Goal: Task Accomplishment & Management: Manage account settings

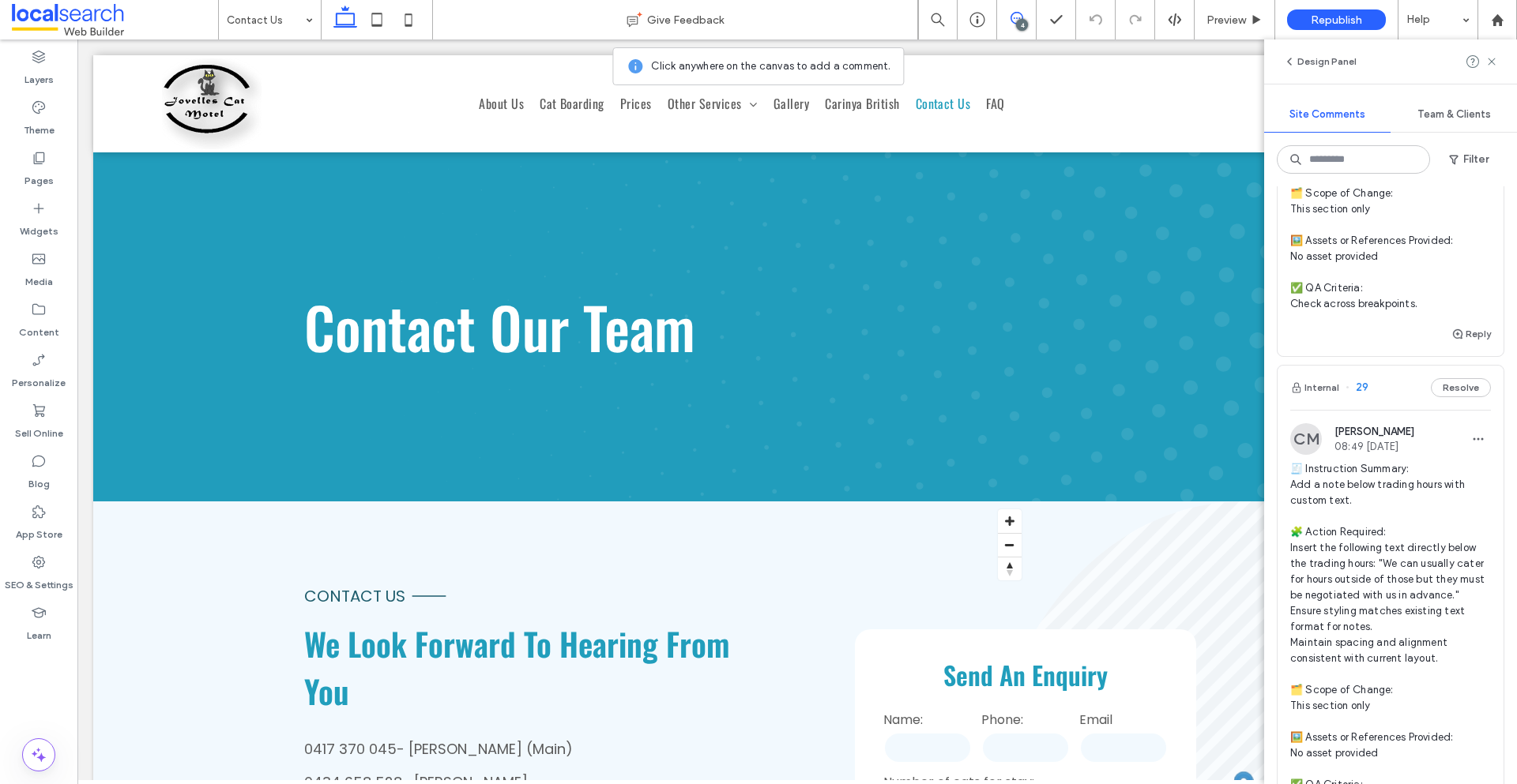
scroll to position [1284, 0]
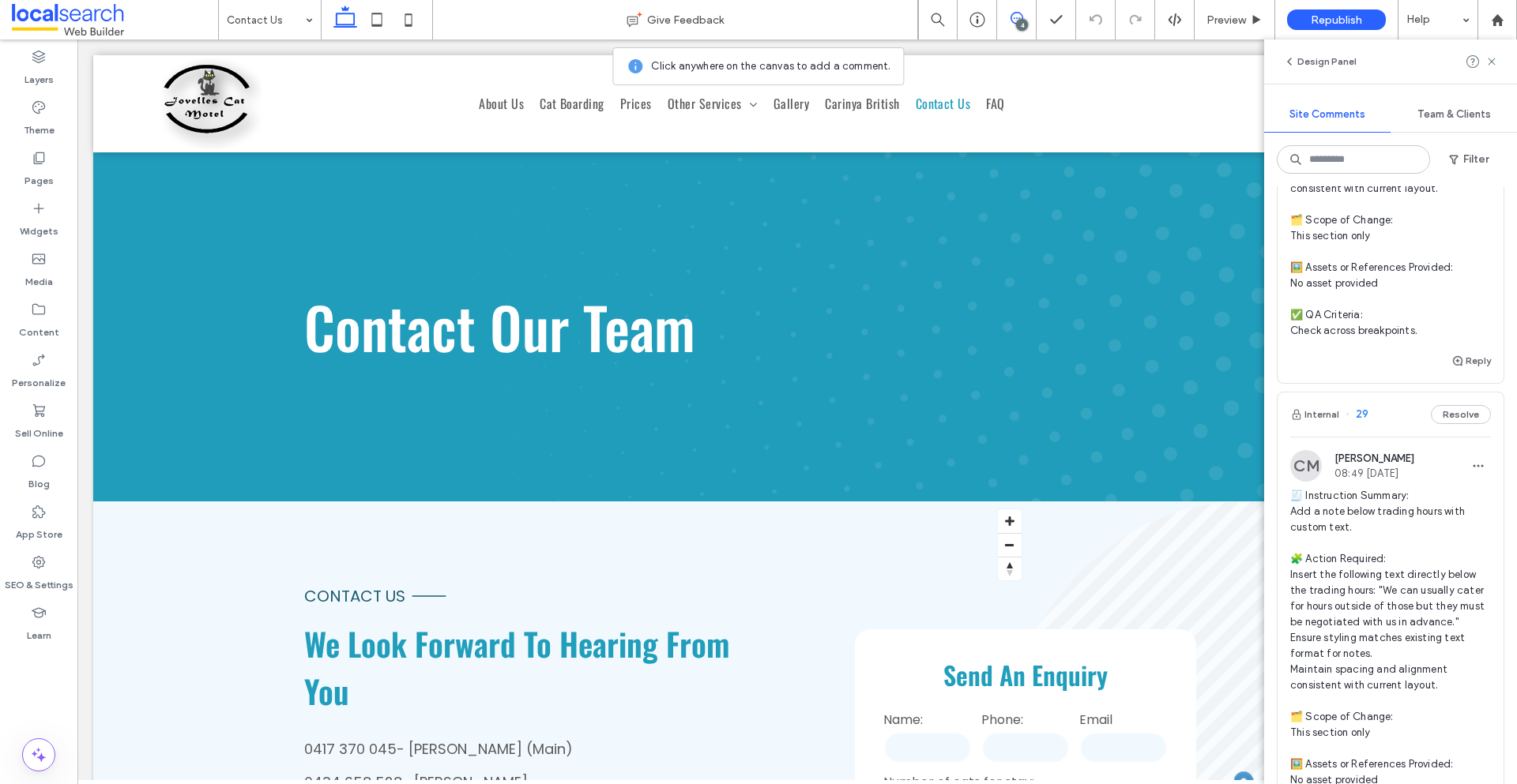
click at [1311, 482] on img at bounding box center [1305, 466] width 32 height 32
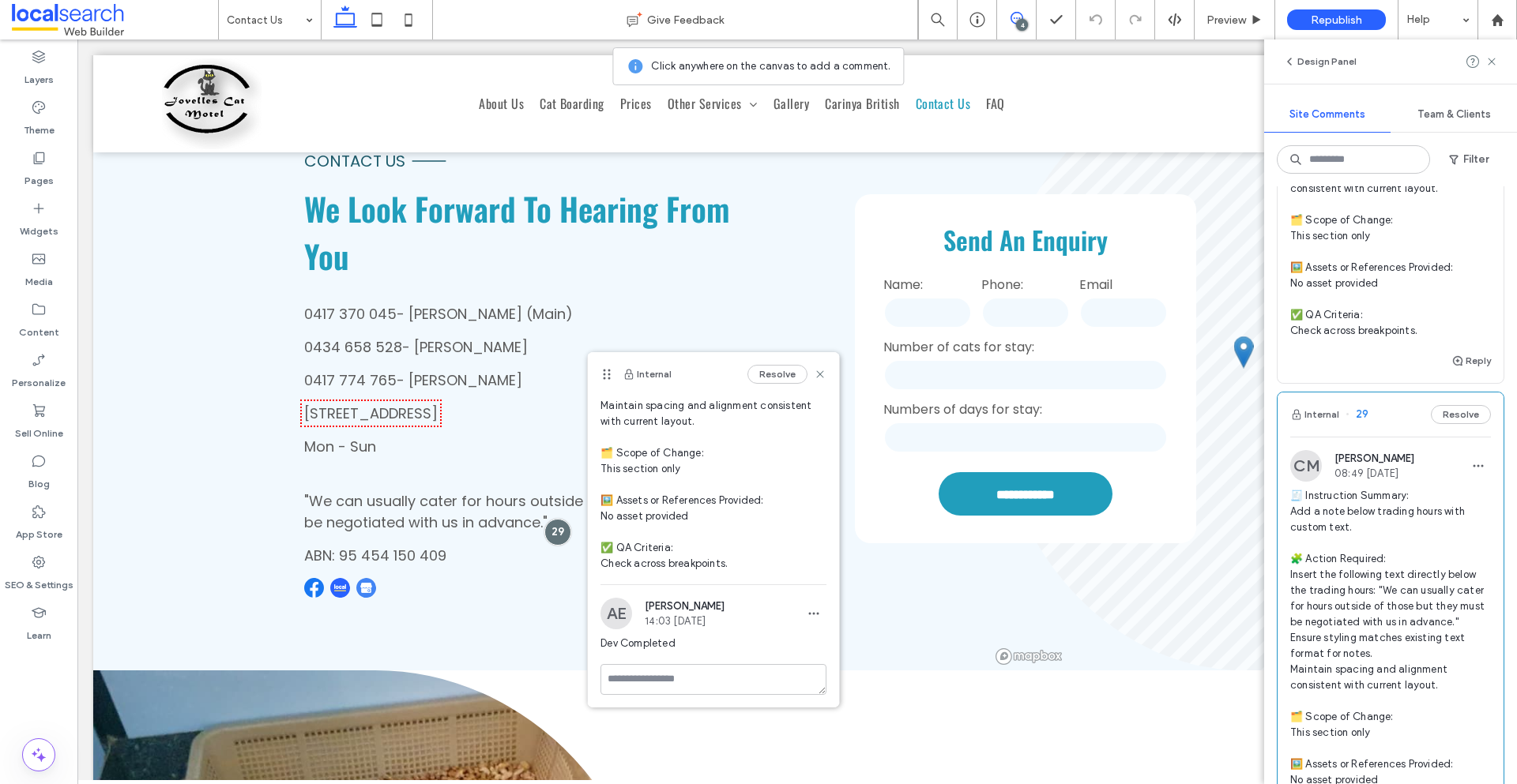
scroll to position [215, 0]
click at [814, 374] on icon at bounding box center [820, 374] width 13 height 13
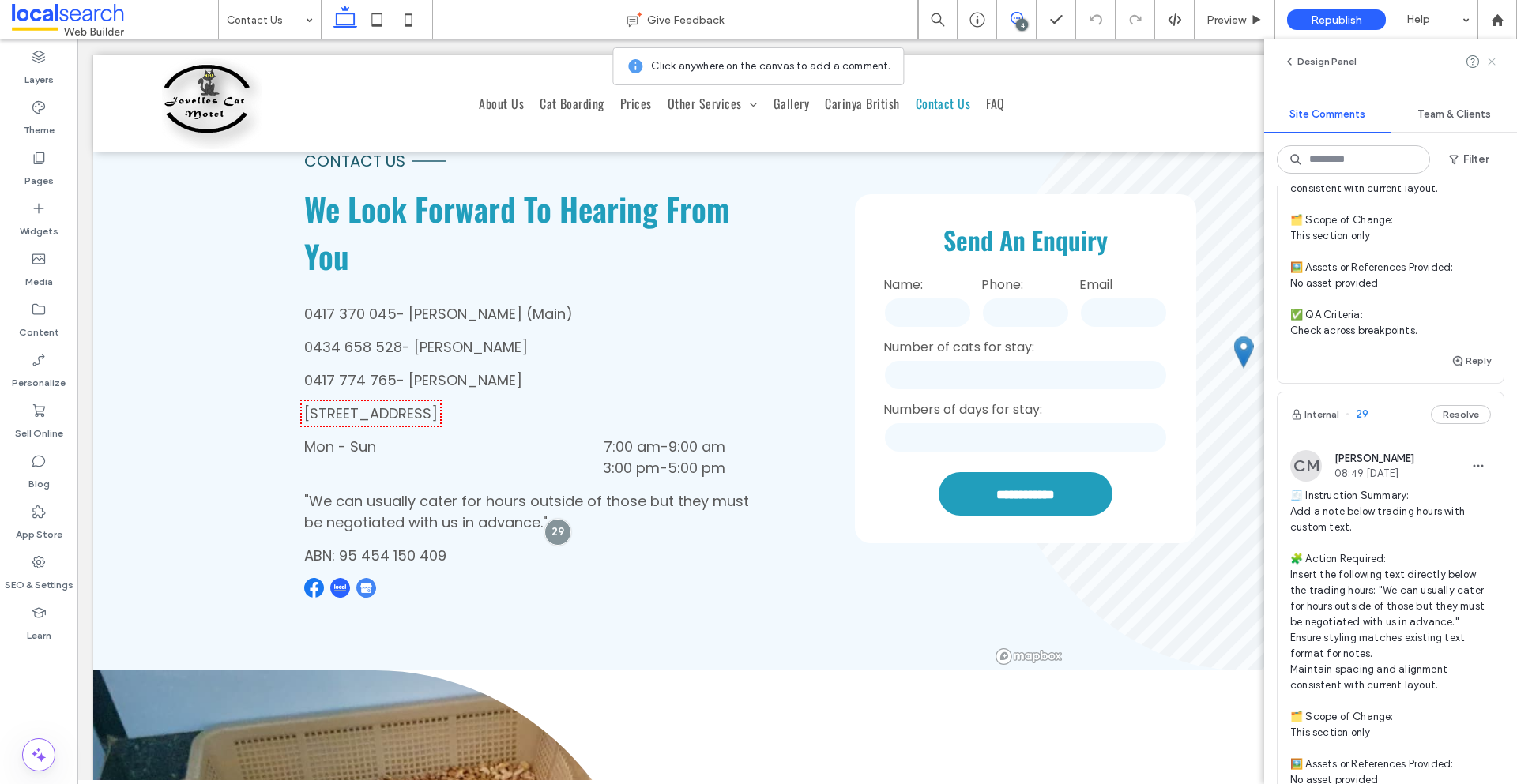
click at [1496, 62] on icon at bounding box center [1491, 61] width 13 height 13
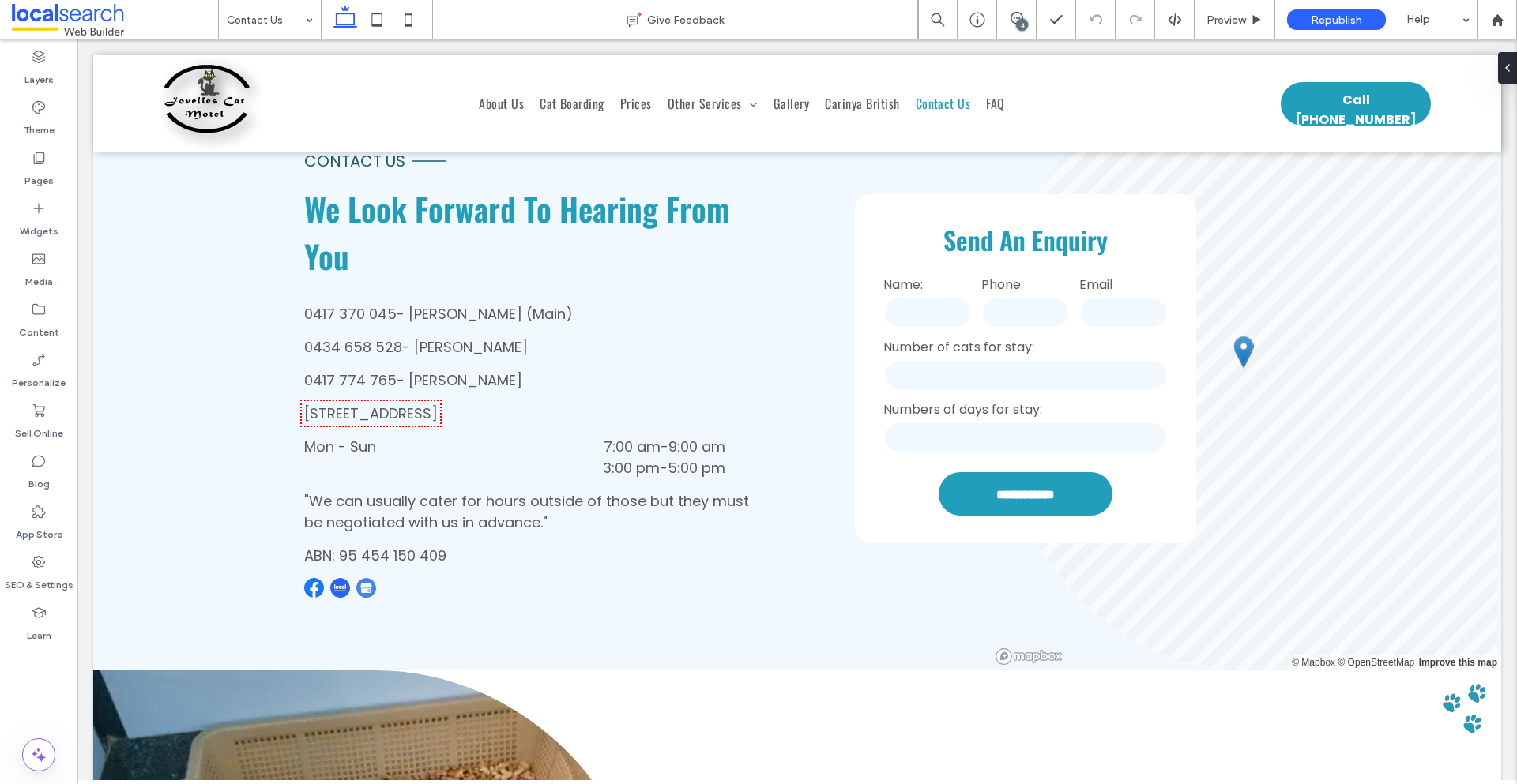
scroll to position [0, 0]
click at [720, 507] on span ""We can usually cater for hours outside of those but they must be negotiated wi…" at bounding box center [527, 511] width 445 height 41
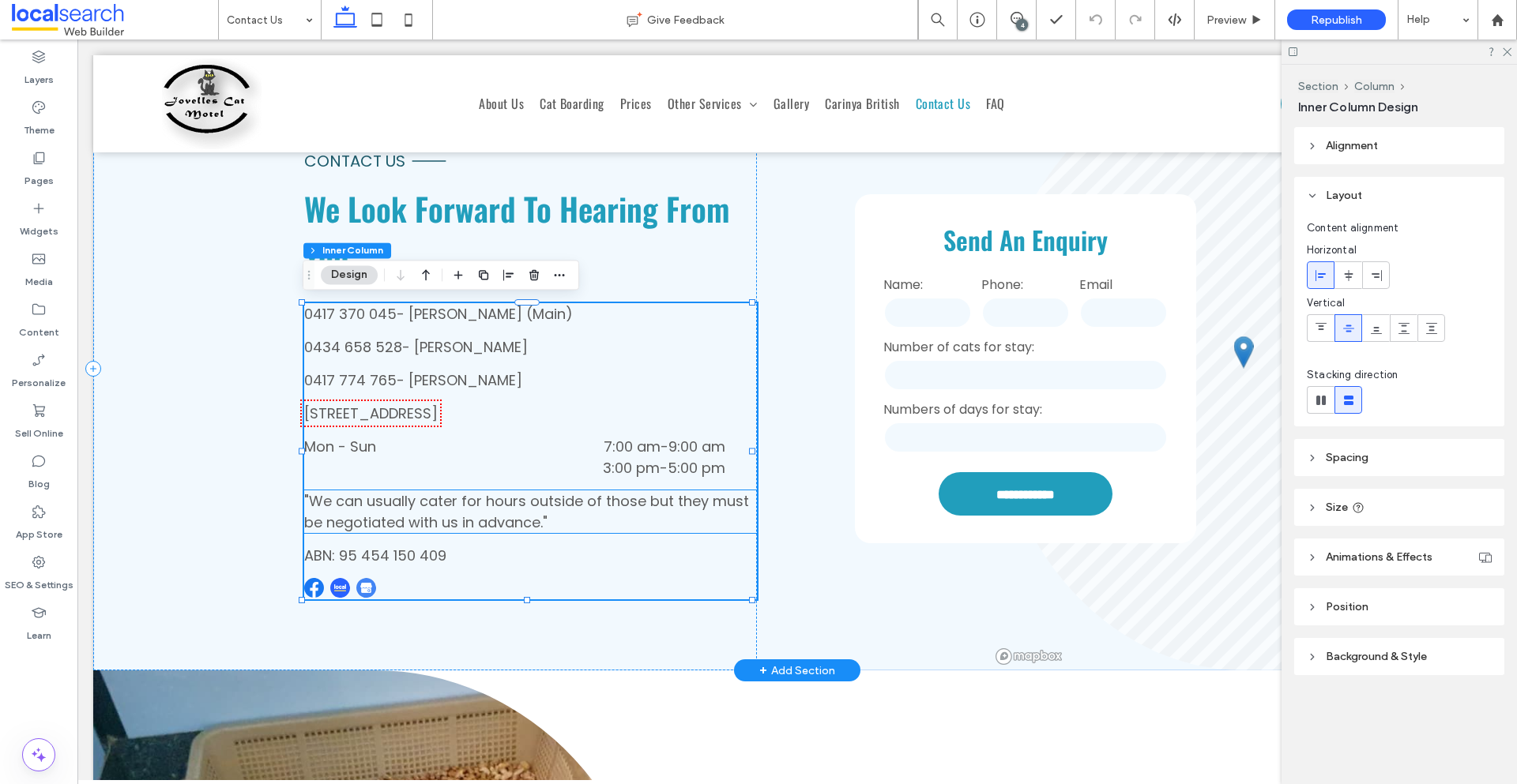
click at [725, 512] on p ""We can usually cater for hours outside of those but they must be negotiated wi…" at bounding box center [531, 511] width 453 height 42
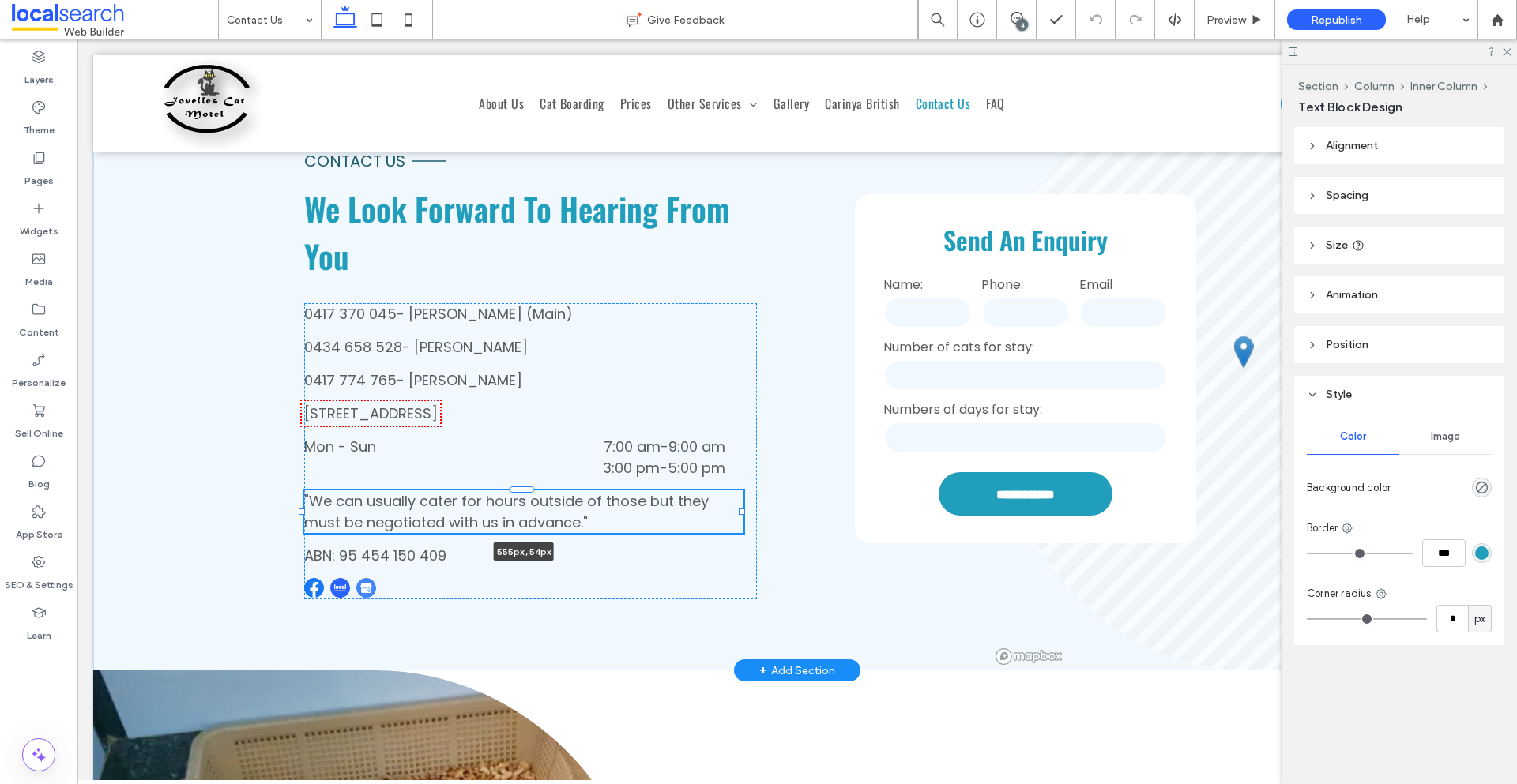
drag, startPoint x: 750, startPoint y: 510, endPoint x: 741, endPoint y: 508, distance: 9.2
click at [741, 509] on div at bounding box center [742, 511] width 7 height 7
type input "***"
drag, startPoint x: 739, startPoint y: 510, endPoint x: 713, endPoint y: 501, distance: 27.5
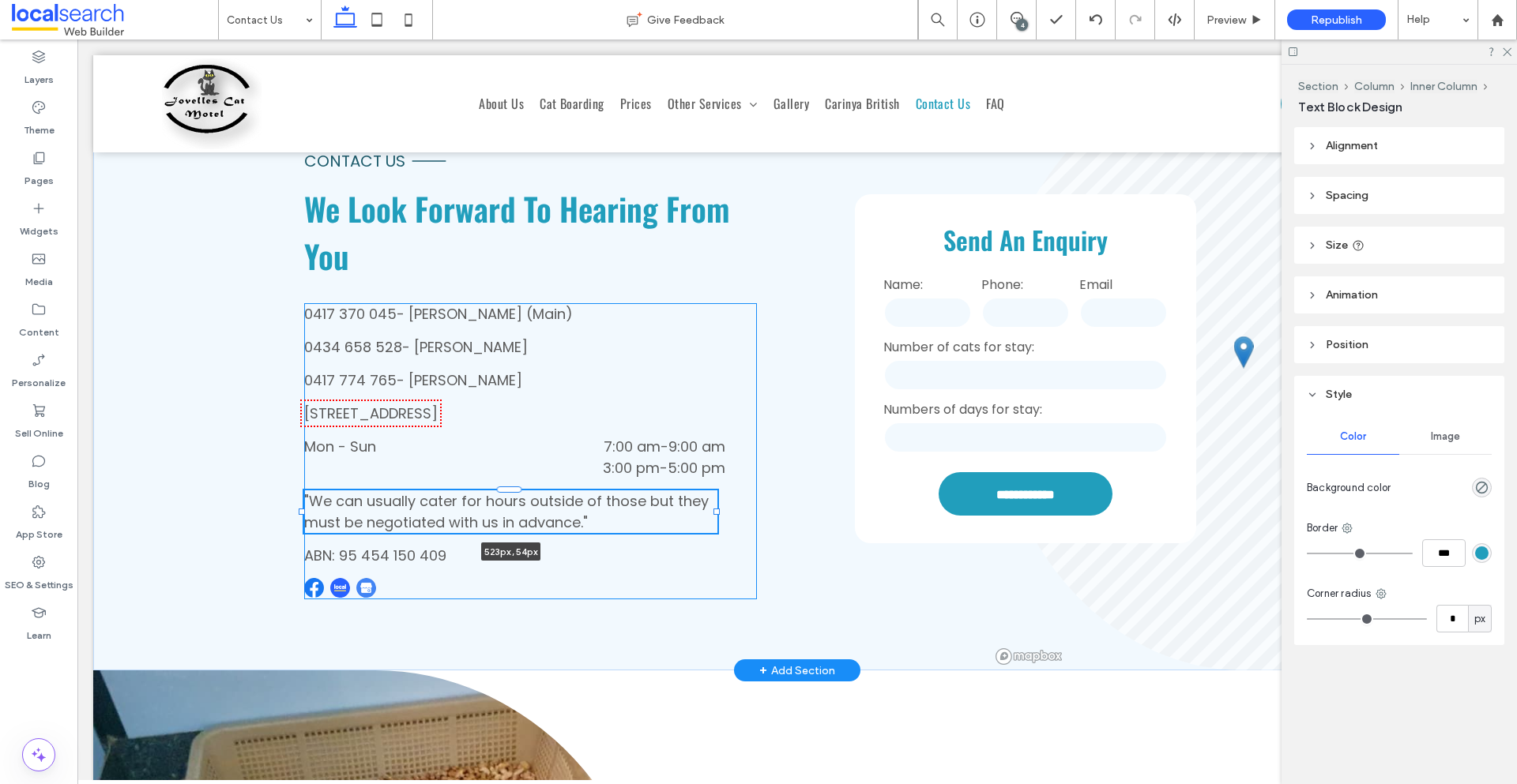
click at [713, 501] on div "**********" at bounding box center [798, 368] width 1408 height 604
type input "***"
drag, startPoint x: 718, startPoint y: 510, endPoint x: 706, endPoint y: 508, distance: 12.2
click at [706, 509] on div at bounding box center [704, 511] width 7 height 7
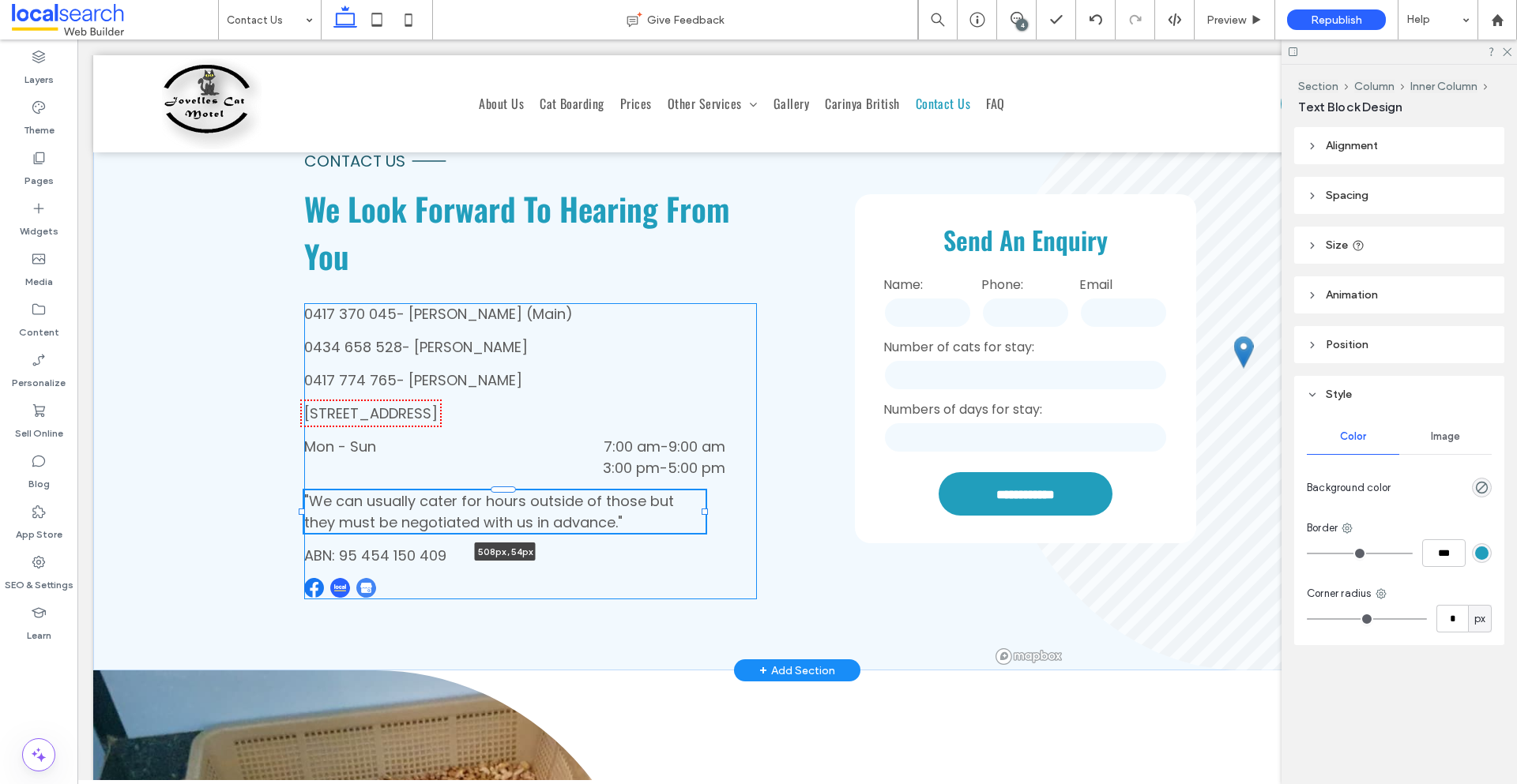
type input "***"
click at [696, 506] on div "**********" at bounding box center [798, 368] width 1408 height 604
type input "***"
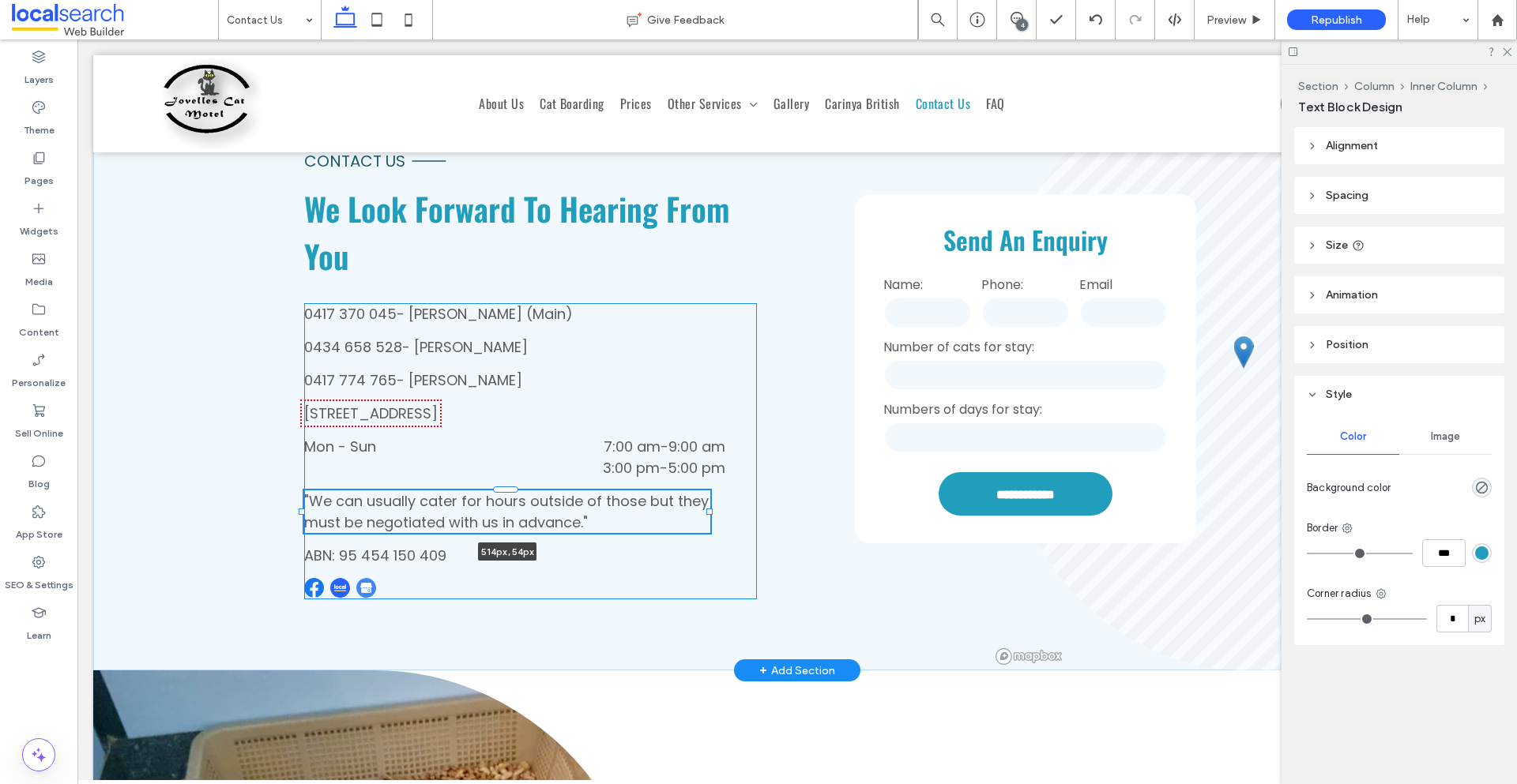
drag, startPoint x: 696, startPoint y: 510, endPoint x: 705, endPoint y: 508, distance: 9.2
click at [706, 510] on div at bounding box center [709, 511] width 7 height 7
type input "***"
drag, startPoint x: 708, startPoint y: 509, endPoint x: 724, endPoint y: 511, distance: 16.1
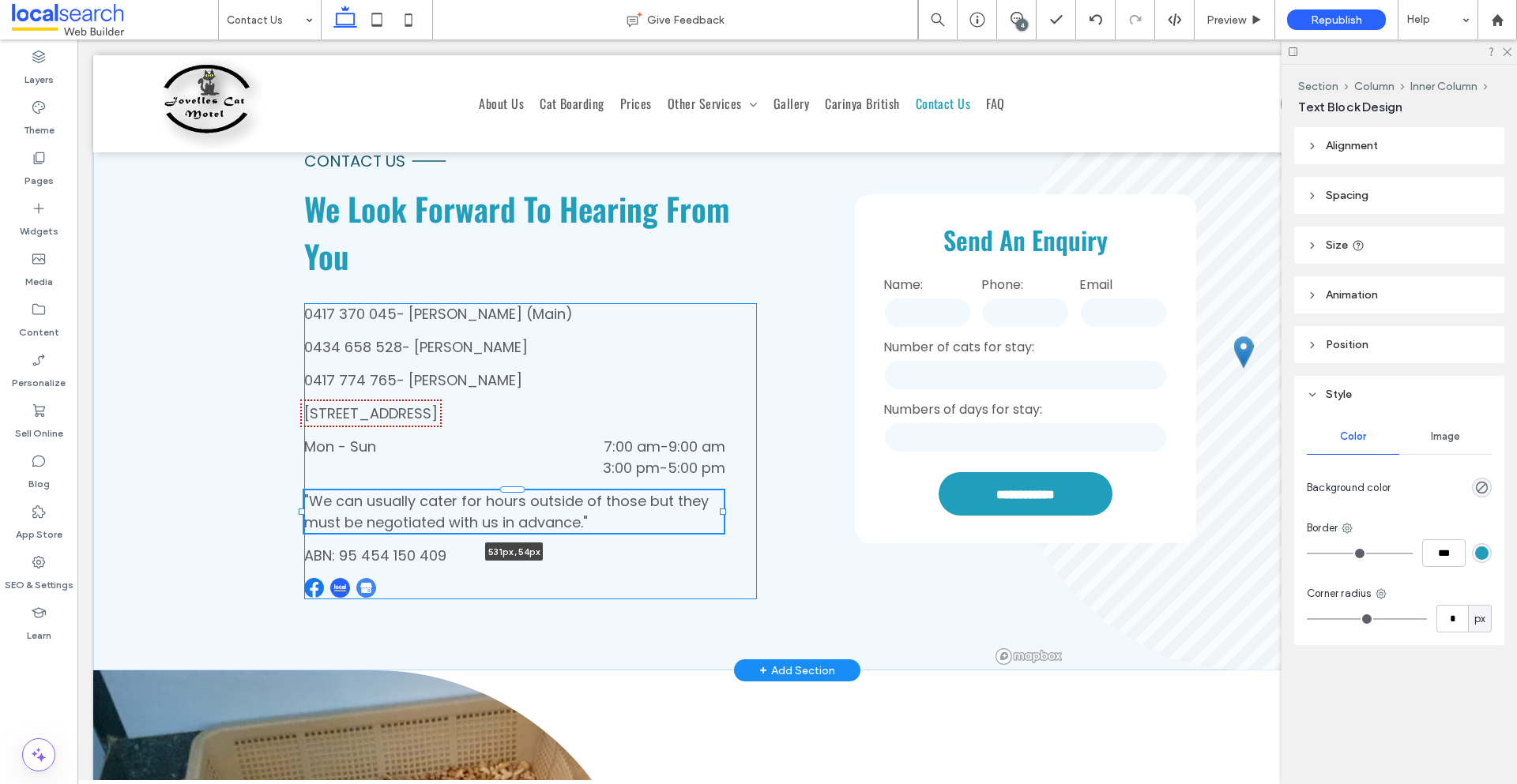
click at [724, 511] on div at bounding box center [722, 511] width 7 height 7
type input "***"
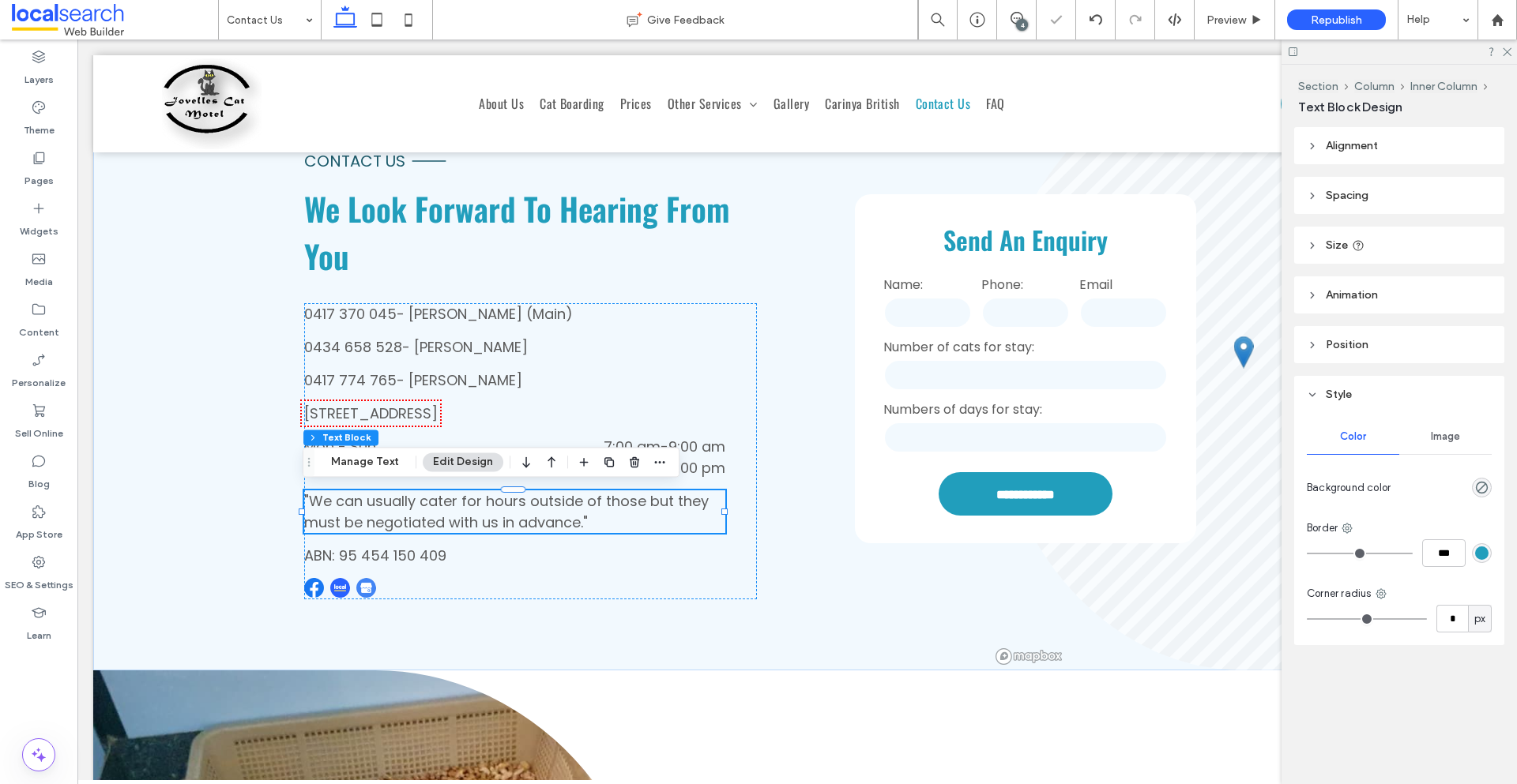
click at [1387, 240] on header "Size" at bounding box center [1399, 245] width 210 height 38
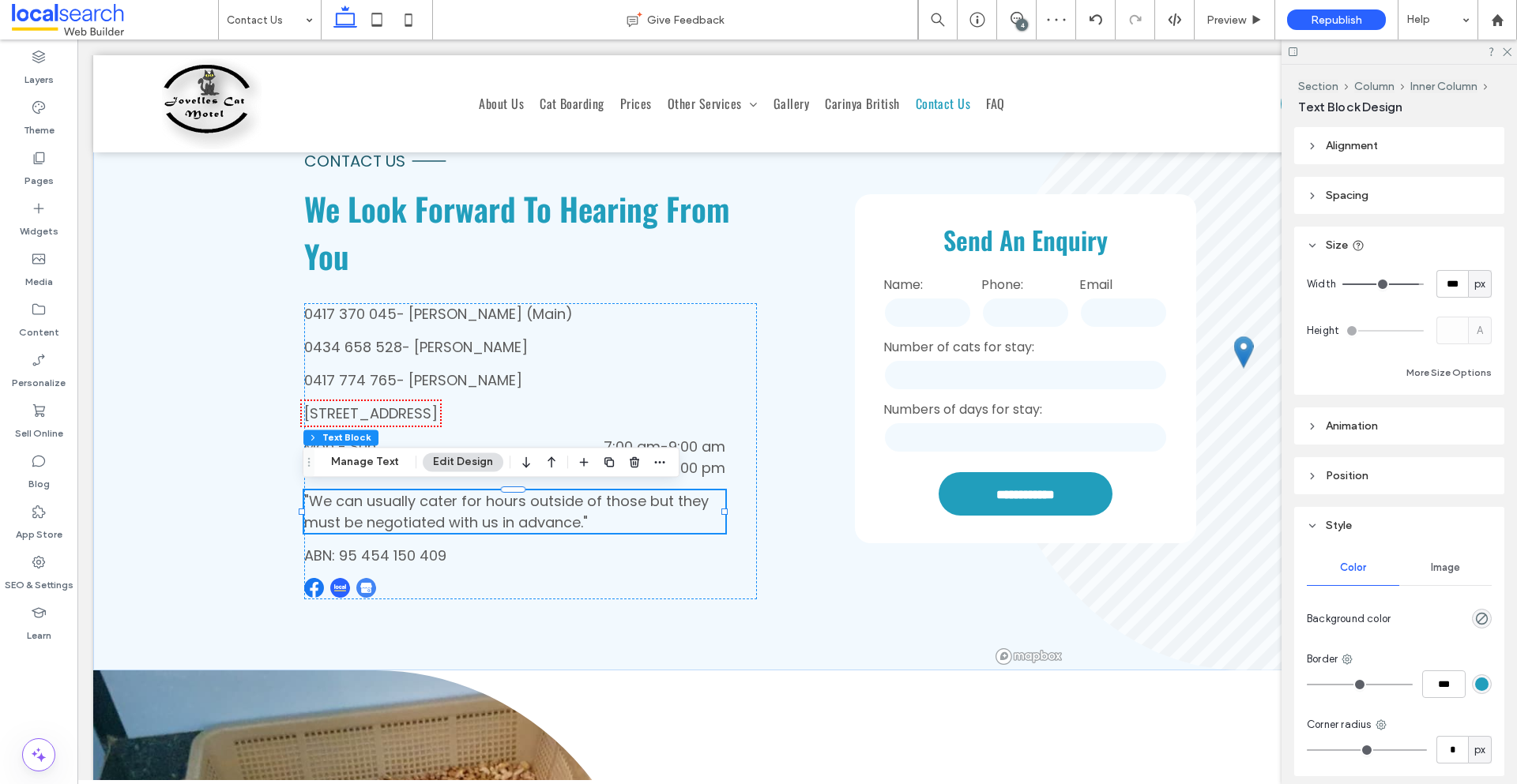
click at [1472, 288] on div "px" at bounding box center [1479, 284] width 15 height 15
click at [1475, 337] on span "%" at bounding box center [1472, 339] width 10 height 15
type input "**"
type input "****"
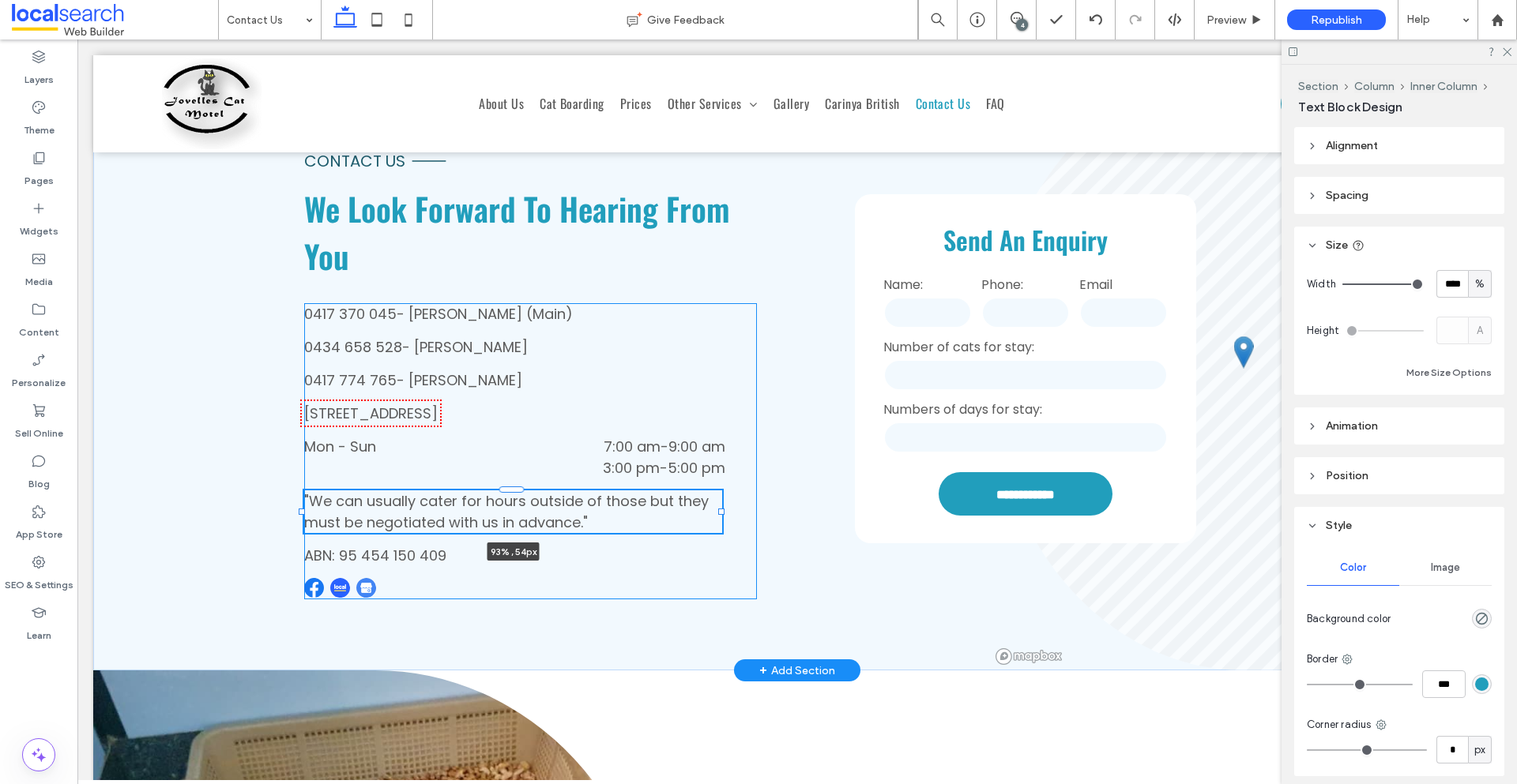
click at [721, 506] on div "**********" at bounding box center [798, 368] width 1408 height 604
type input "**"
type input "****"
click at [721, 506] on div "0417 370 045 - [PERSON_NAME] (Main) 0434 658 528 - [PERSON_NAME] 0417 774 765 -…" at bounding box center [531, 452] width 453 height 297
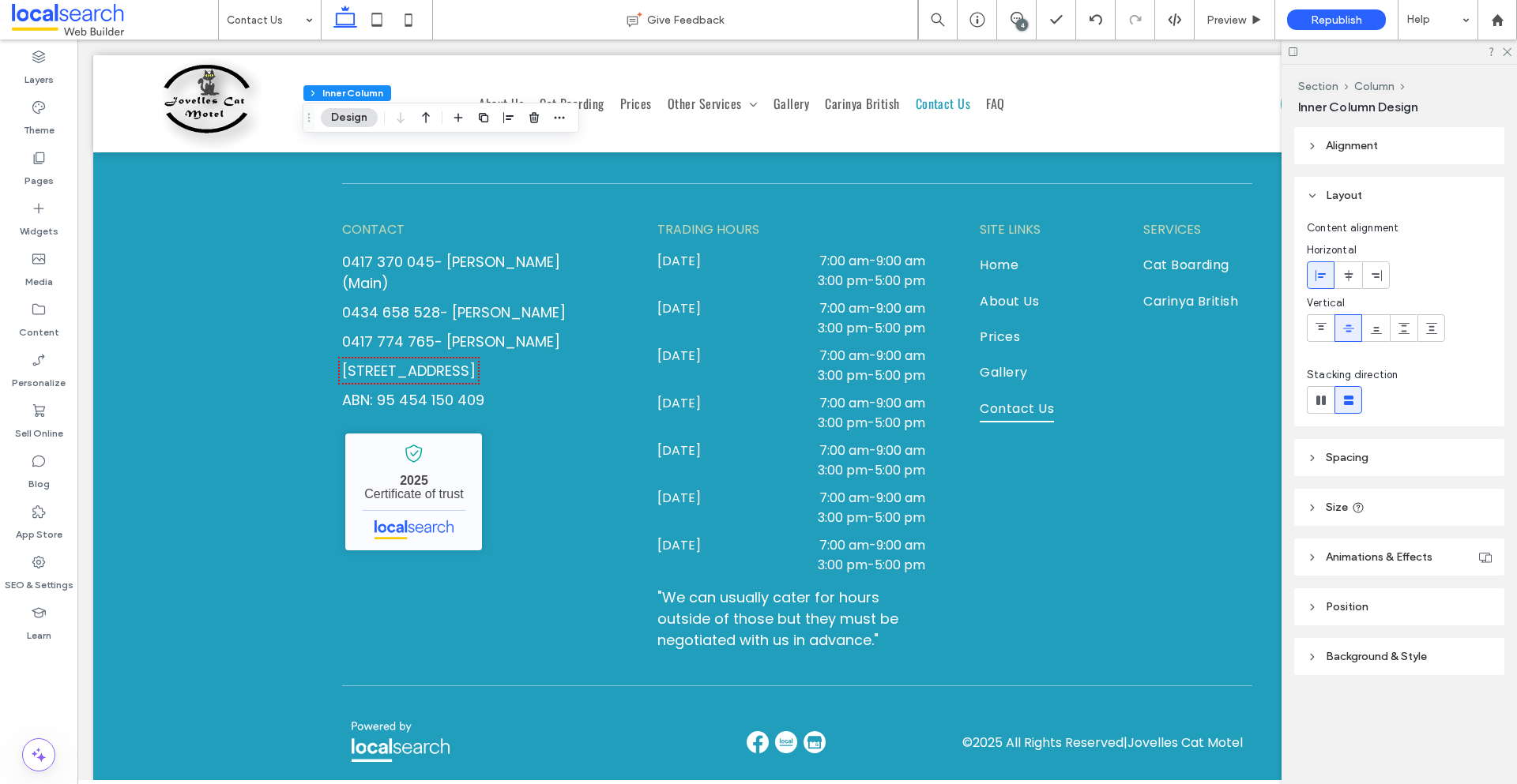
scroll to position [1826, 0]
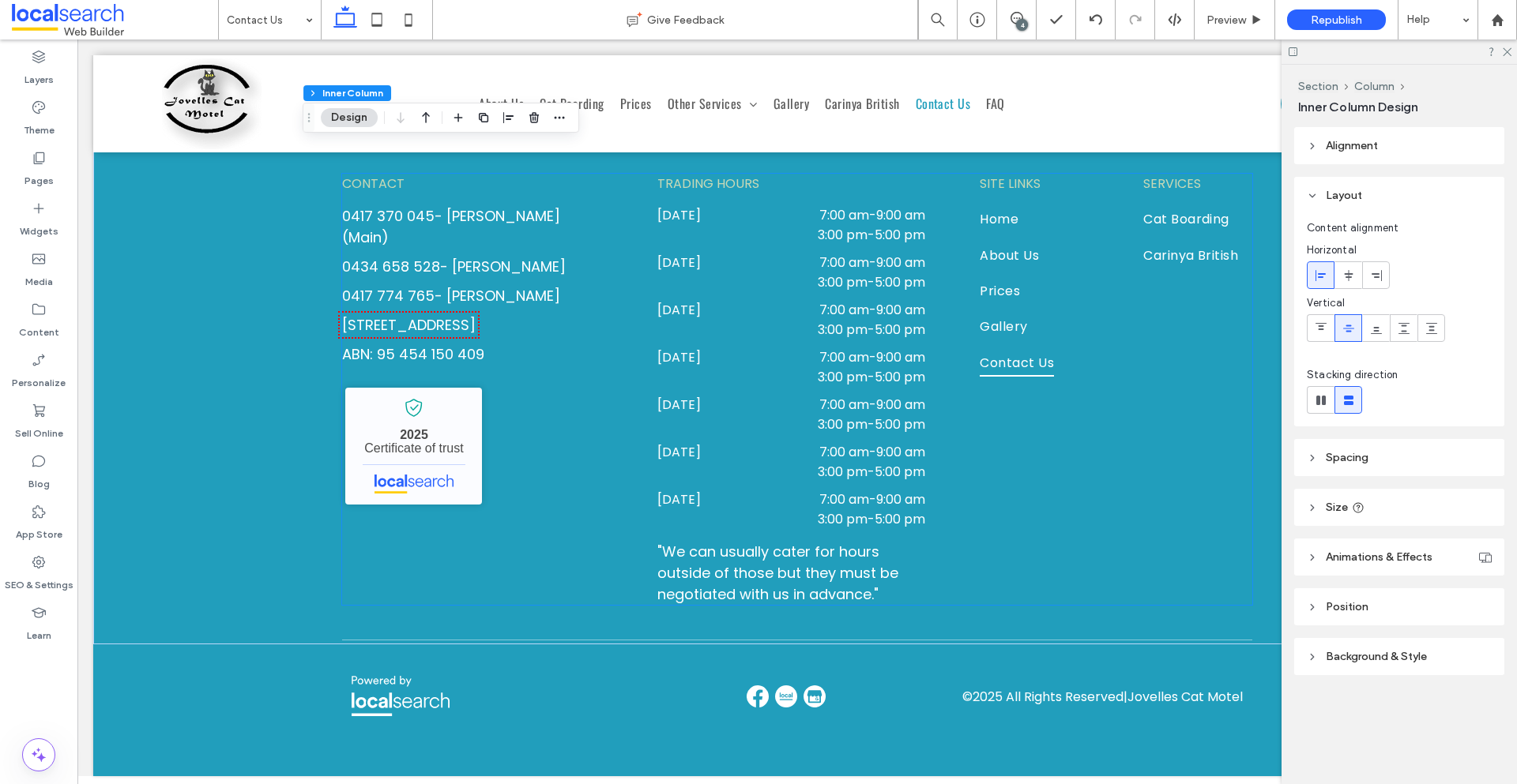
click at [833, 567] on span ""We can usually cater for hours outside of those but they must be negotiated wi…" at bounding box center [777, 573] width 241 height 63
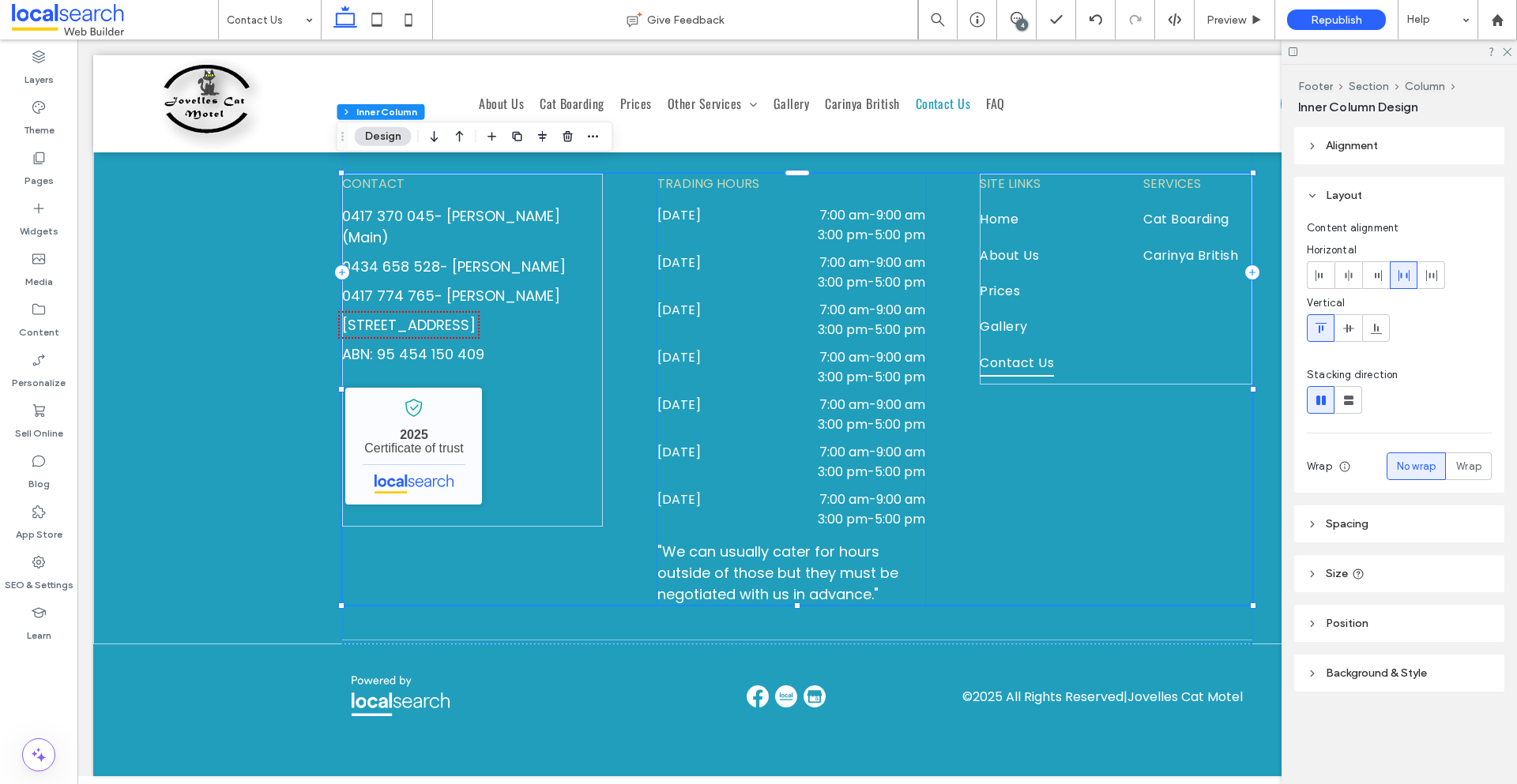
click at [902, 567] on p ""We can usually cater for hours outside of those but they must be negotiated wi…" at bounding box center [791, 573] width 268 height 64
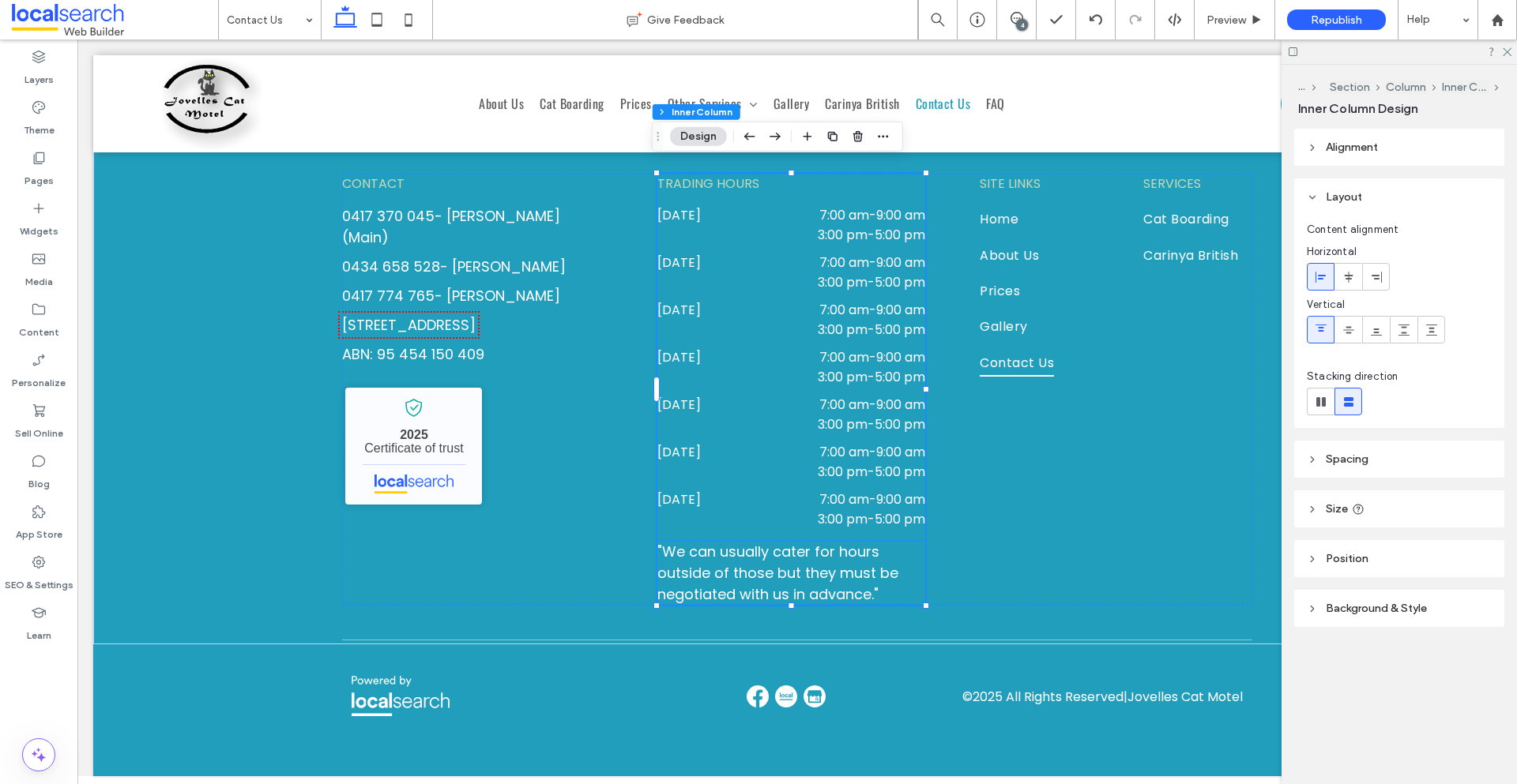
click at [871, 563] on span ""We can usually cater for hours outside of those but they must be negotiated wi…" at bounding box center [777, 573] width 241 height 63
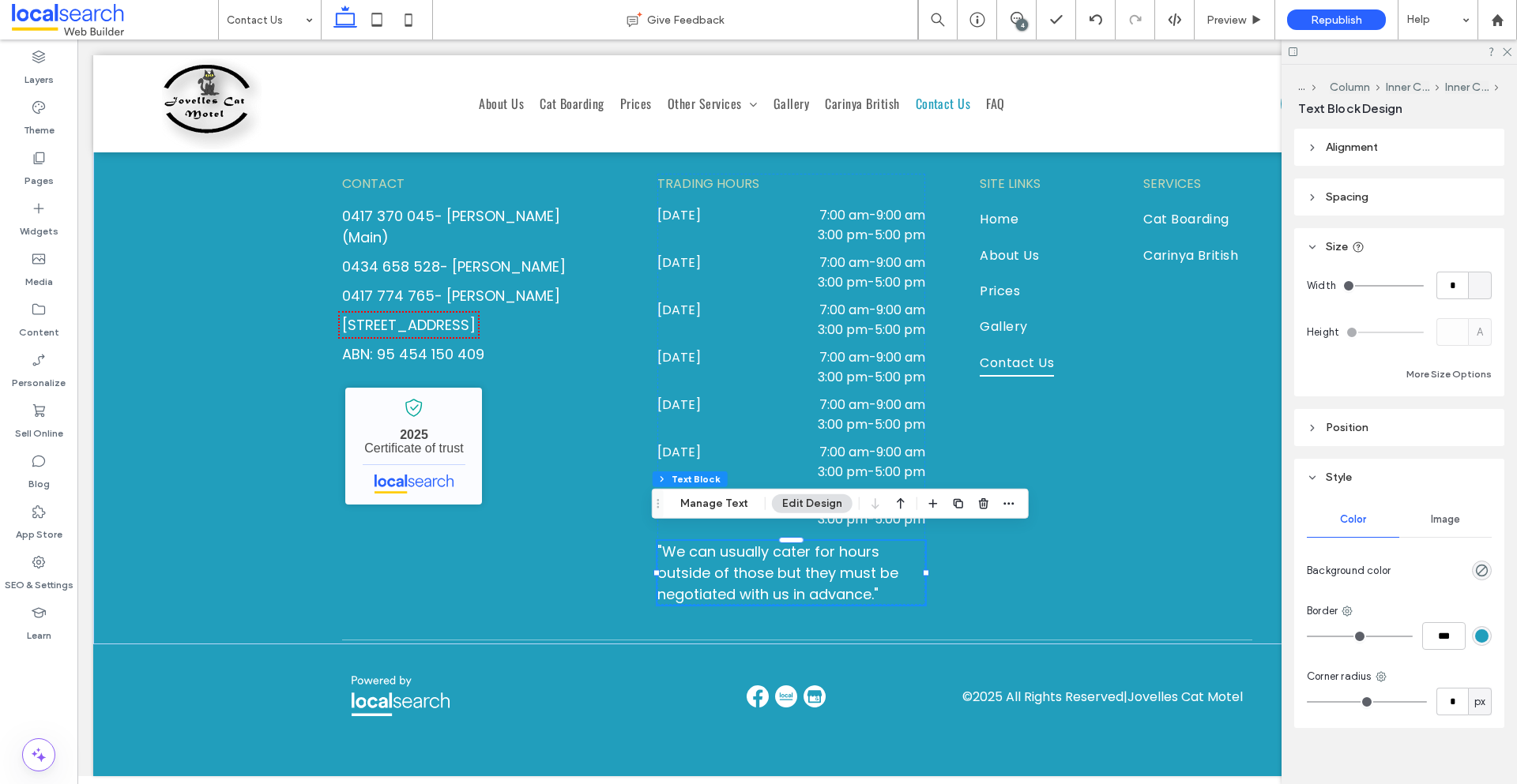
click at [1475, 286] on div at bounding box center [1479, 285] width 24 height 28
click at [1466, 334] on div "%" at bounding box center [1472, 341] width 22 height 28
type input "***"
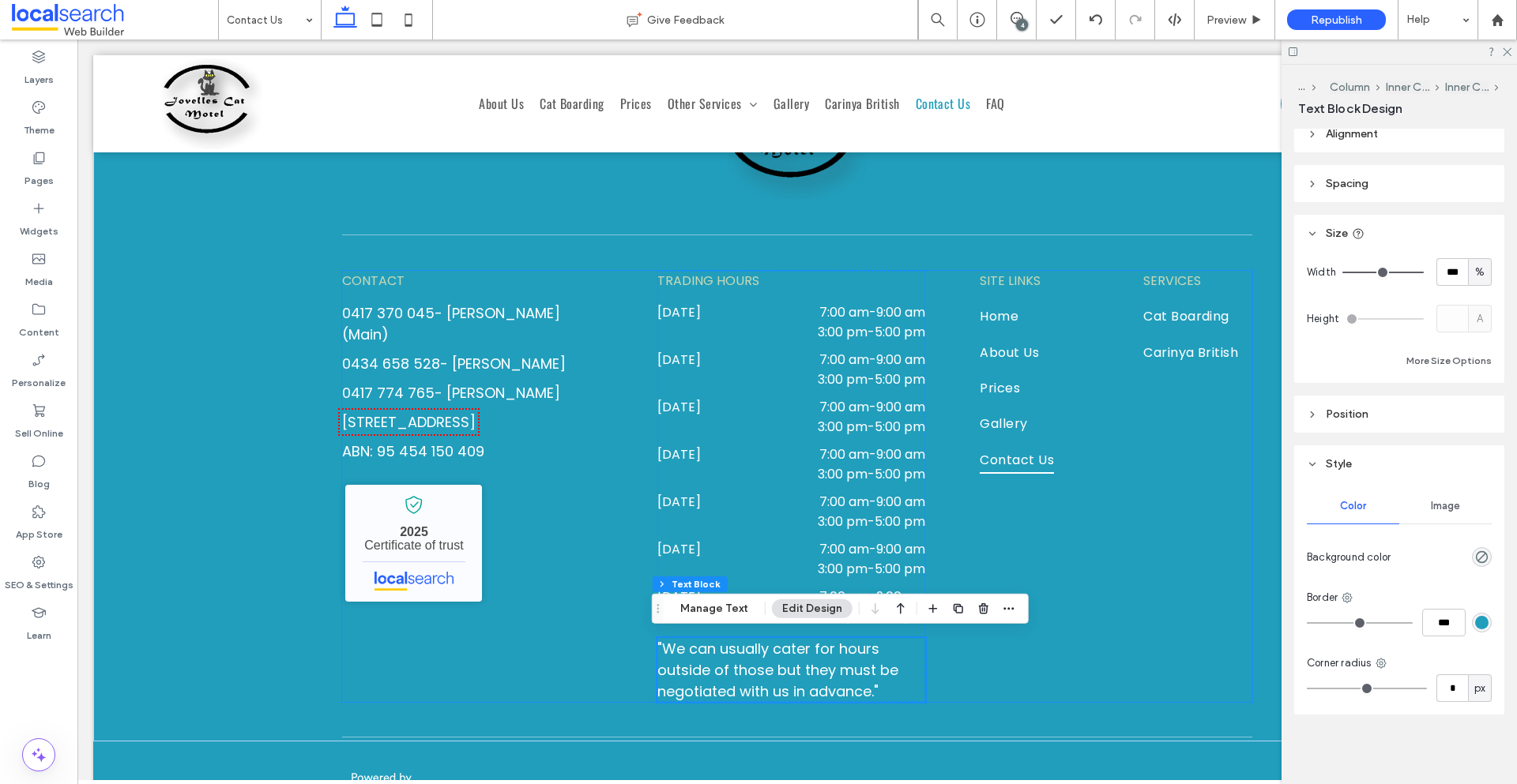
scroll to position [1483, 0]
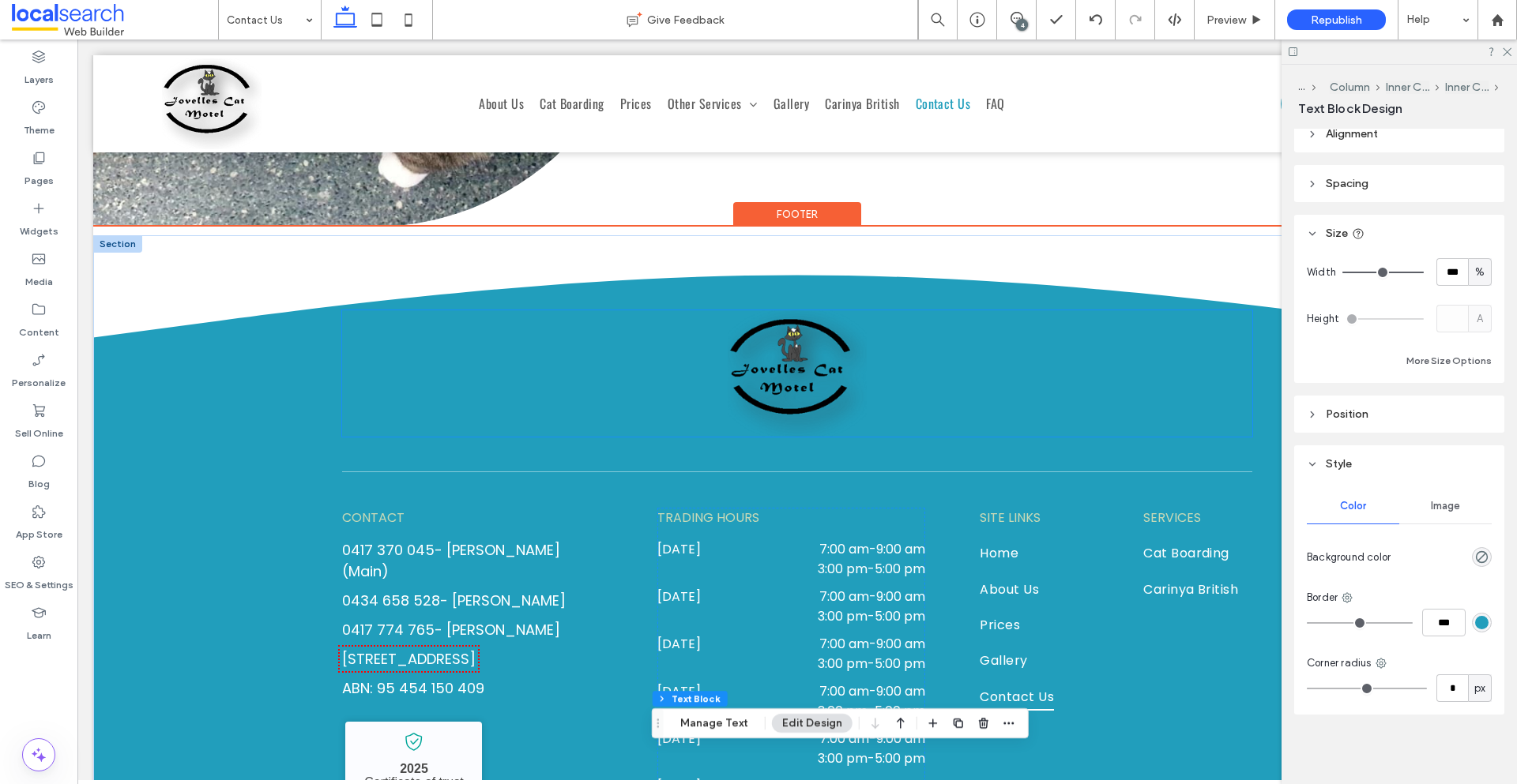
click at [759, 406] on img at bounding box center [797, 373] width 139 height 126
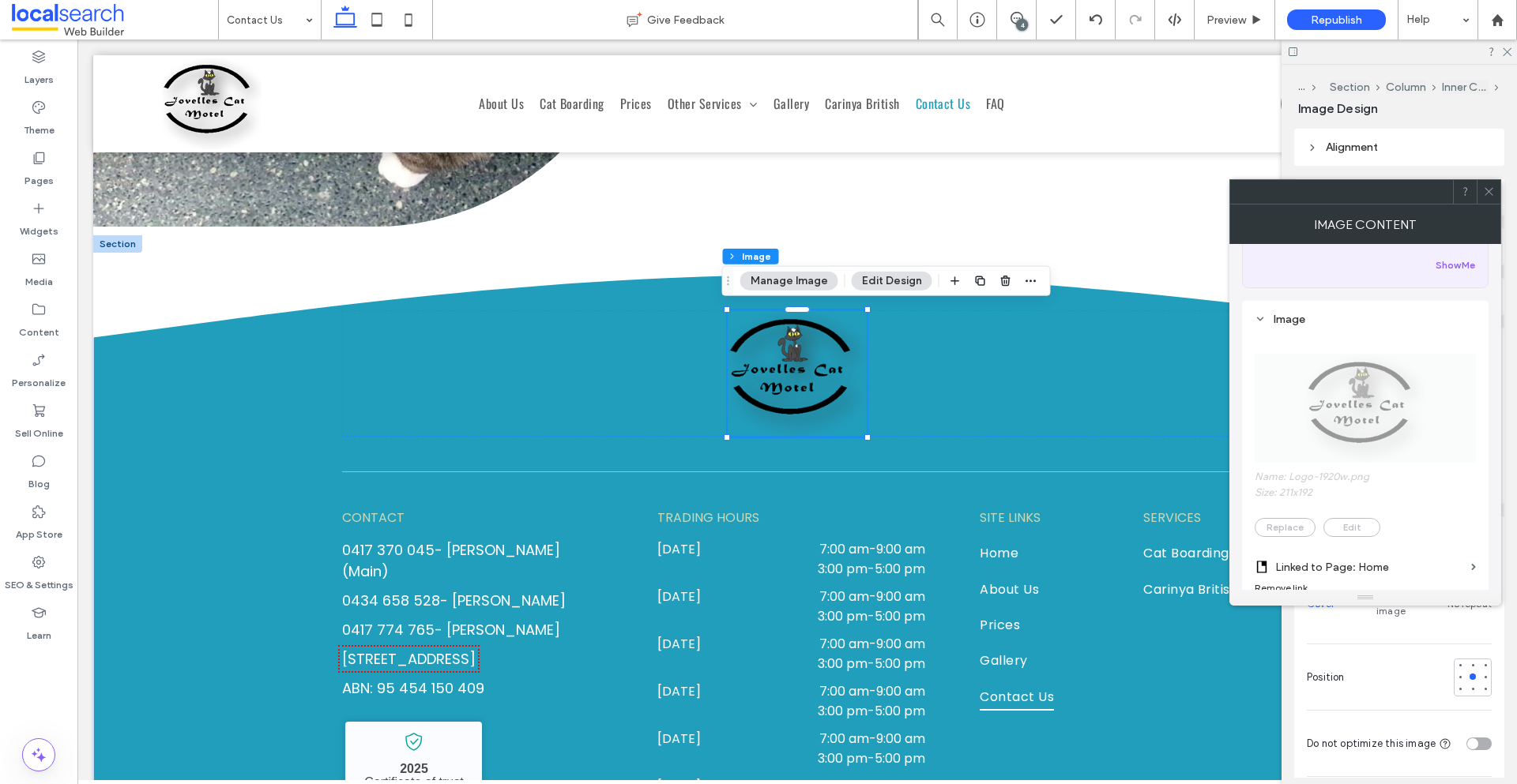
scroll to position [474, 0]
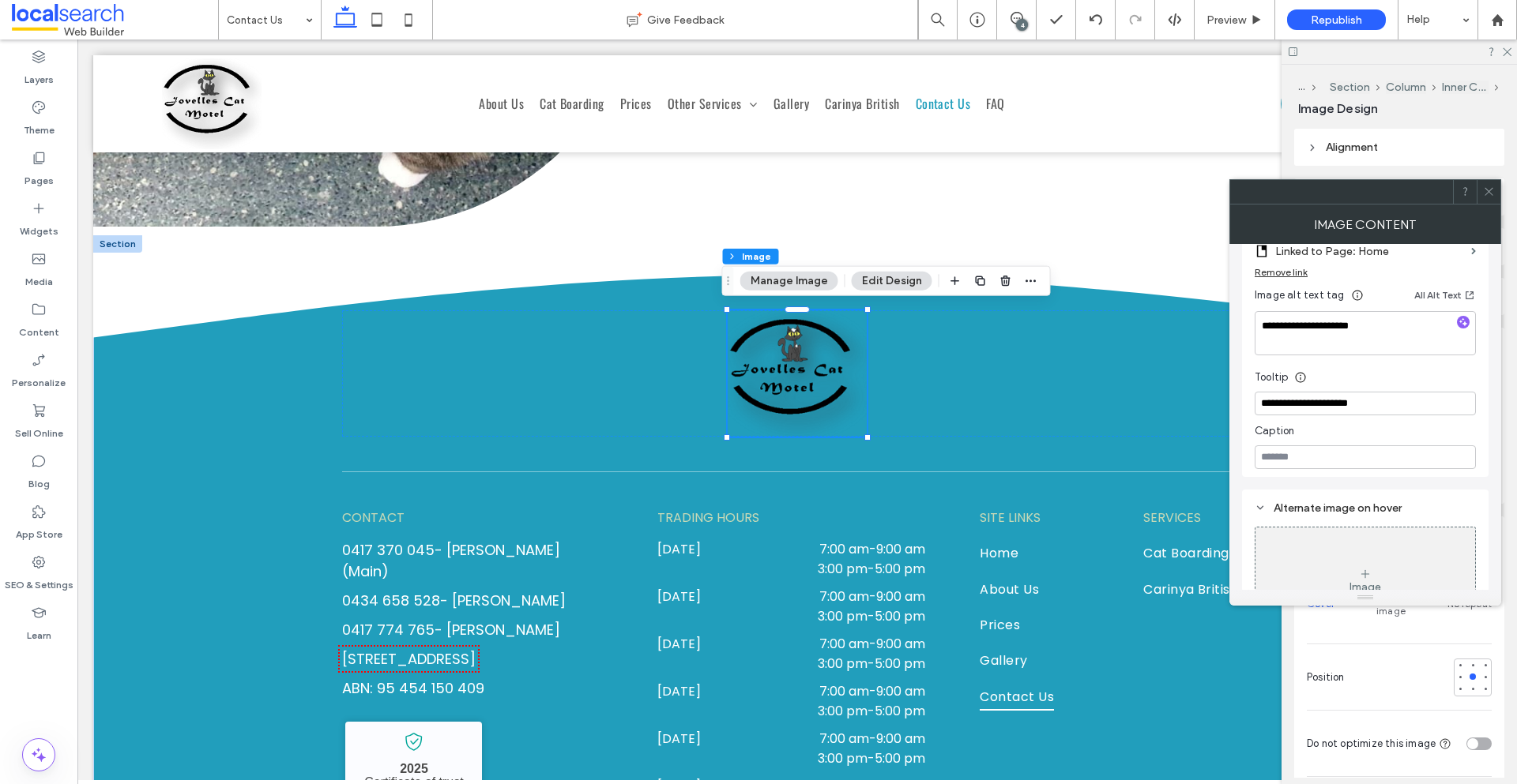
click at [1489, 193] on icon at bounding box center [1489, 192] width 12 height 12
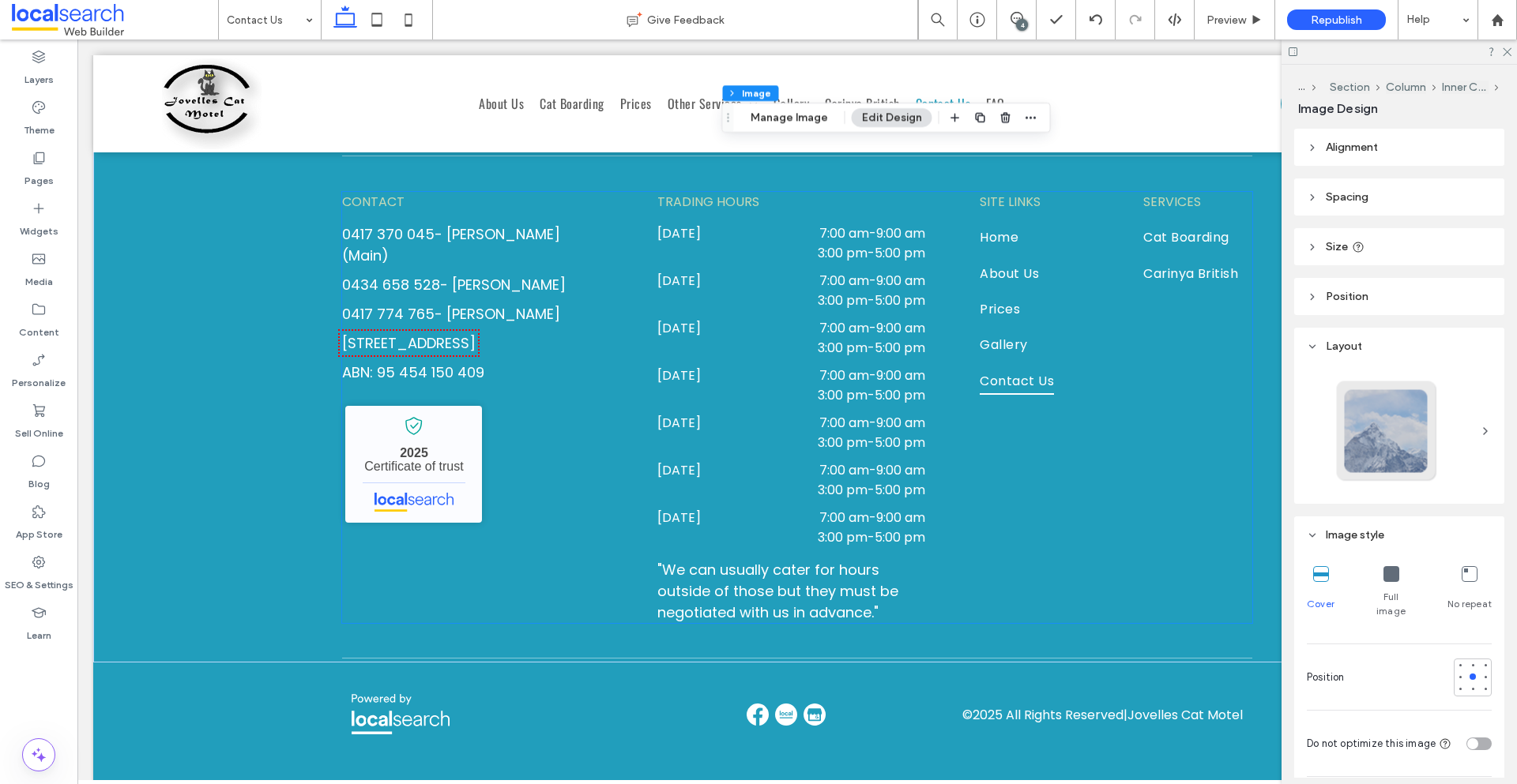
scroll to position [1826, 0]
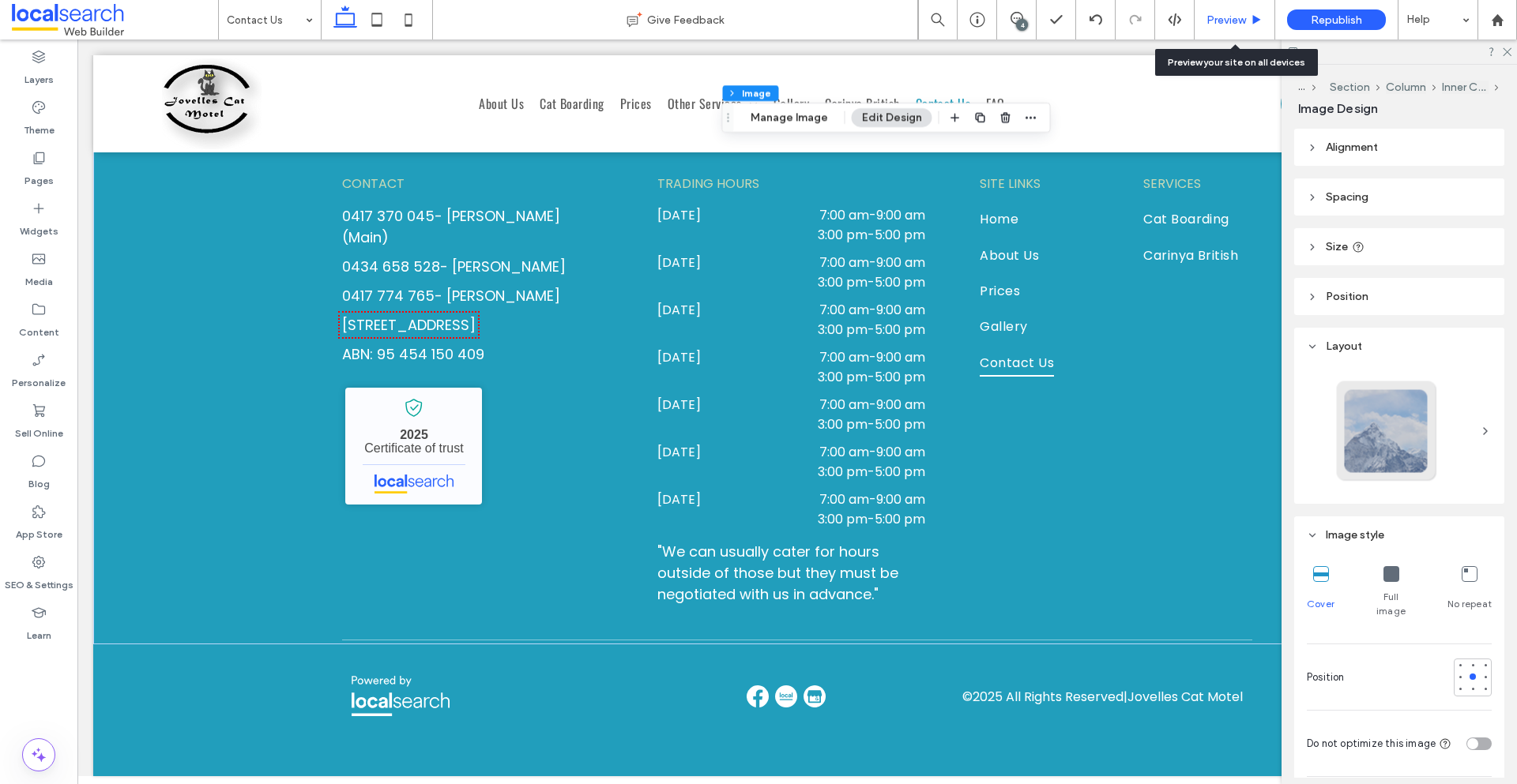
click at [1217, 14] on span "Preview" at bounding box center [1225, 20] width 39 height 13
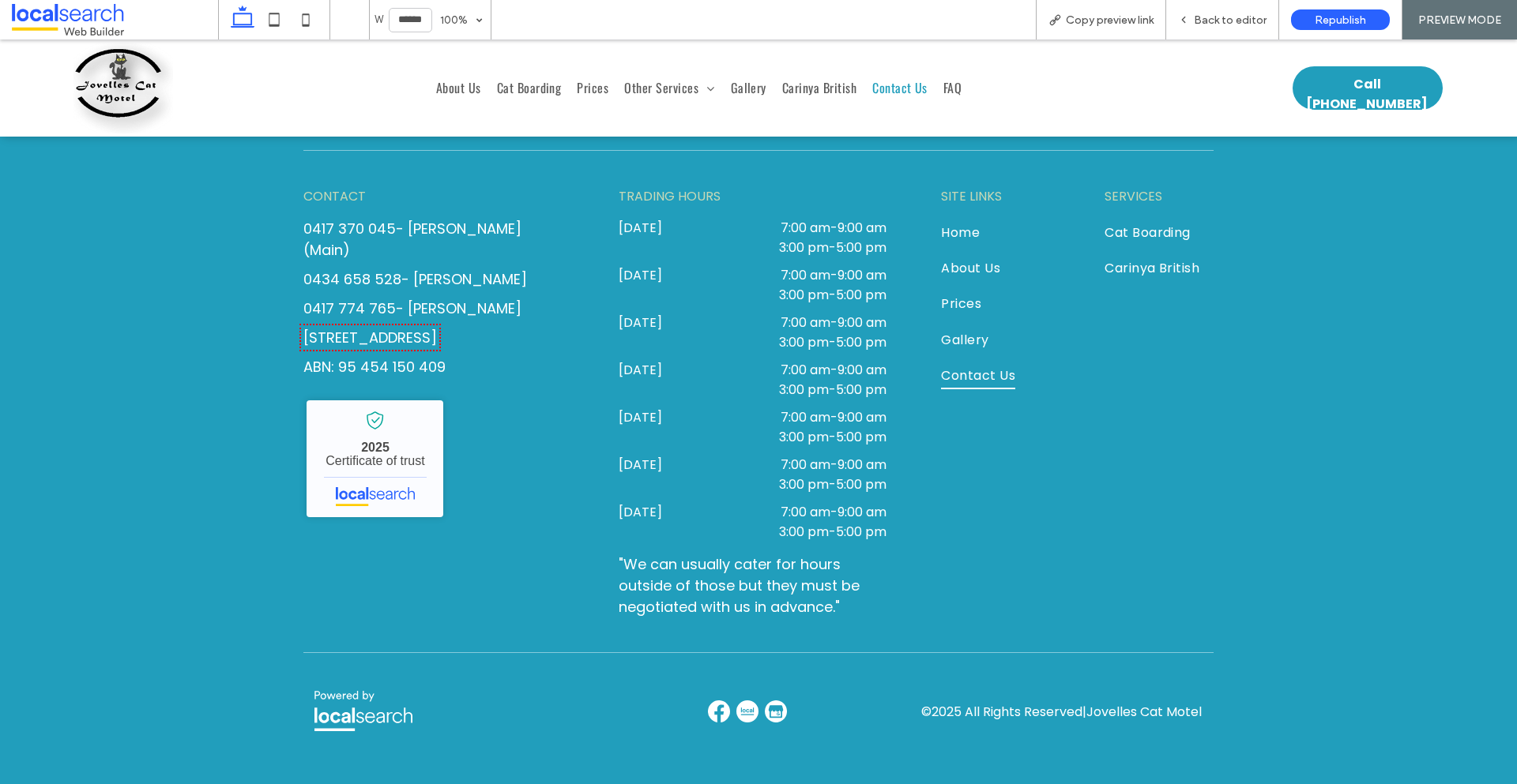
scroll to position [1822, 0]
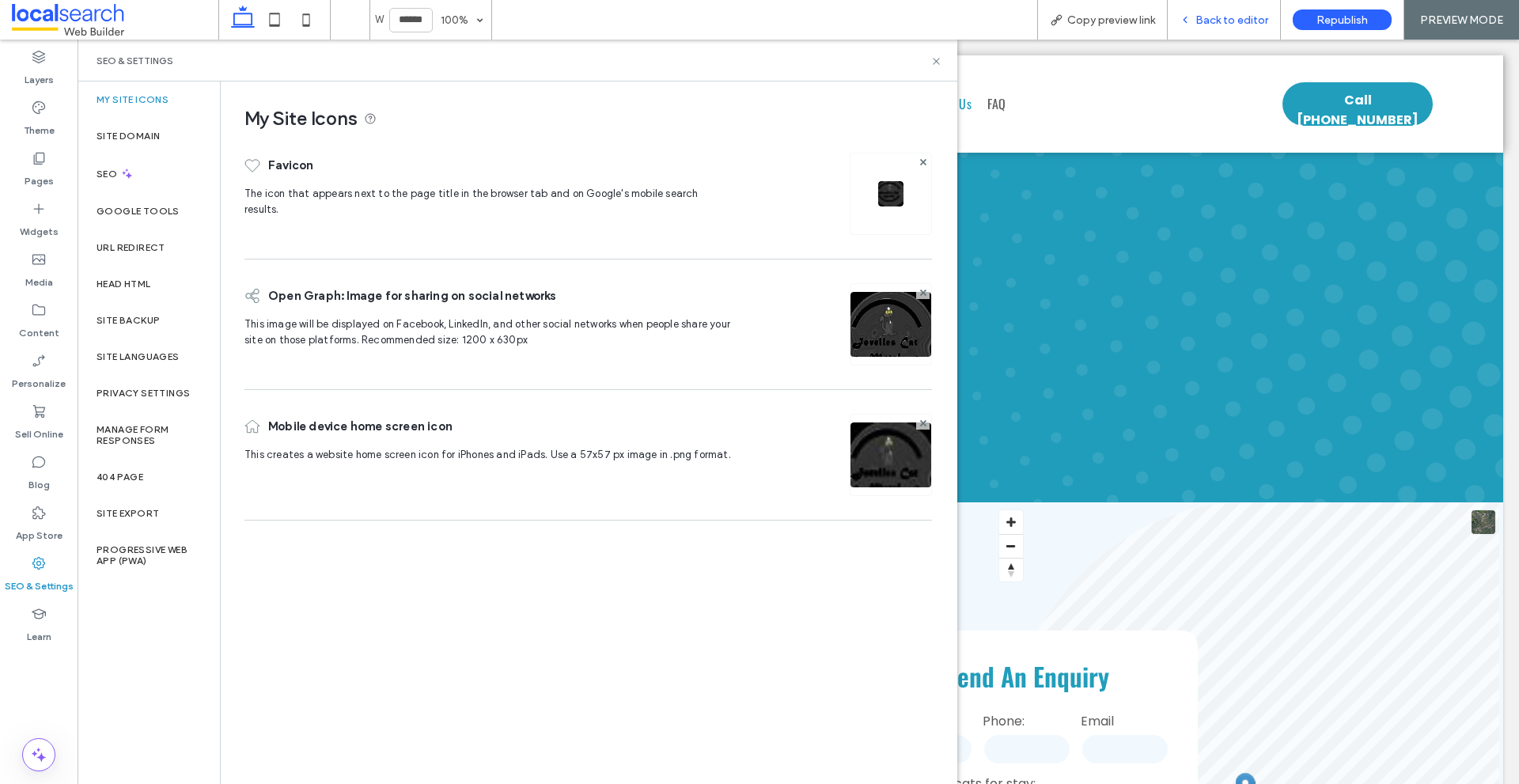
click at [1201, 20] on span "Back to editor" at bounding box center [1231, 20] width 72 height 14
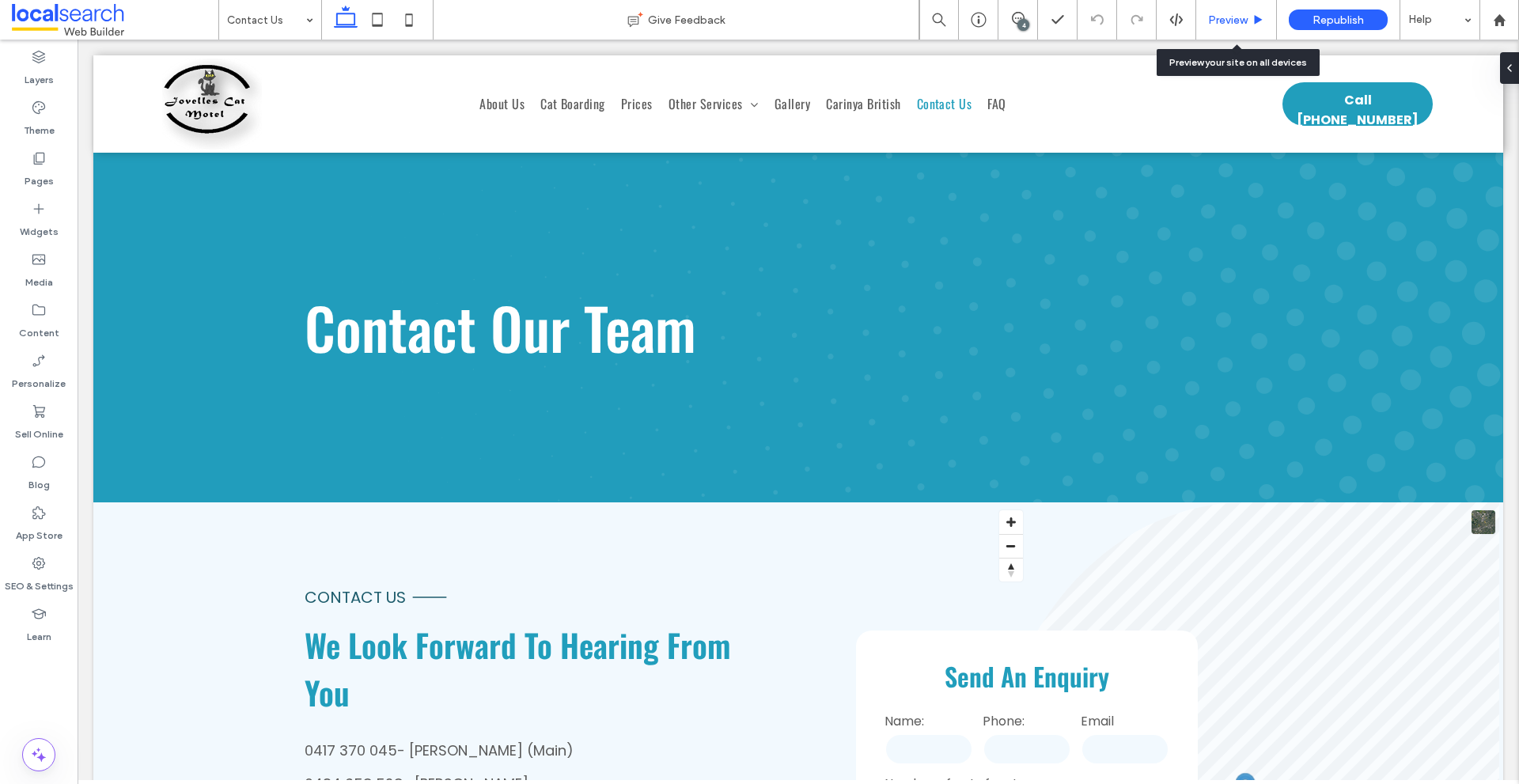
click at [1212, 15] on span "Preview" at bounding box center [1227, 20] width 40 height 14
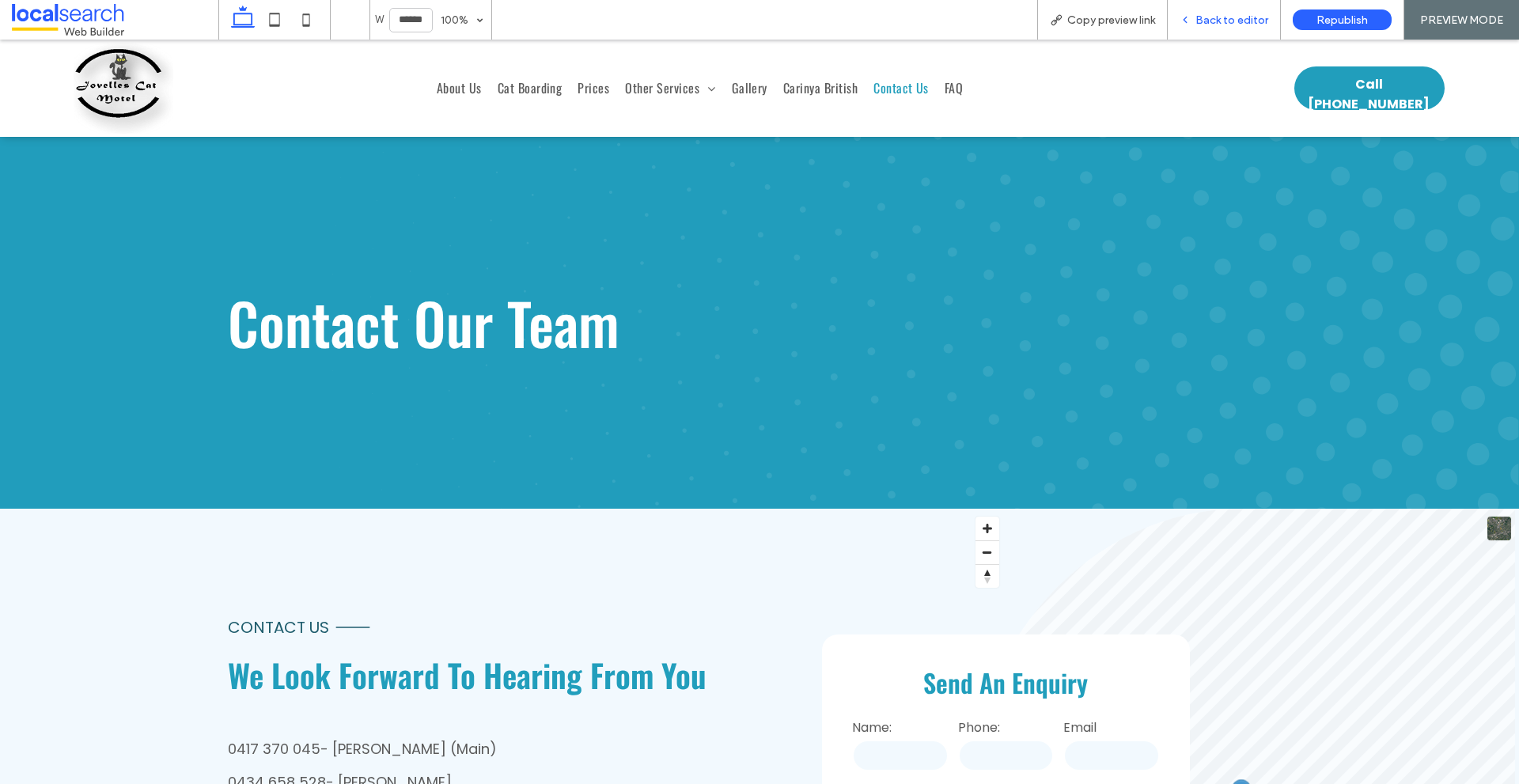
click at [1207, 24] on span "Back to editor" at bounding box center [1231, 20] width 72 height 14
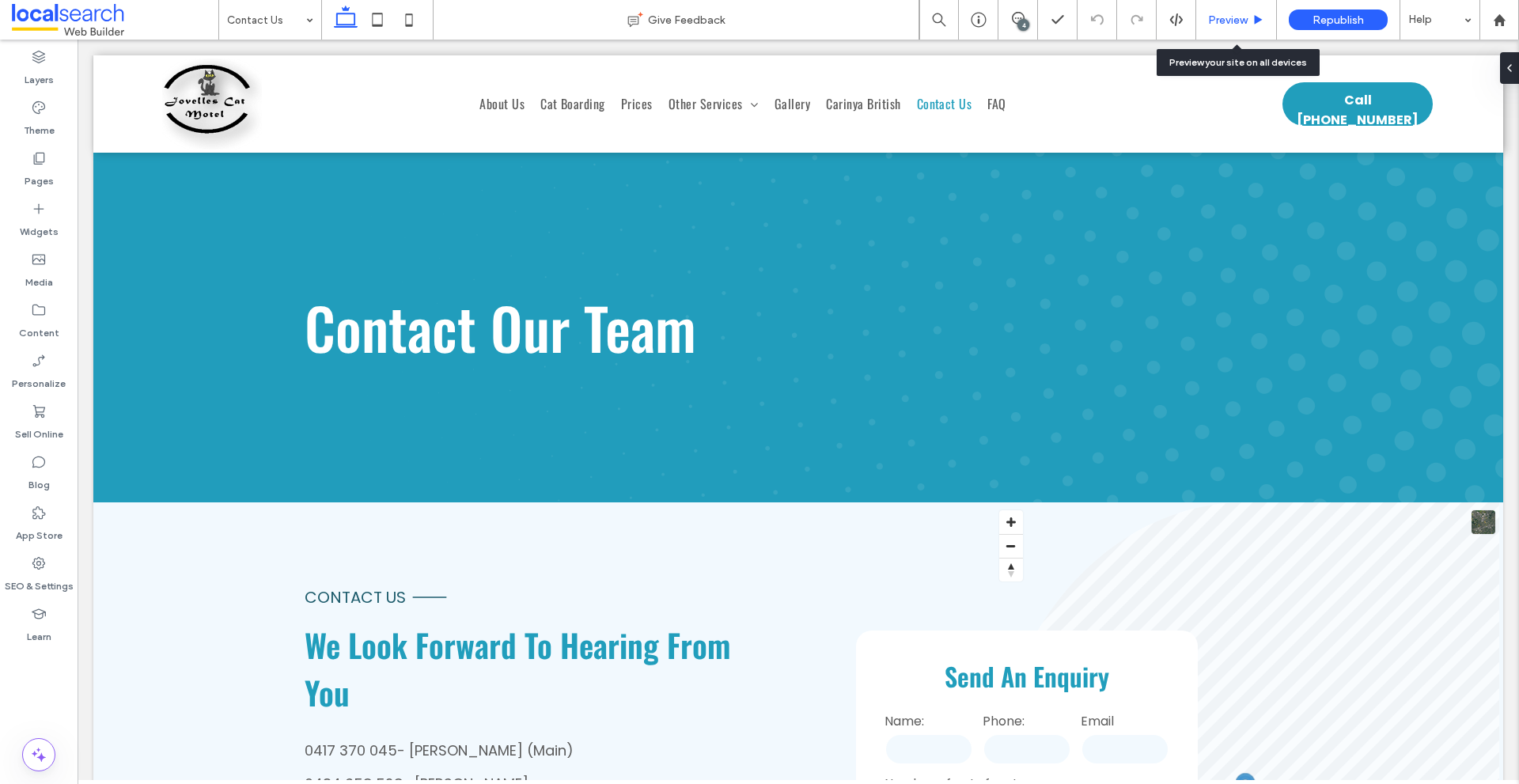
click at [1207, 24] on div "Preview" at bounding box center [1235, 20] width 80 height 14
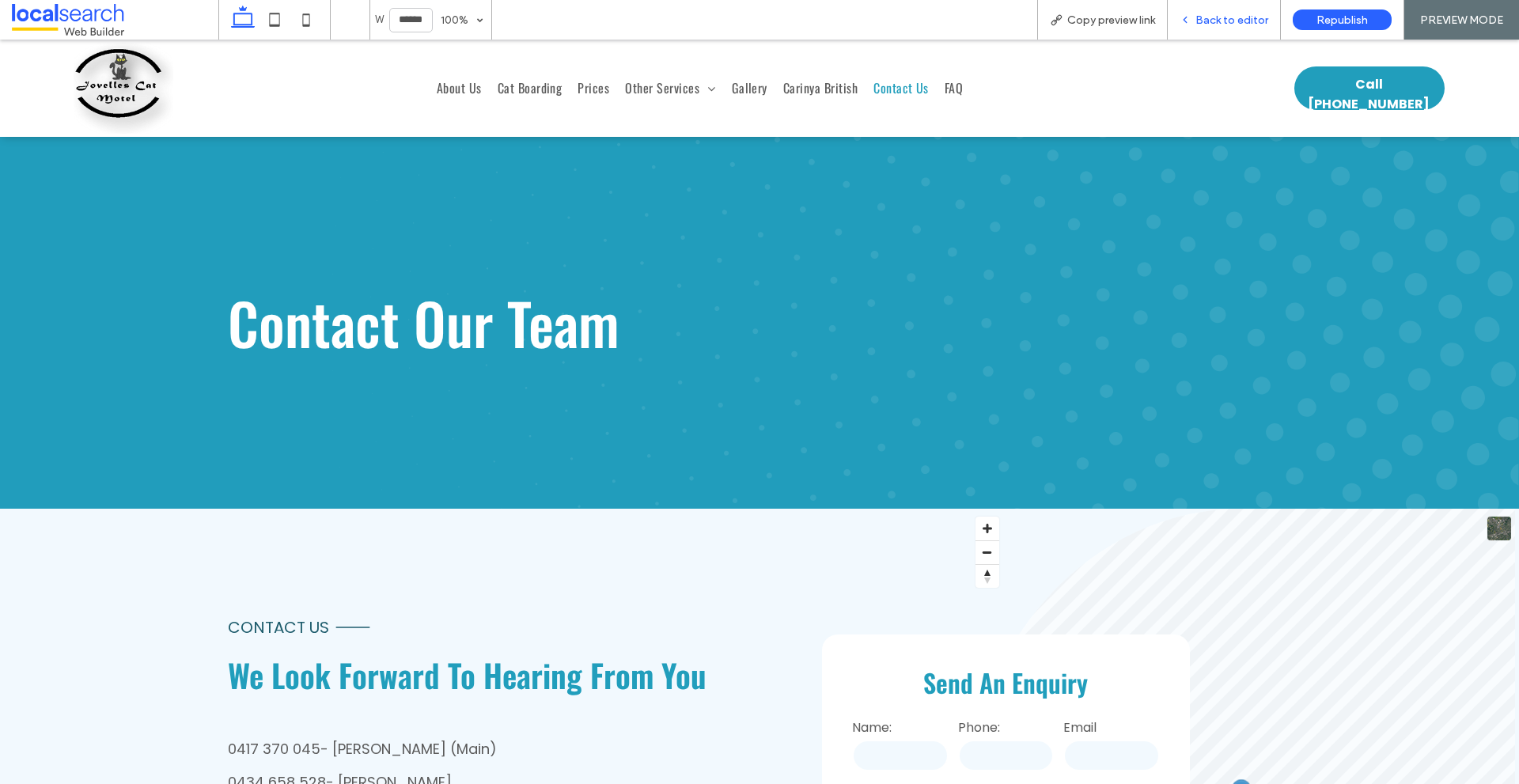
click at [1190, 9] on div "Back to editor" at bounding box center [1224, 19] width 113 height 40
click at [1071, 23] on span "Copy preview link" at bounding box center [1110, 20] width 88 height 14
click at [1199, 17] on span "Back to editor" at bounding box center [1231, 20] width 72 height 14
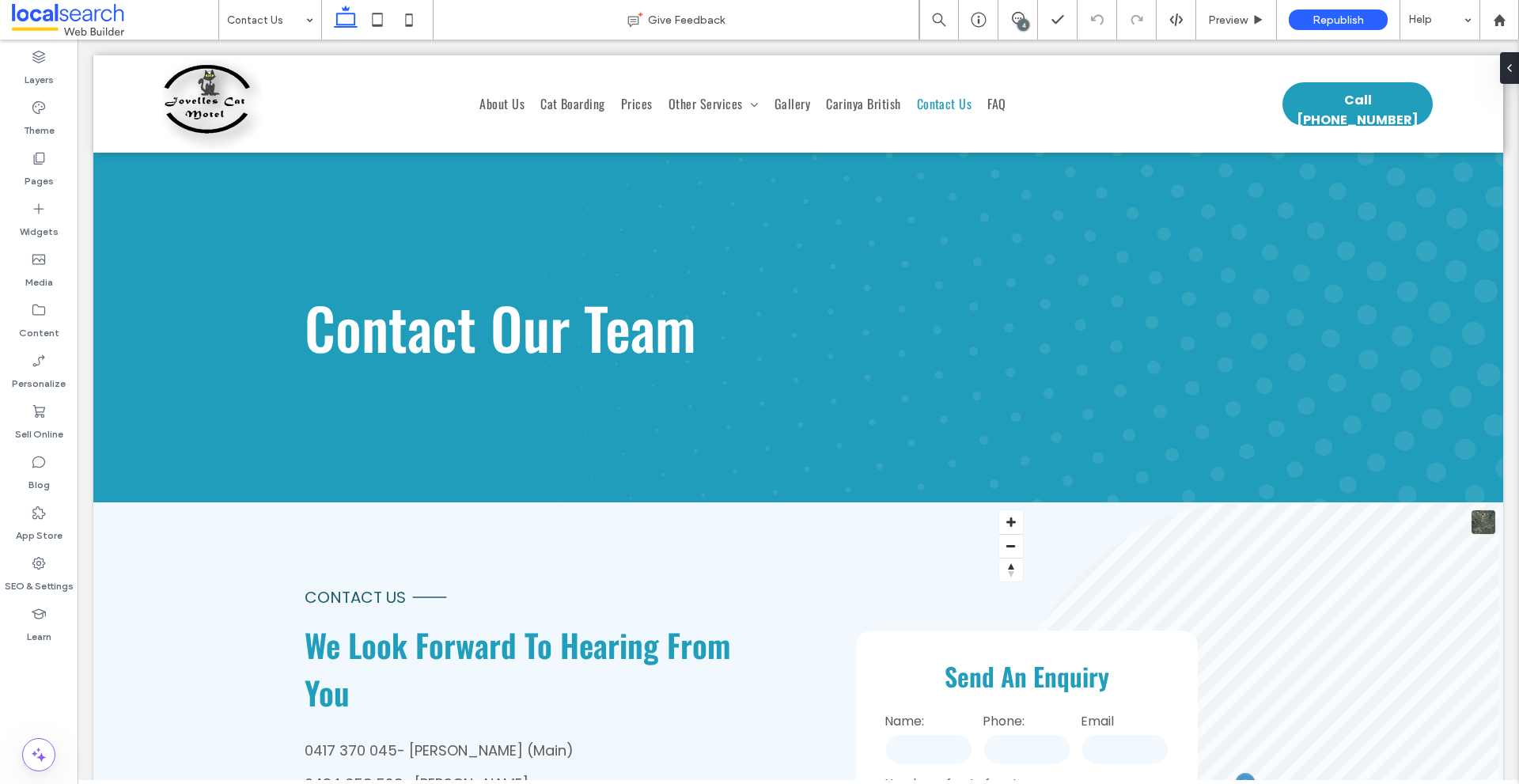
click at [1023, 20] on div "4" at bounding box center [1023, 25] width 12 height 12
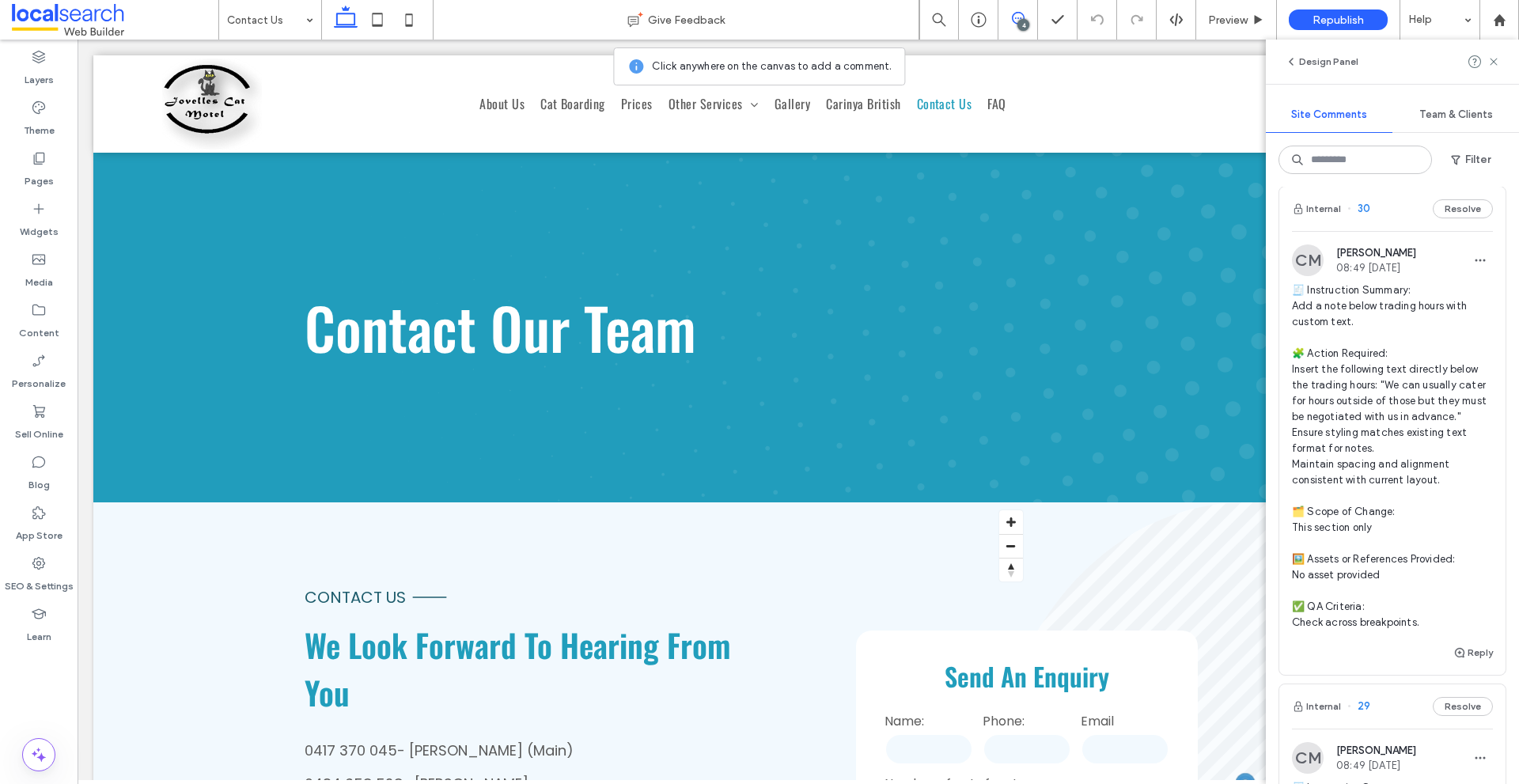
scroll to position [949, 0]
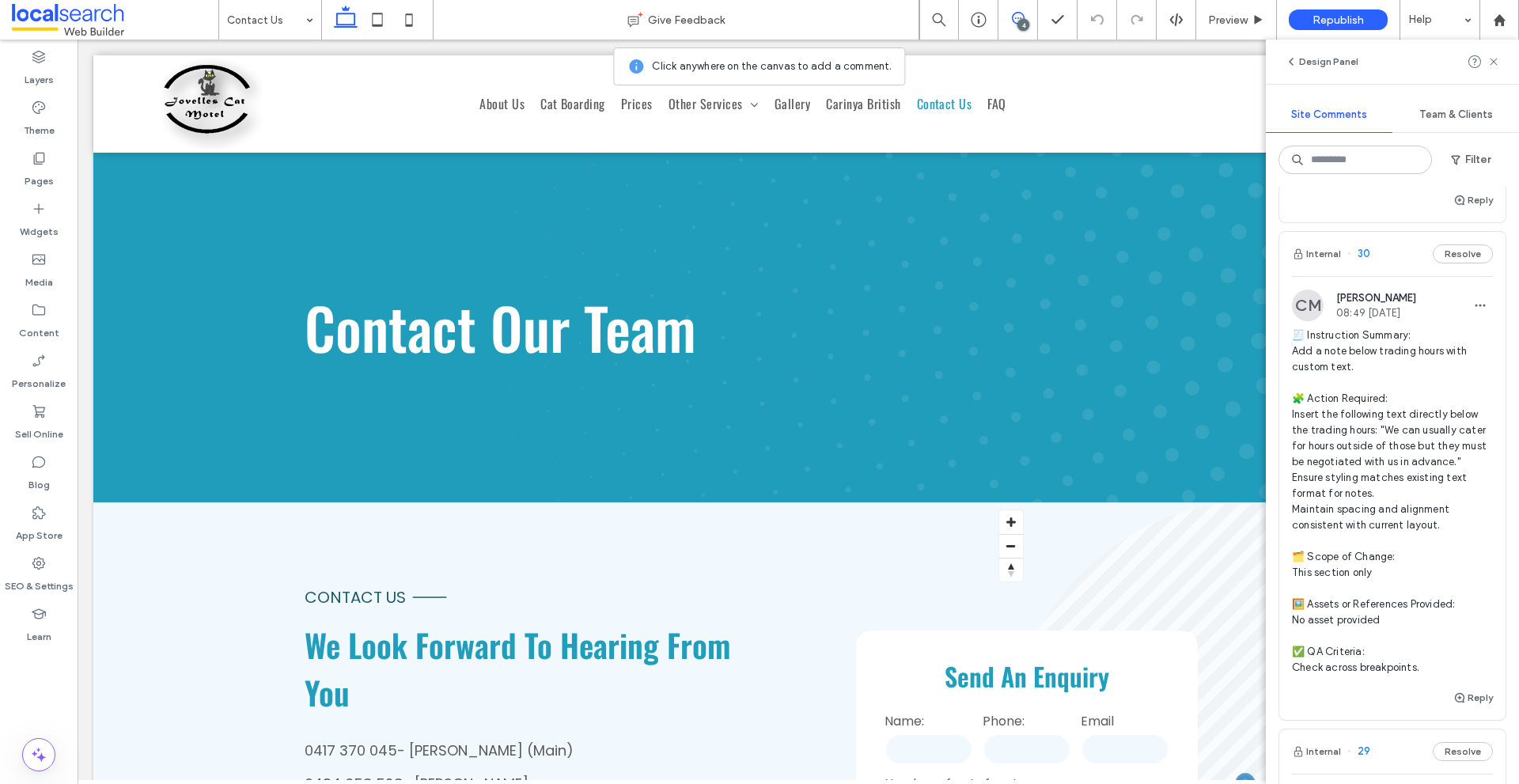
click at [1305, 305] on img at bounding box center [1307, 305] width 32 height 32
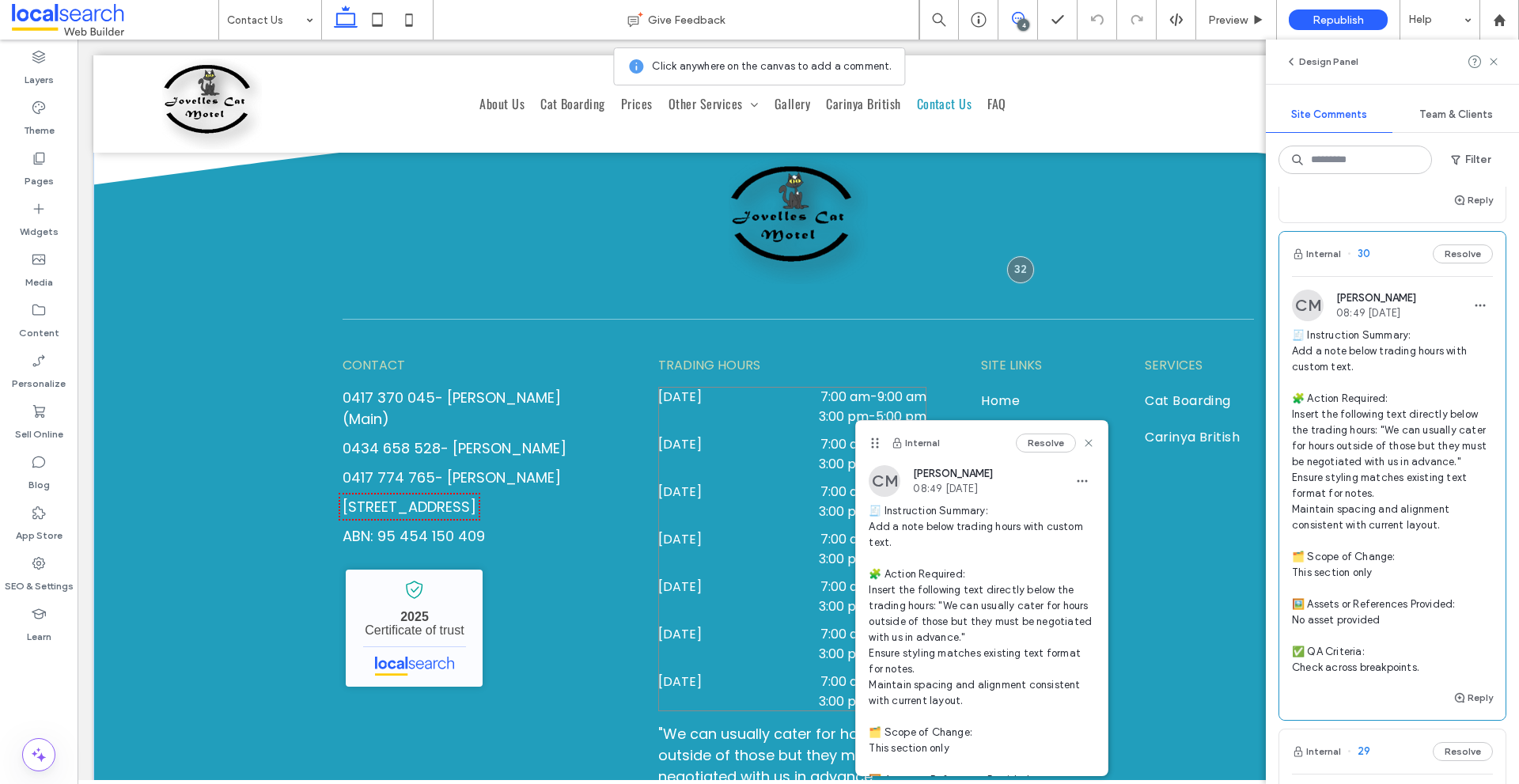
scroll to position [1818, 0]
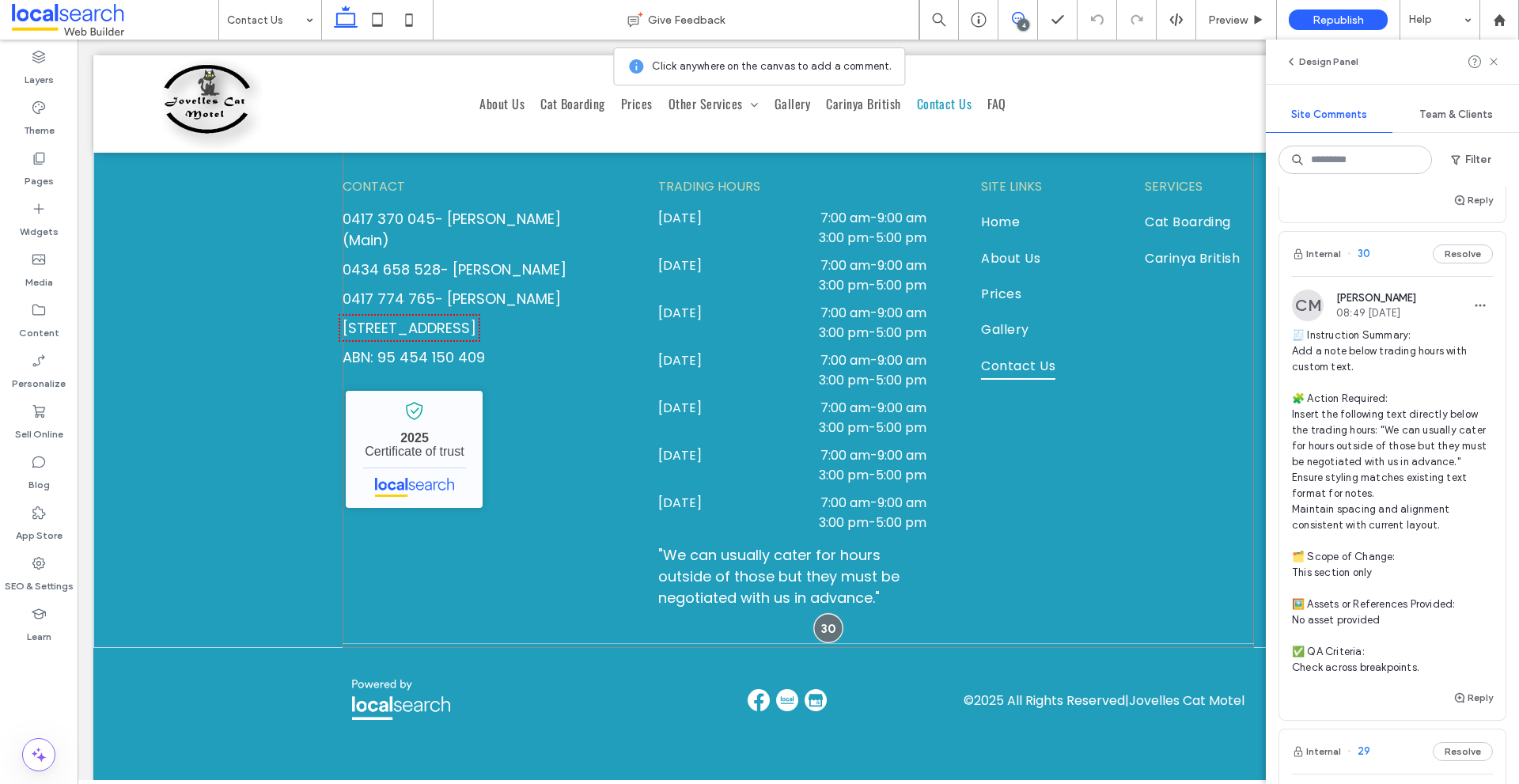
click at [820, 623] on div at bounding box center [827, 628] width 29 height 29
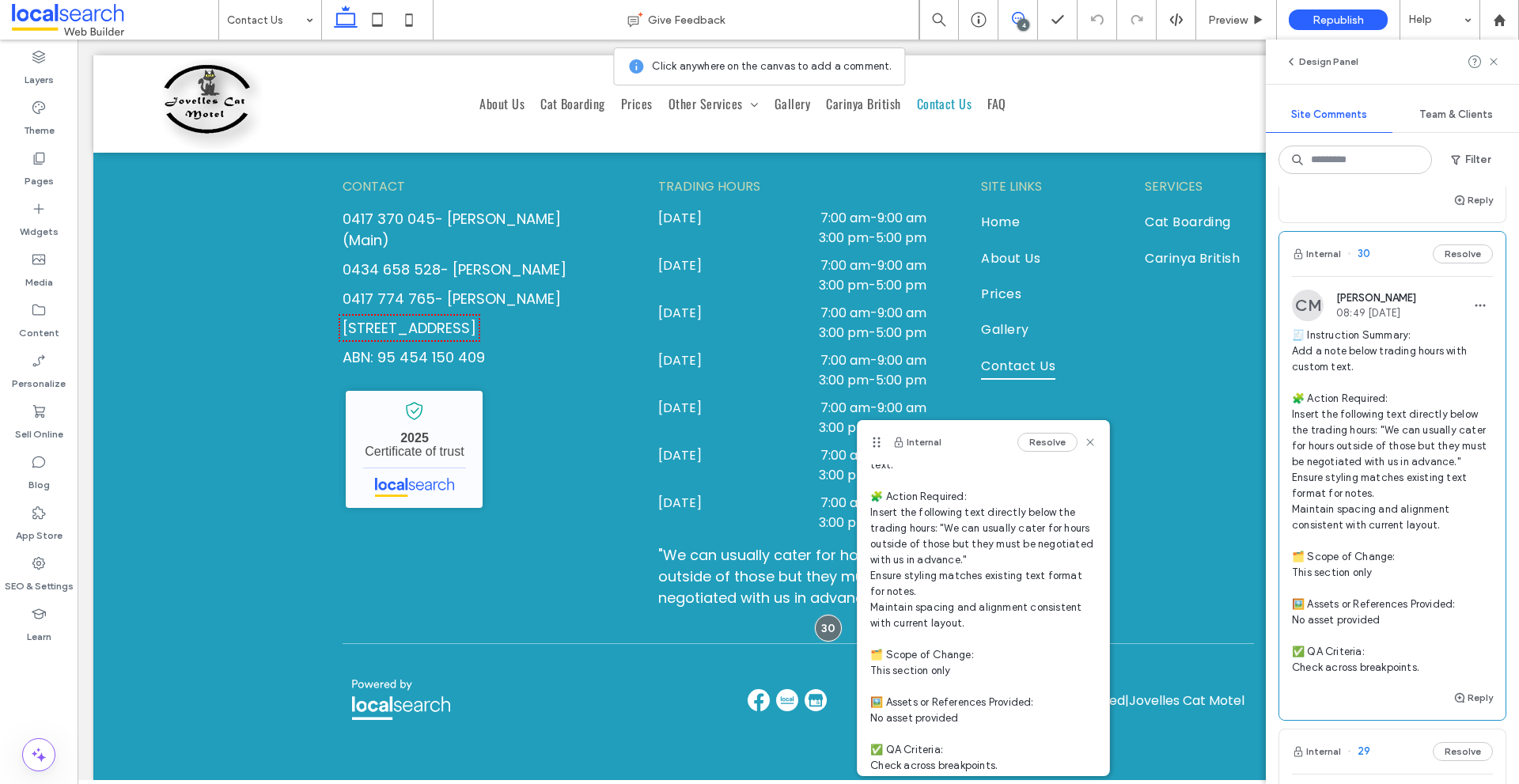
scroll to position [135, 0]
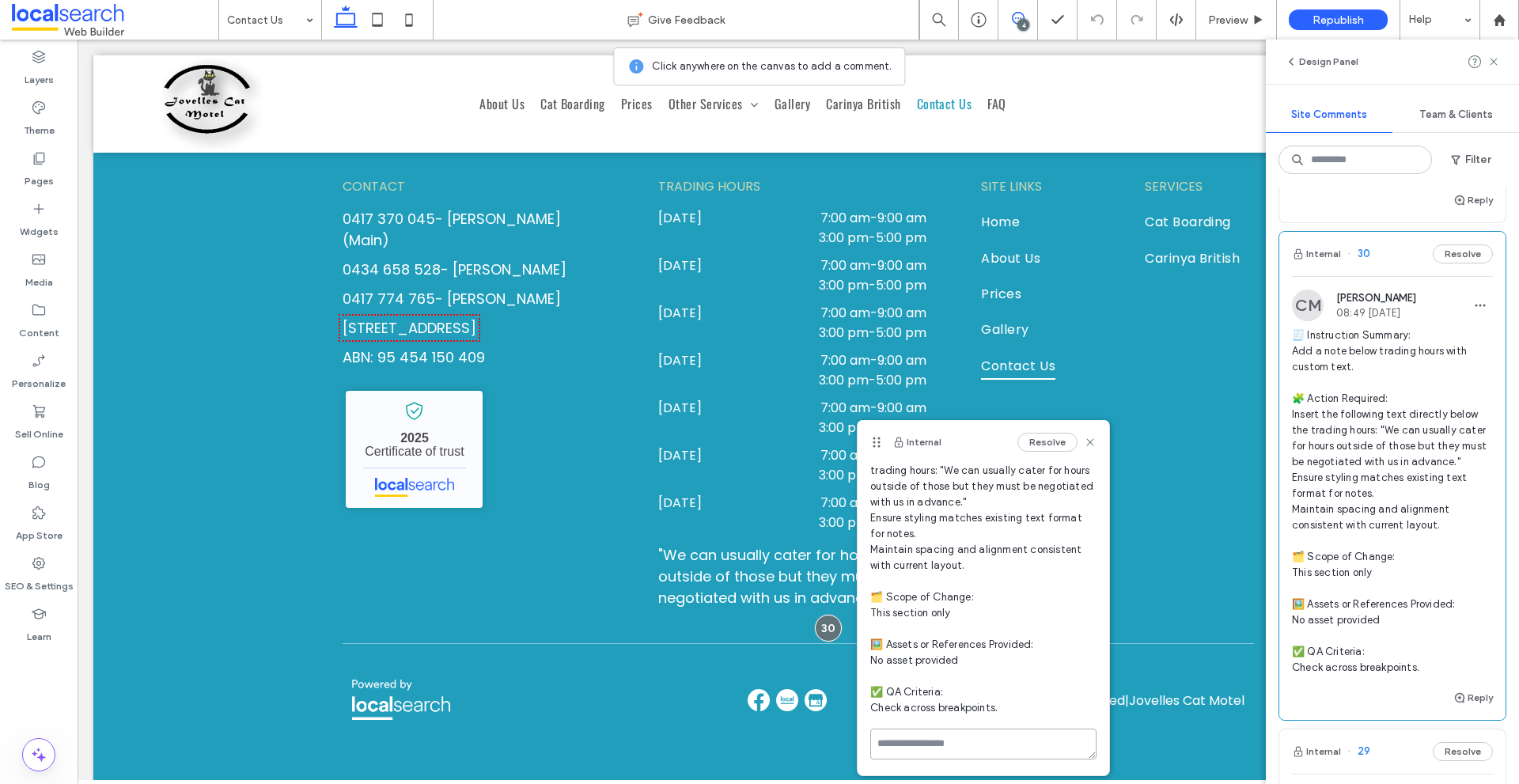
click at [935, 748] on textarea at bounding box center [983, 743] width 227 height 31
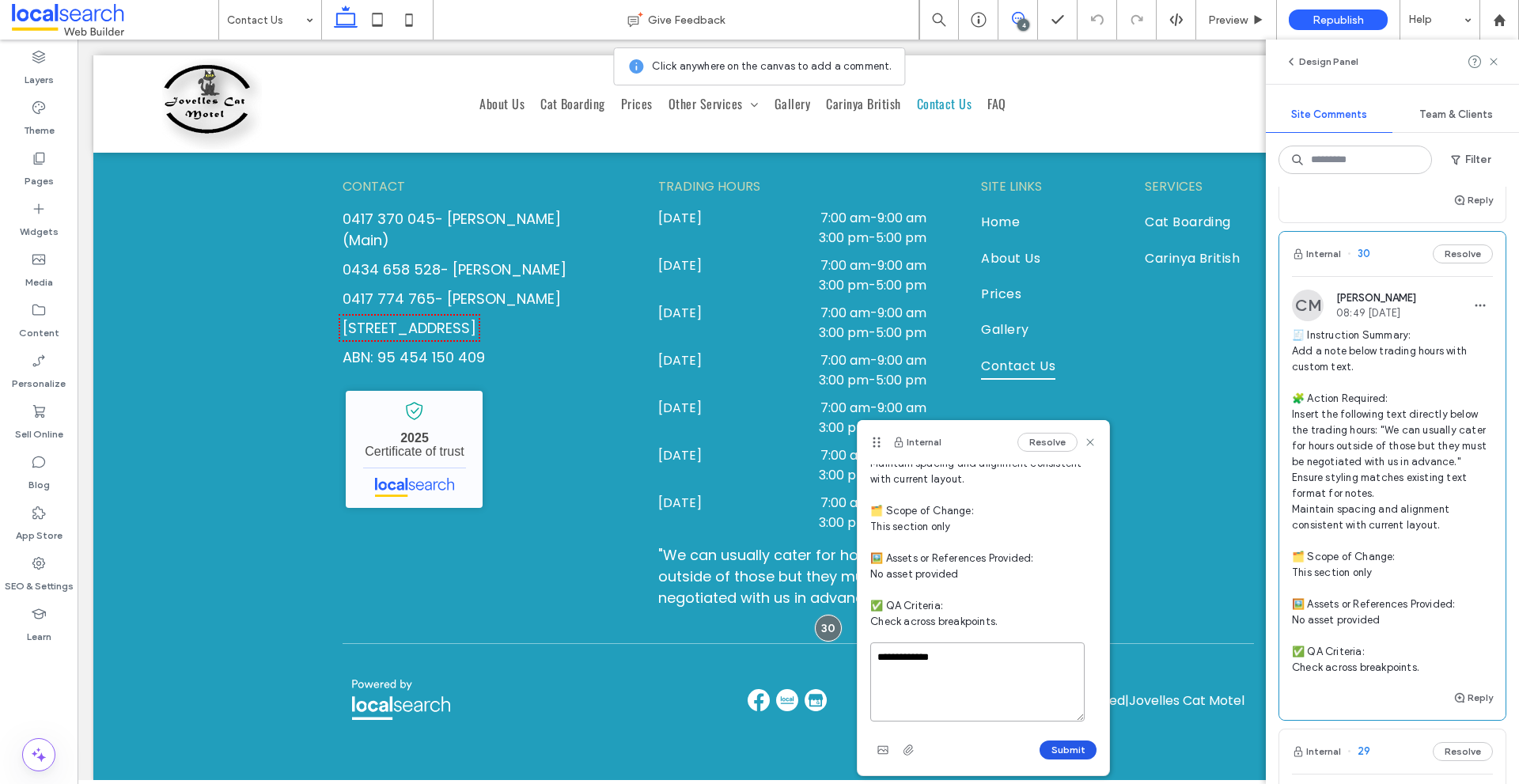
type textarea "**********"
click at [1040, 750] on button "Submit" at bounding box center [1068, 750] width 57 height 19
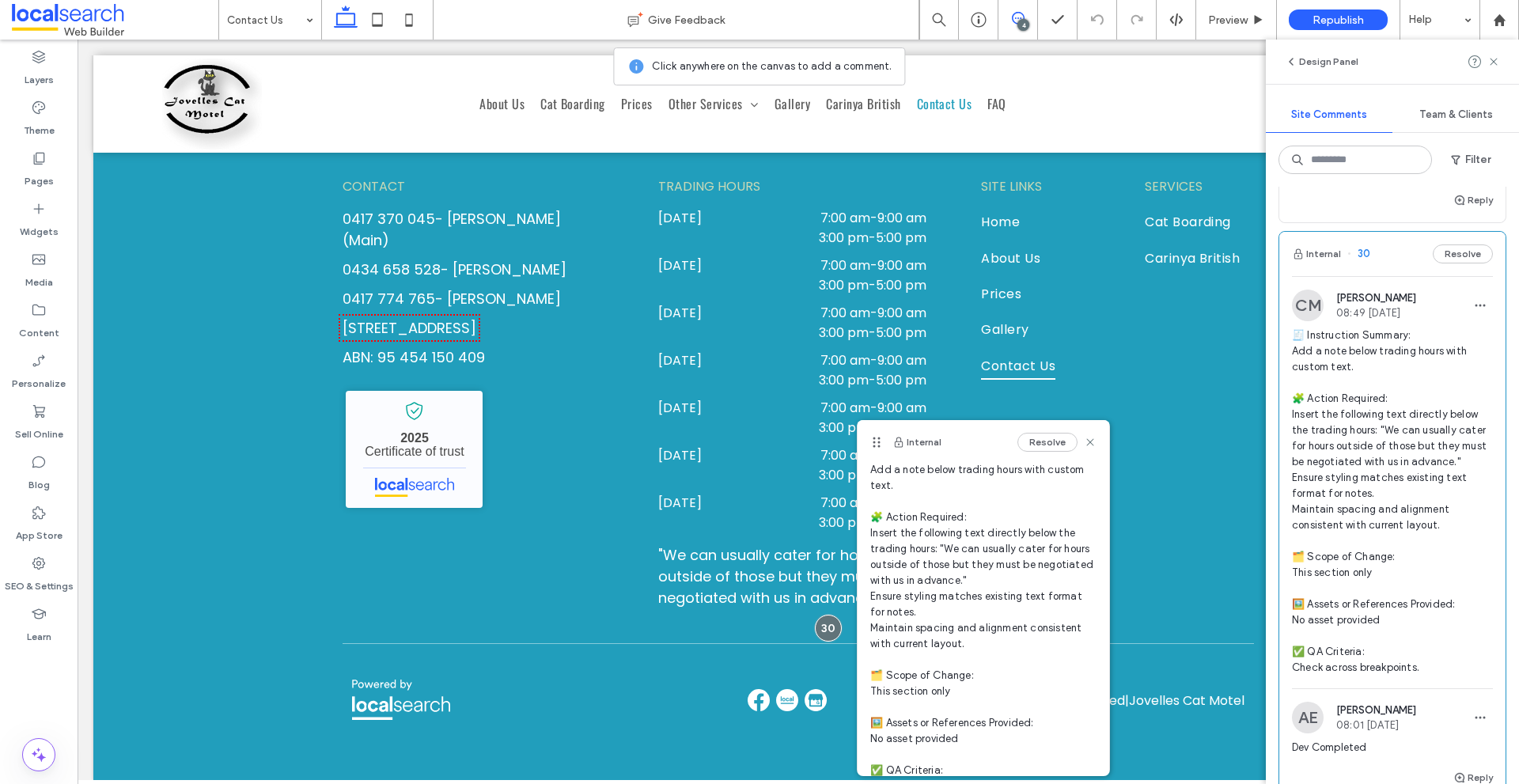
scroll to position [0, 0]
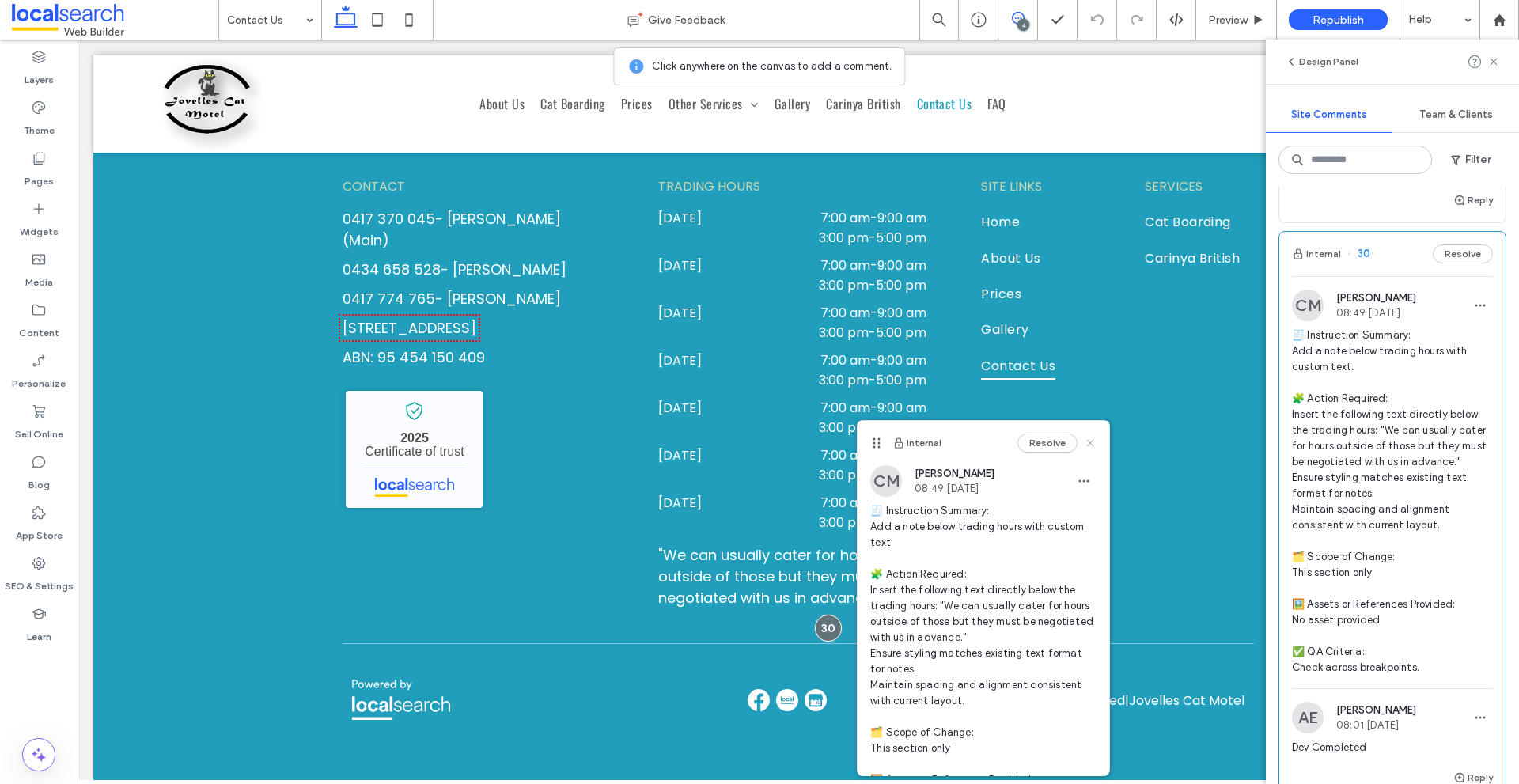
click at [1084, 446] on icon at bounding box center [1090, 443] width 13 height 13
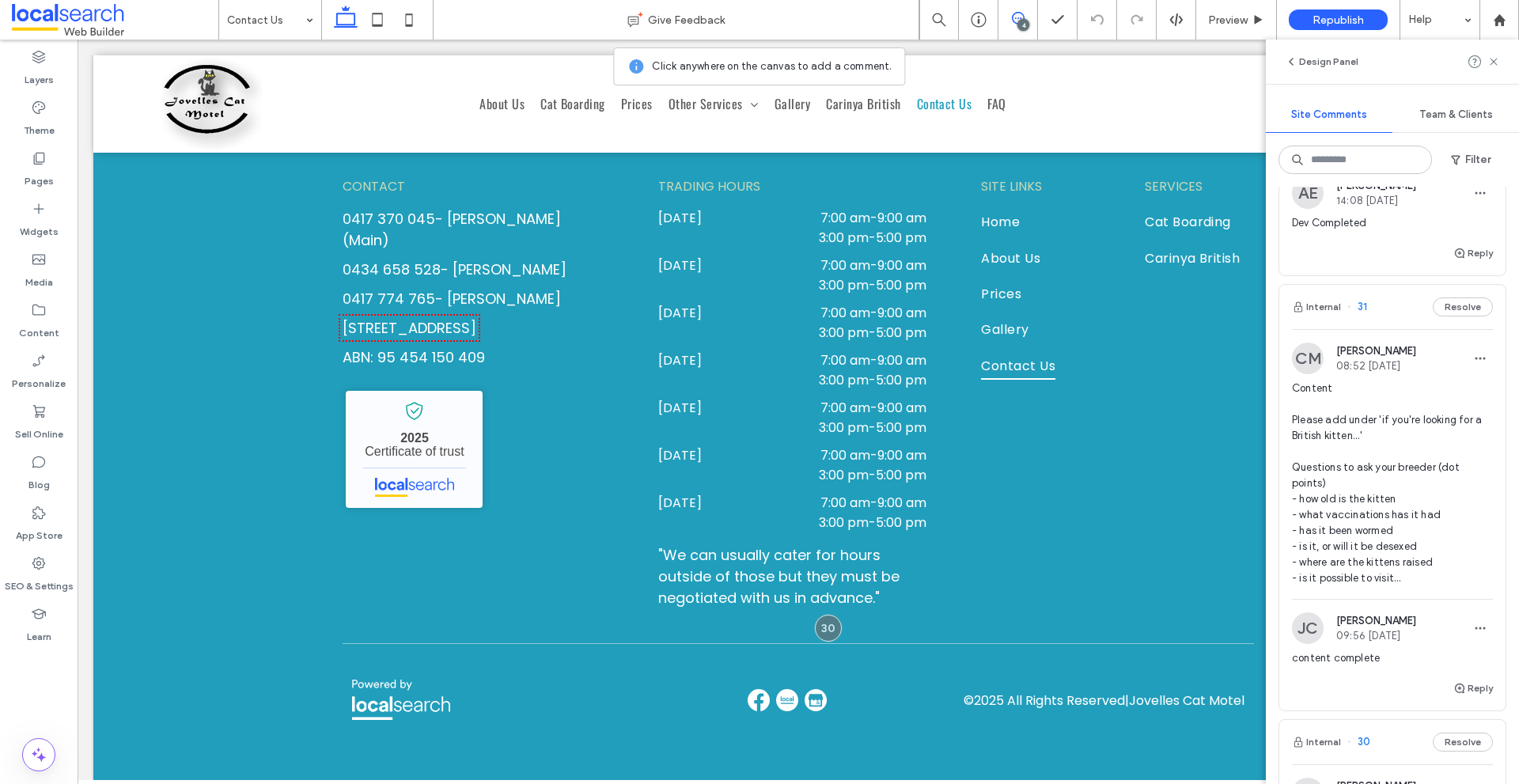
scroll to position [497, 0]
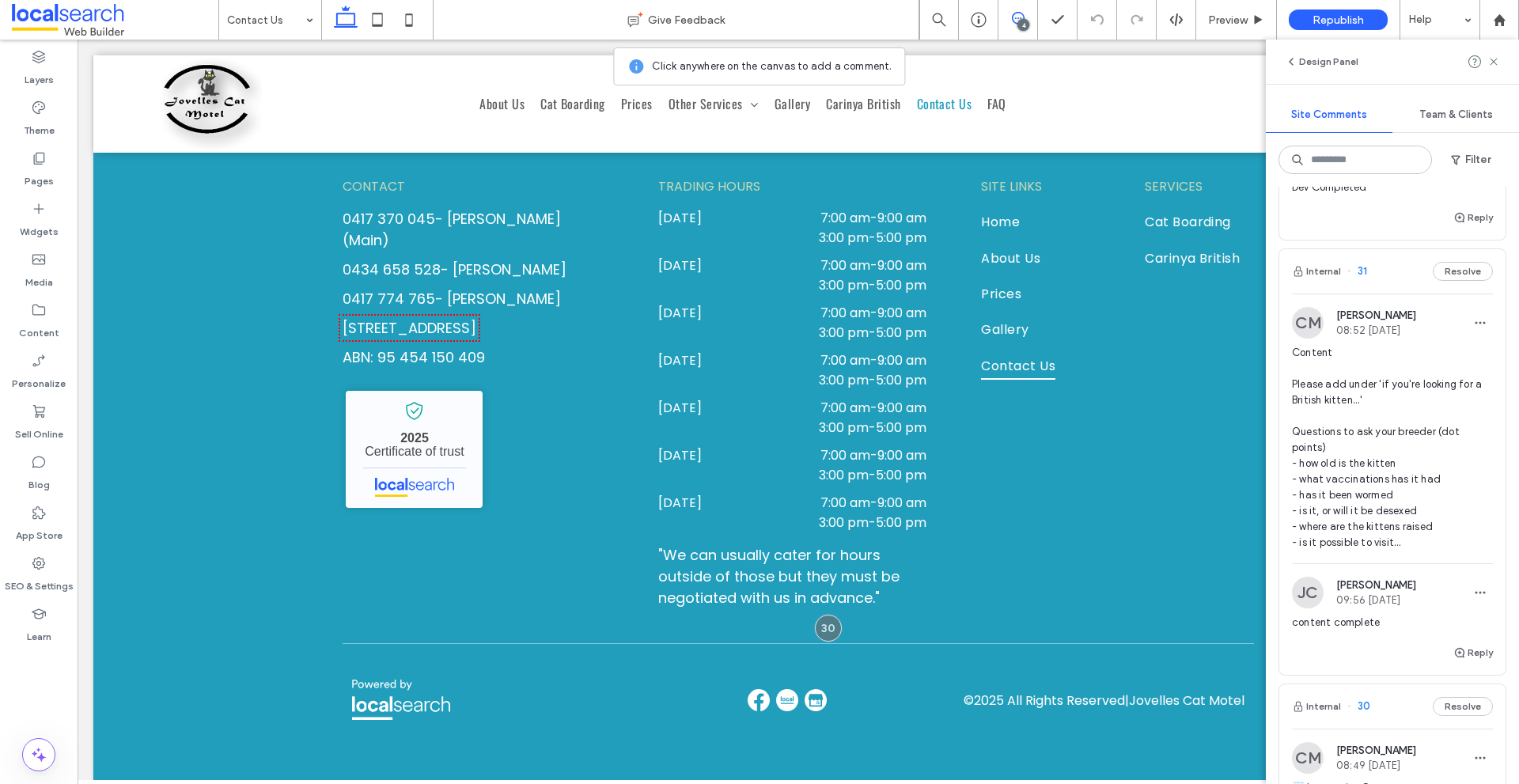
click at [1322, 322] on img at bounding box center [1307, 322] width 32 height 32
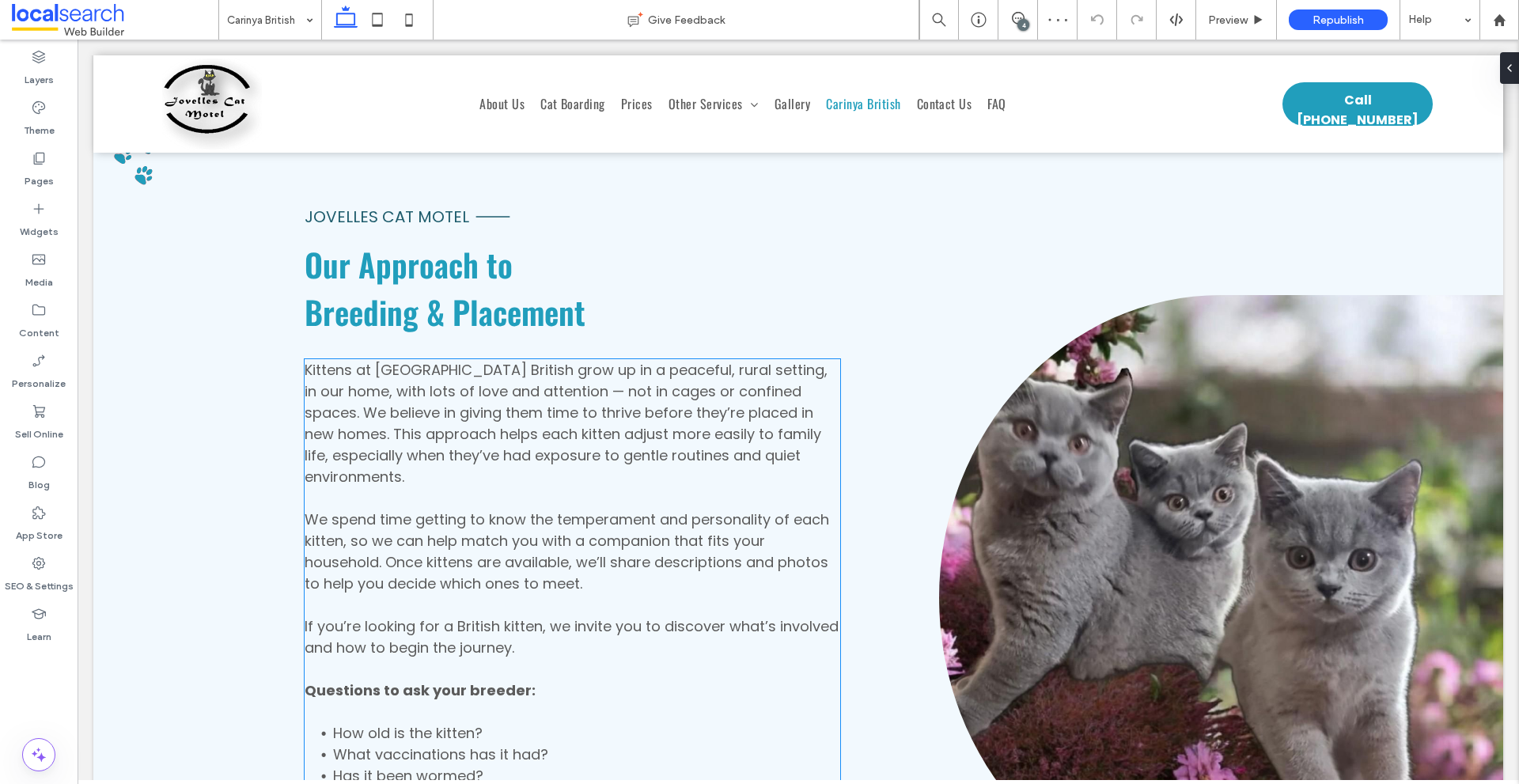
scroll to position [4788, 0]
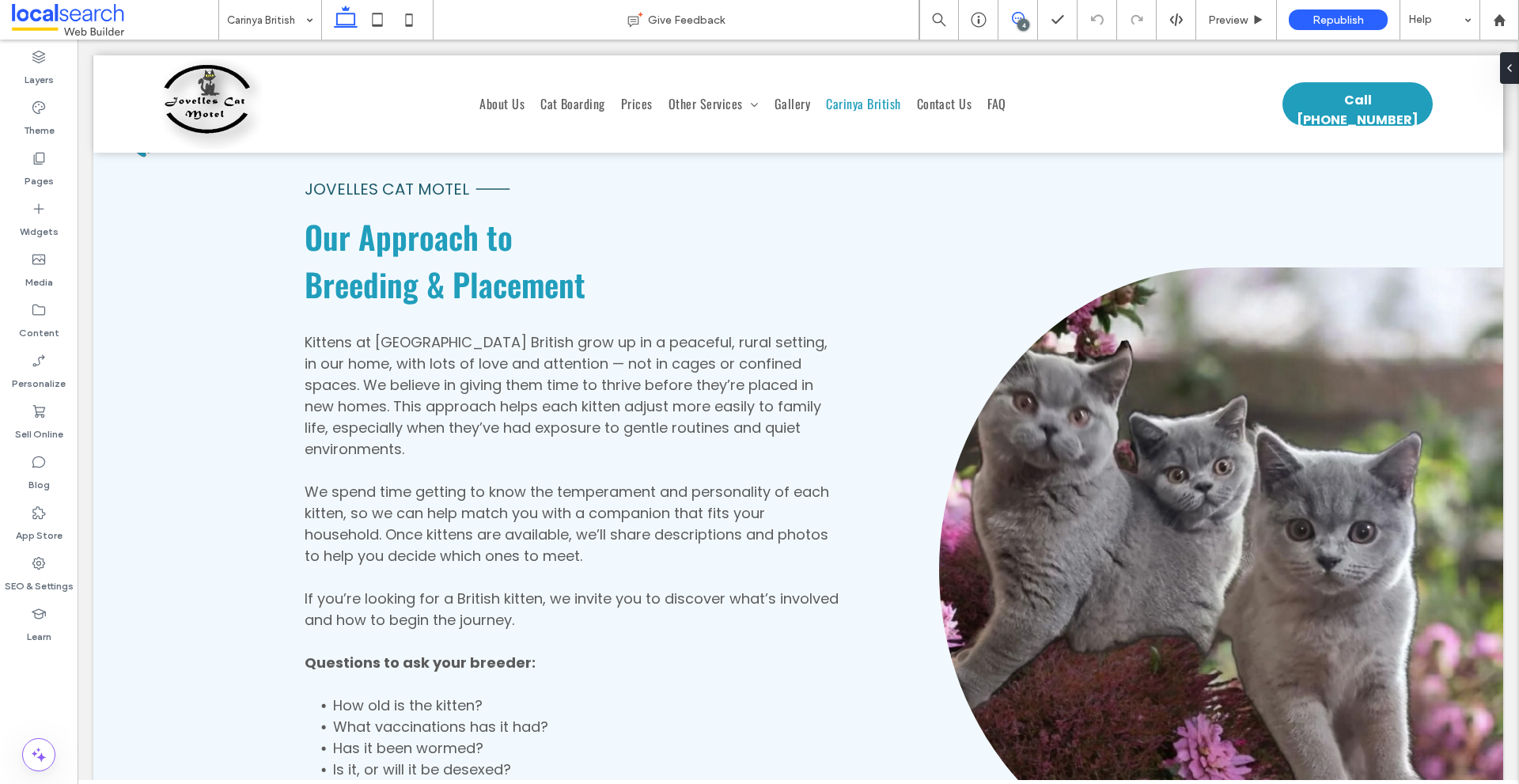
drag, startPoint x: 1021, startPoint y: 13, endPoint x: 857, endPoint y: 71, distance: 174.0
click at [1021, 13] on icon at bounding box center [1017, 17] width 13 height 13
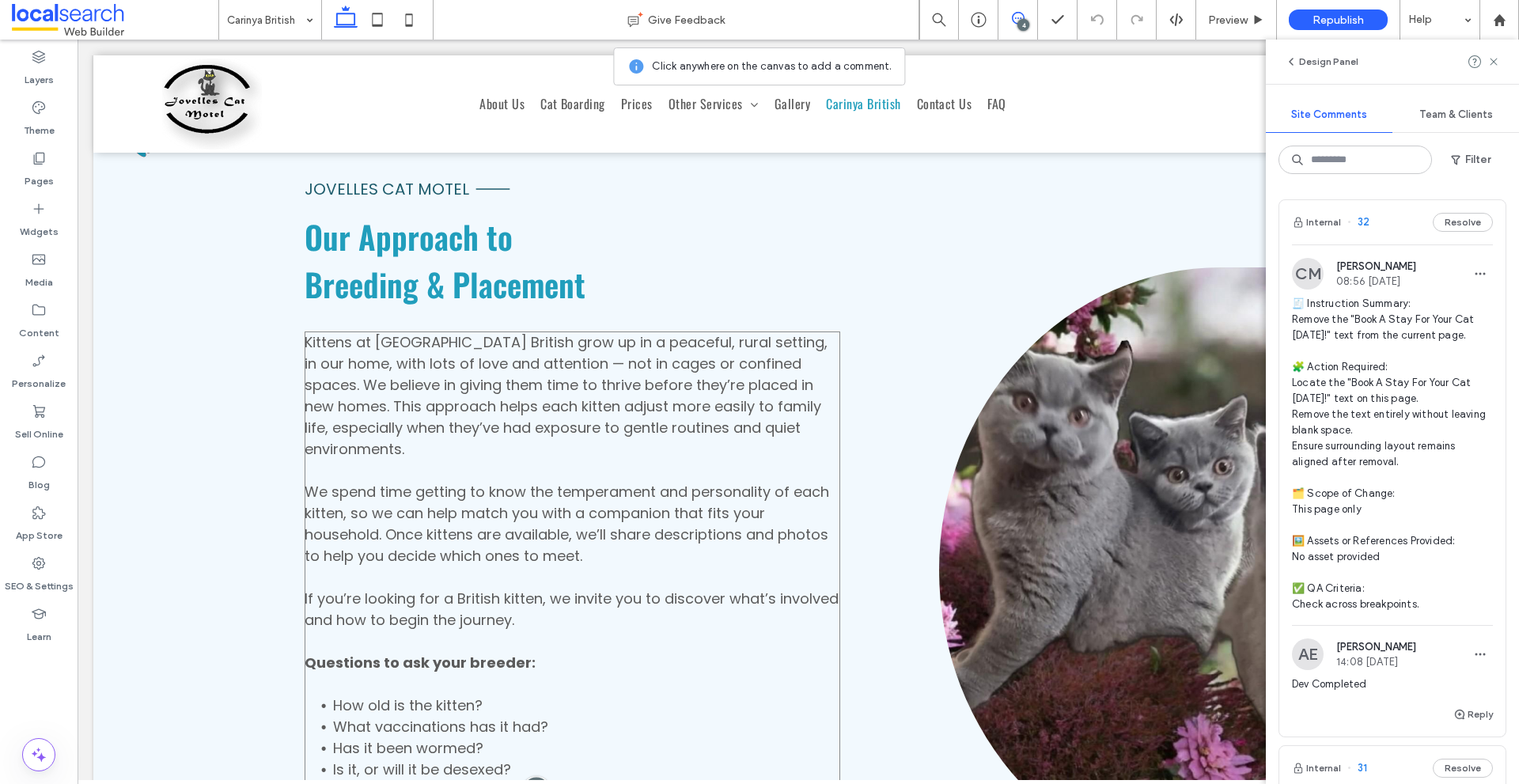
click at [528, 776] on div at bounding box center [536, 791] width 29 height 29
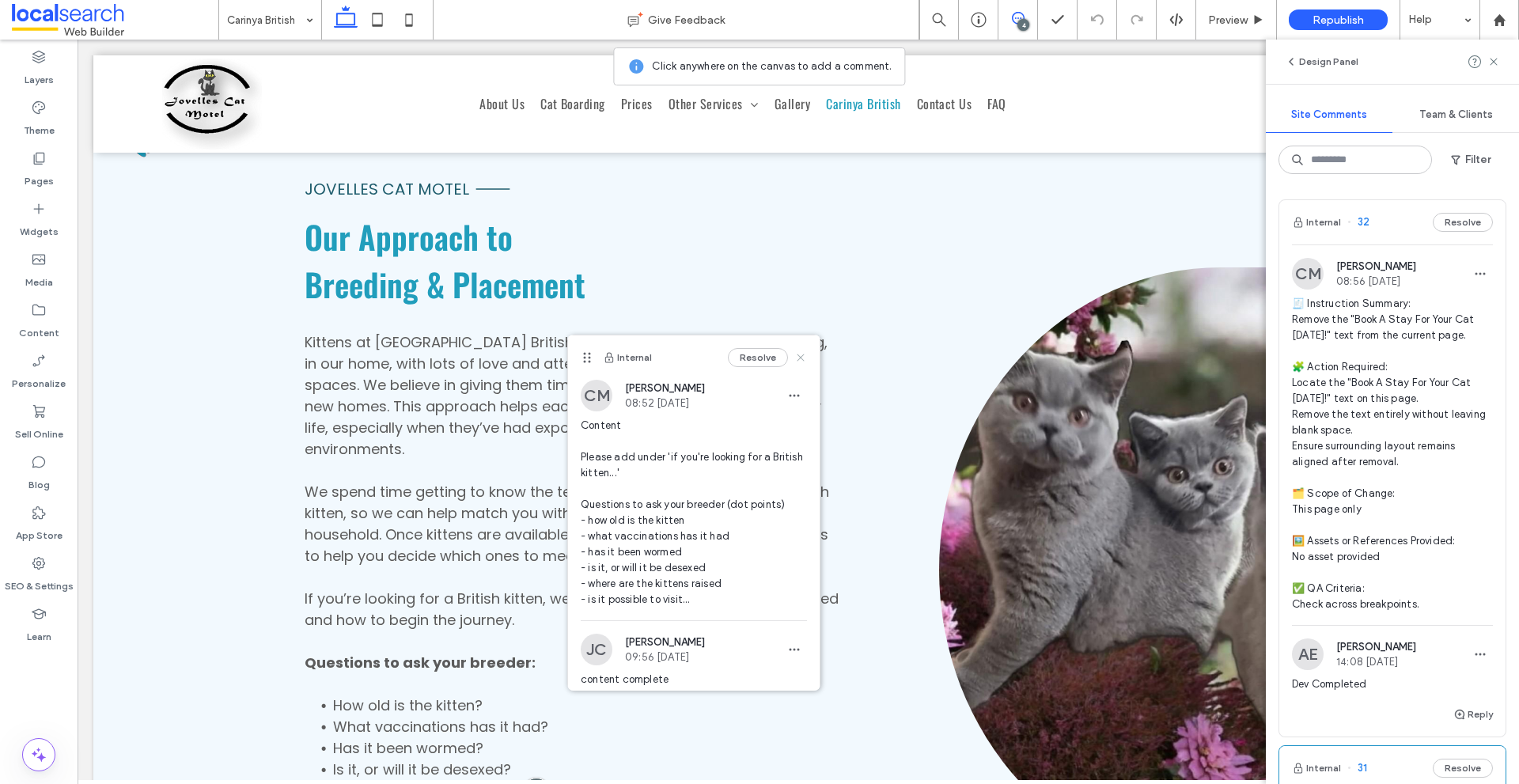
drag, startPoint x: 790, startPoint y: 357, endPoint x: 712, endPoint y: 318, distance: 87.2
click at [797, 357] on use at bounding box center [800, 357] width 7 height 7
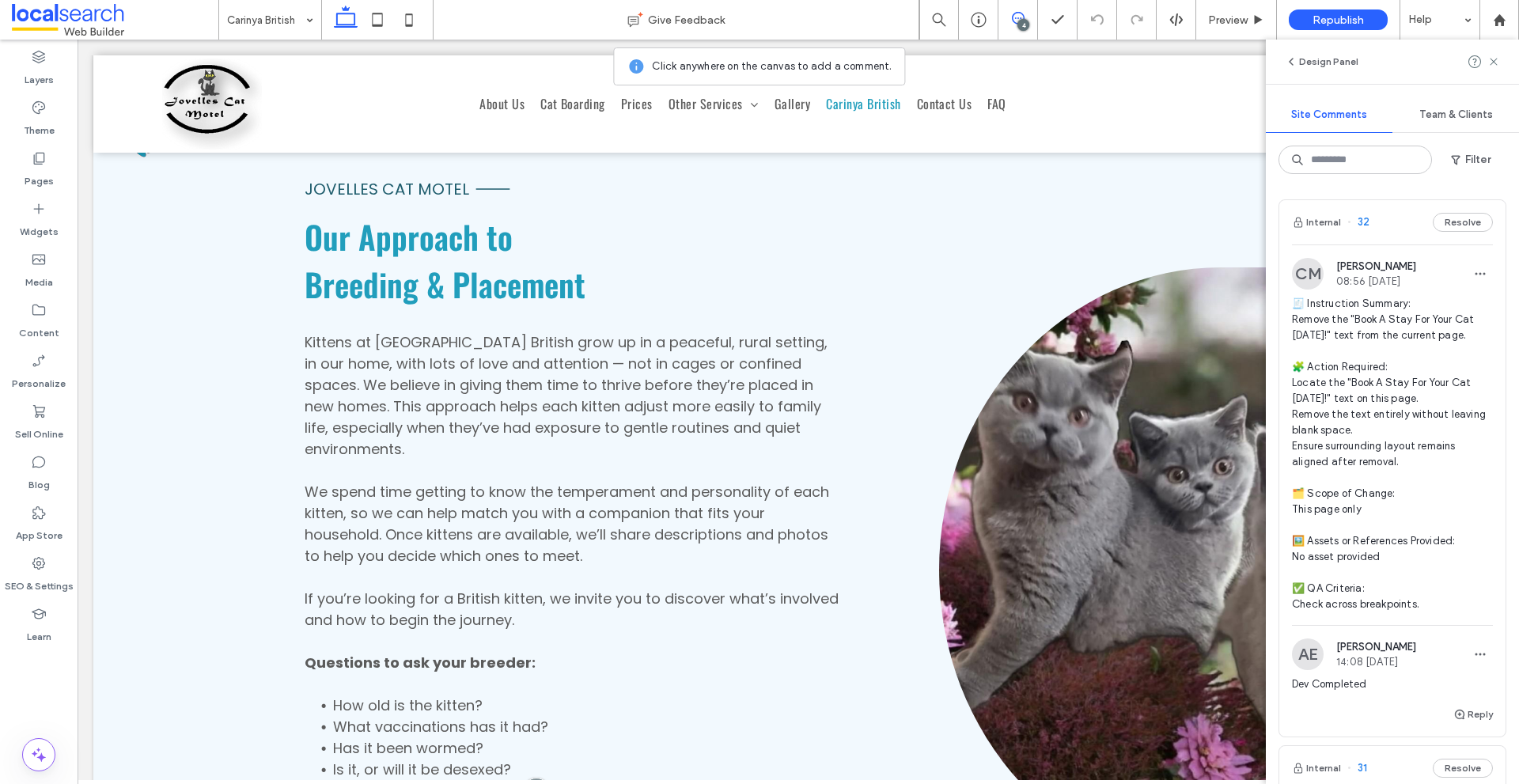
click at [1302, 266] on img at bounding box center [1307, 273] width 32 height 32
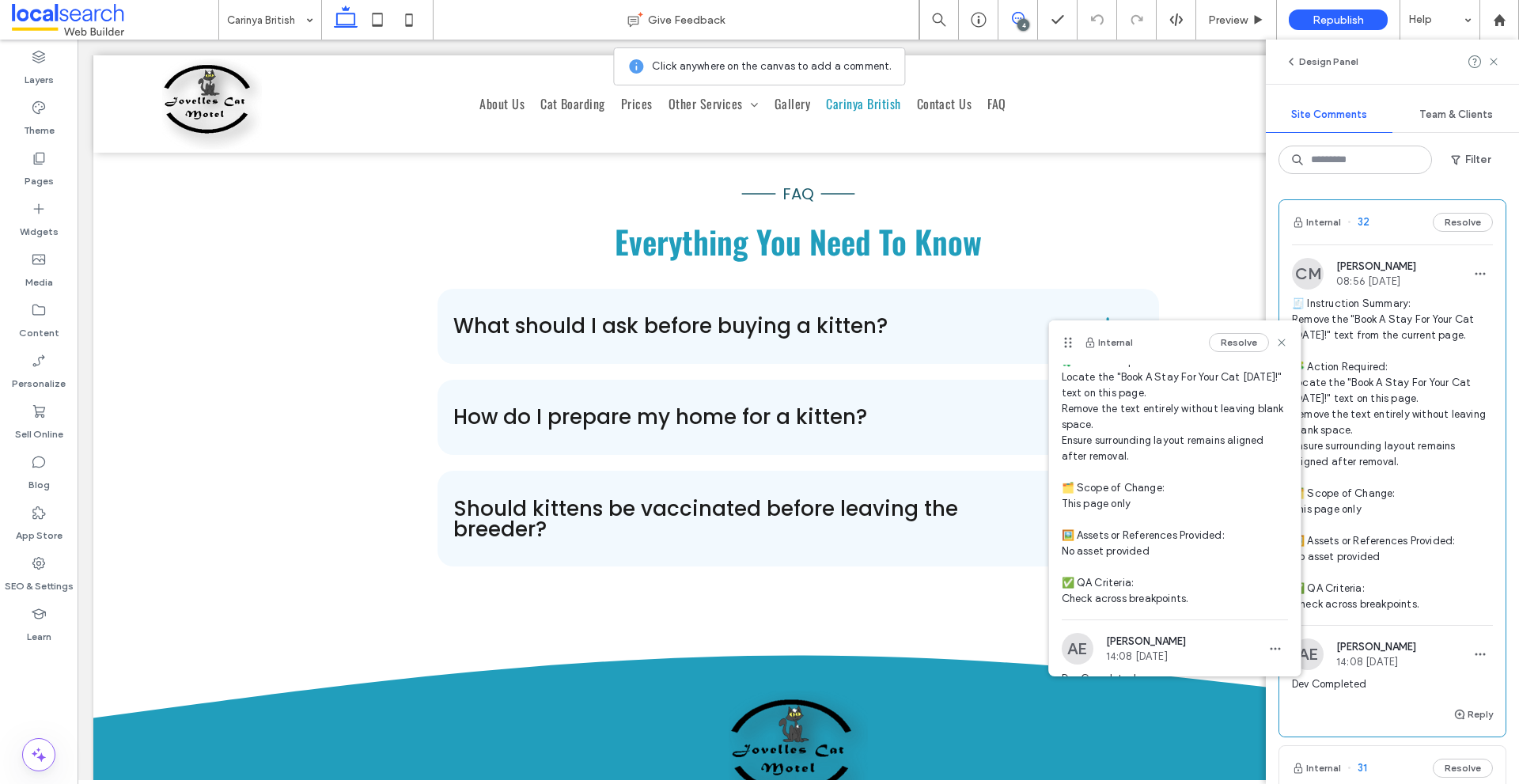
scroll to position [183, 0]
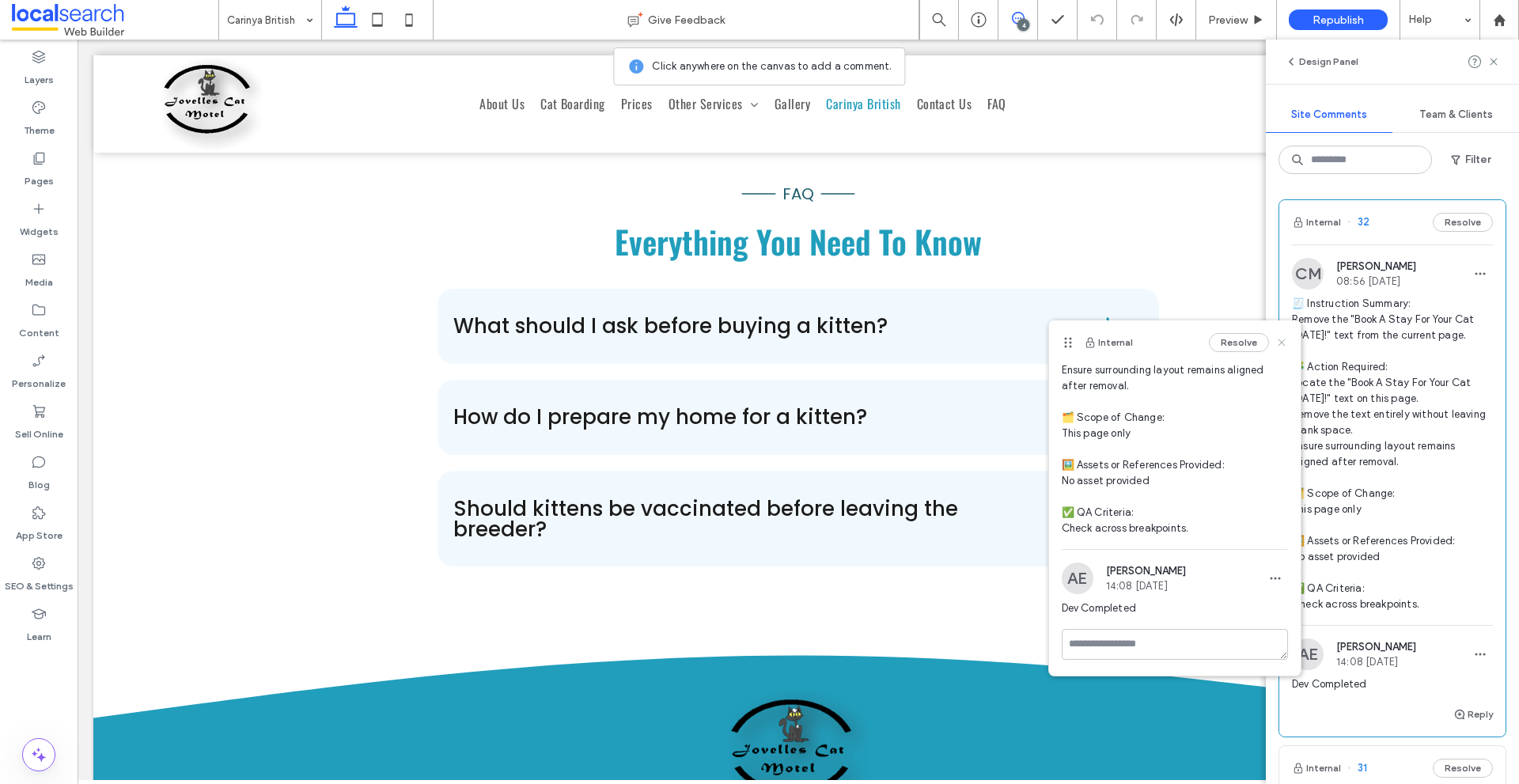
click at [1275, 340] on icon at bounding box center [1281, 342] width 13 height 13
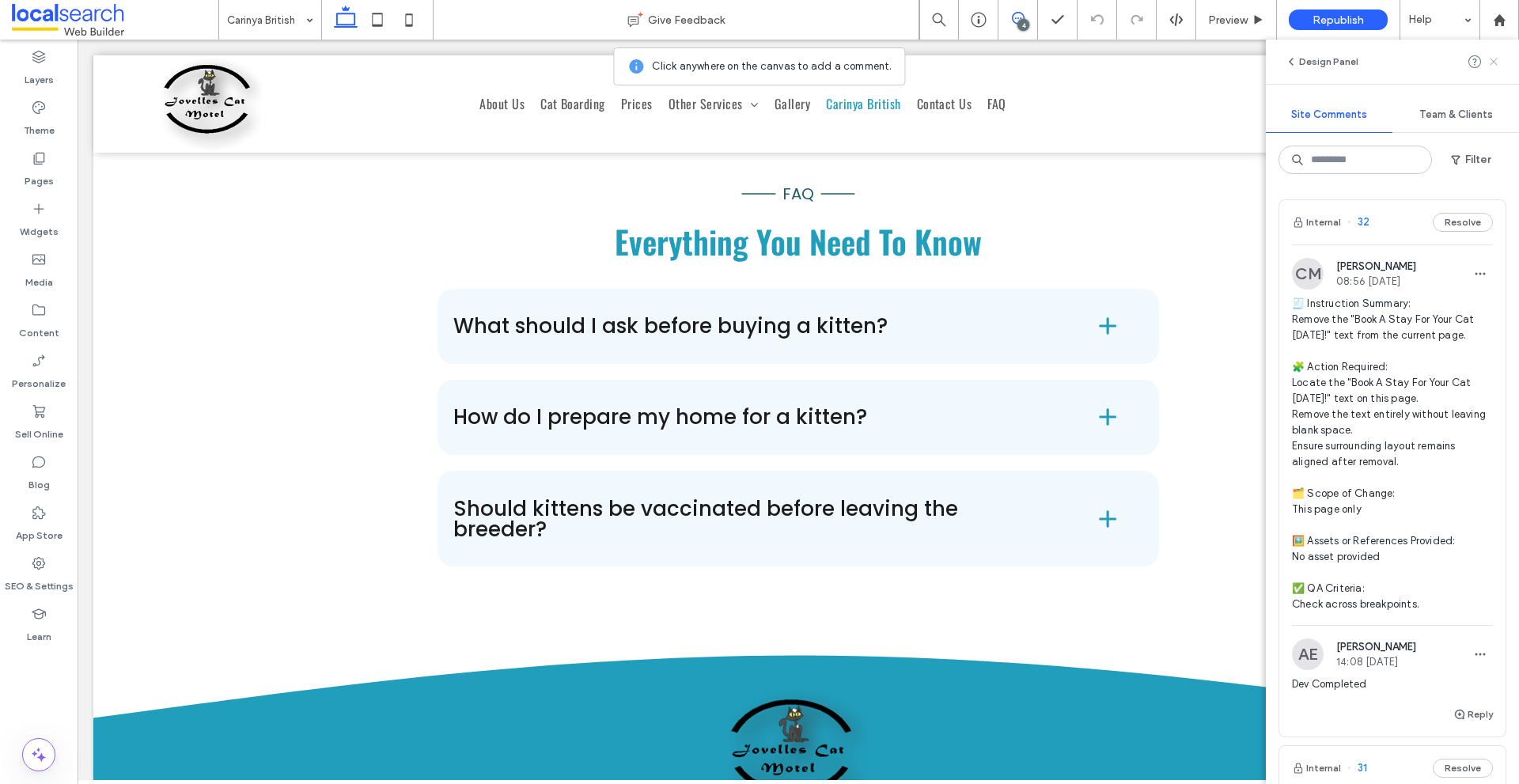
click at [1491, 62] on icon at bounding box center [1493, 61] width 13 height 13
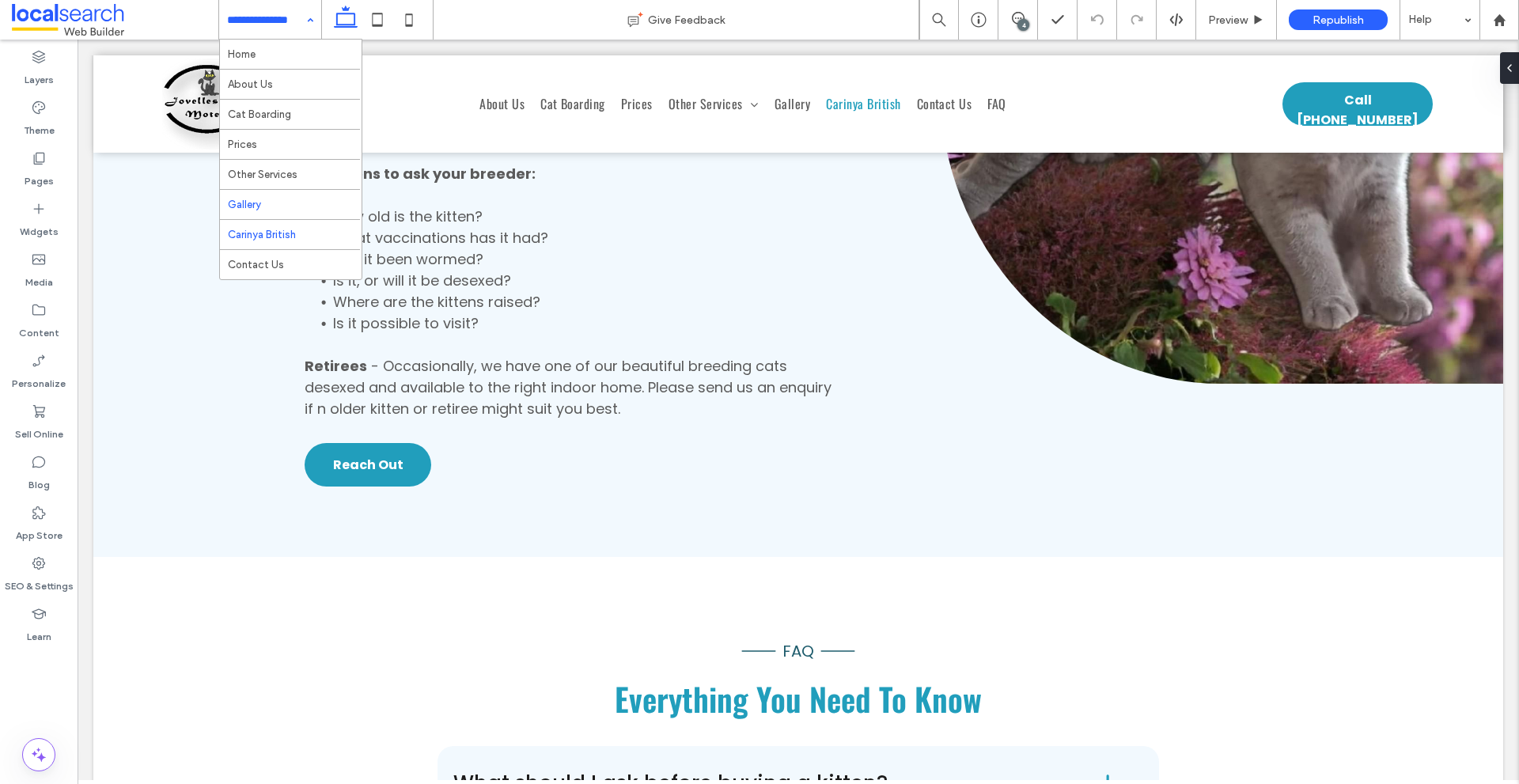
scroll to position [5353, 0]
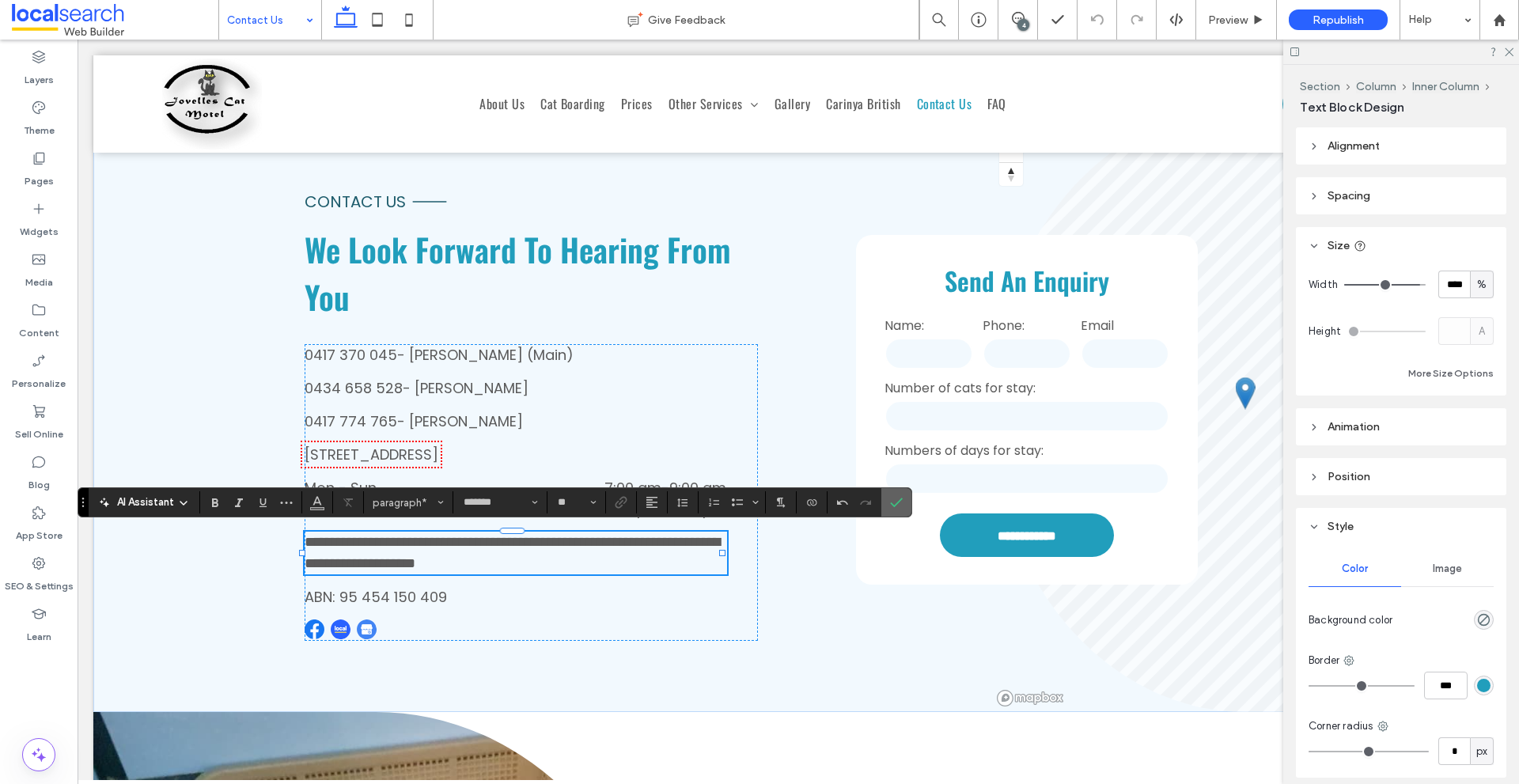
click at [899, 495] on span "Confirm" at bounding box center [896, 502] width 13 height 27
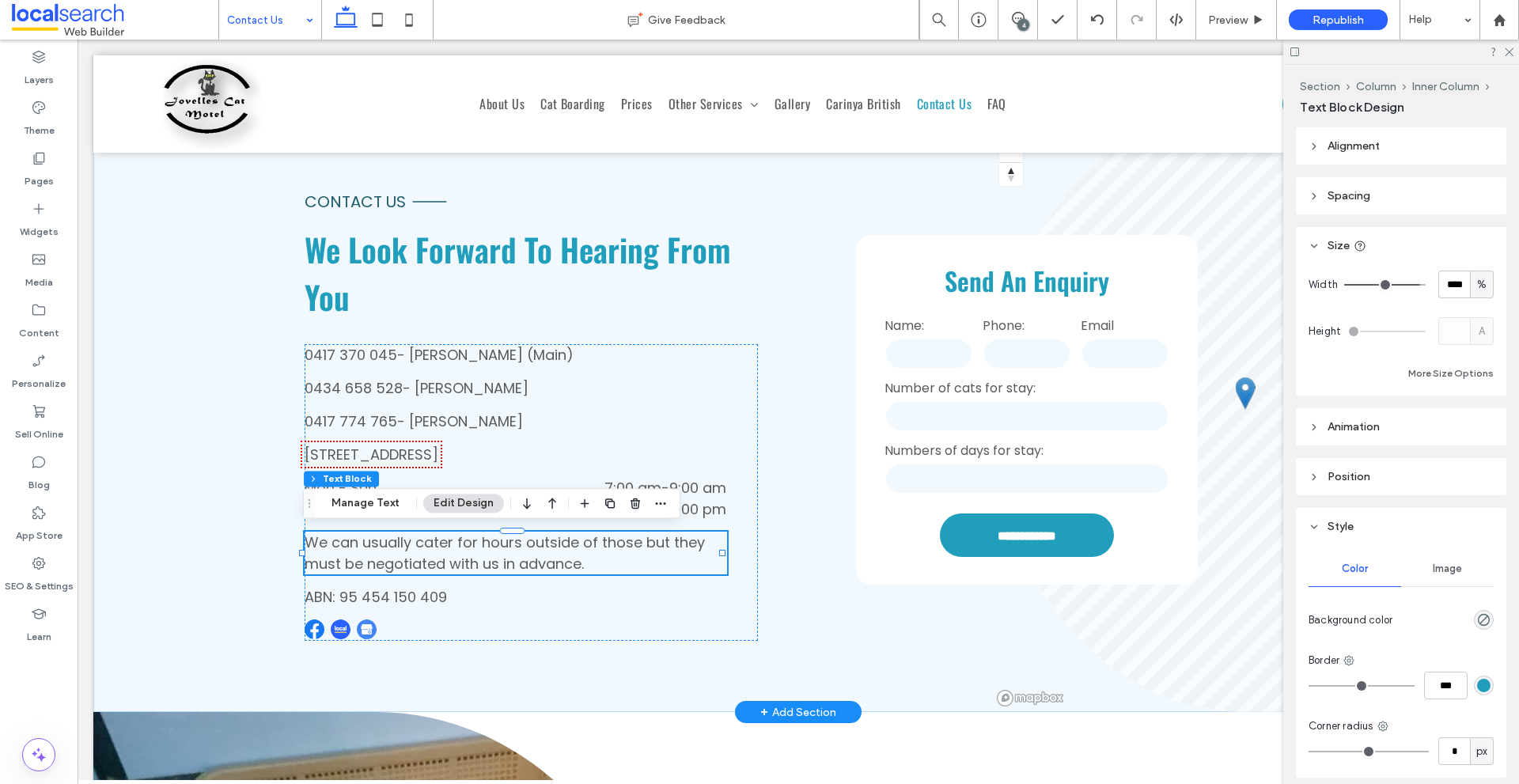
click at [587, 561] on p "We can usually cater for hours outside of those but they must be negotiated wit…" at bounding box center [515, 553] width 421 height 42
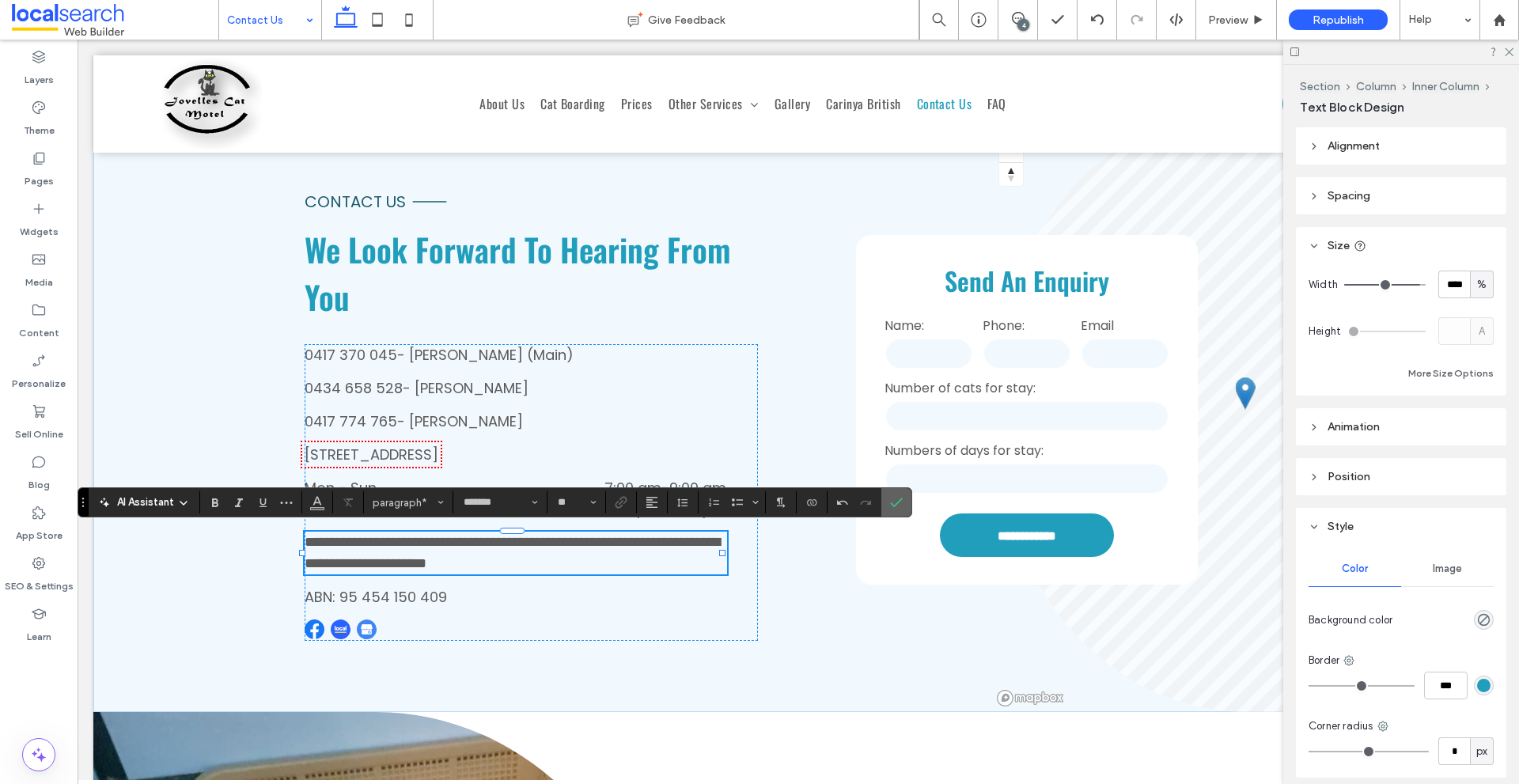
click at [894, 500] on icon "Confirm" at bounding box center [896, 501] width 13 height 13
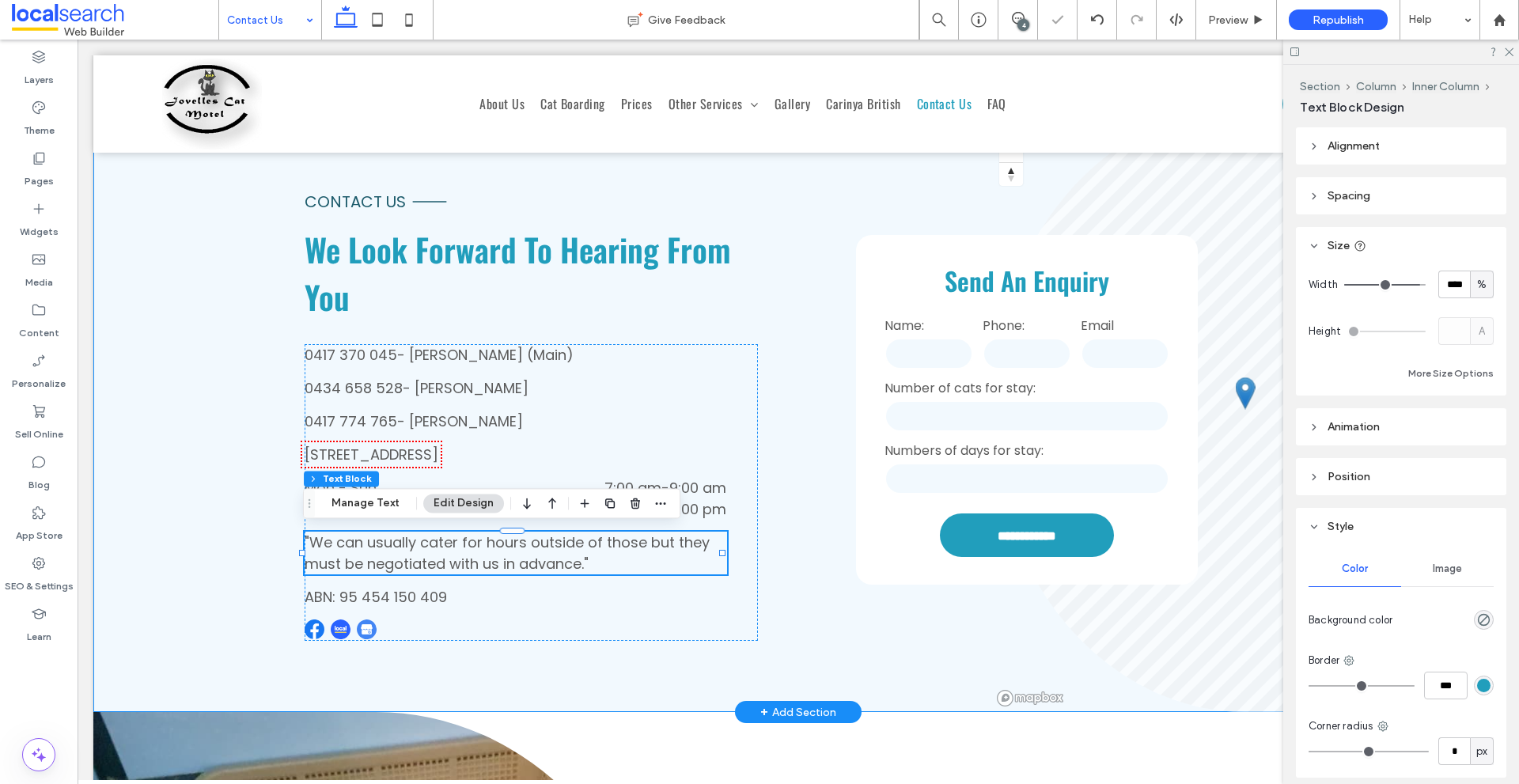
click at [786, 347] on div "**********" at bounding box center [799, 409] width 1410 height 605
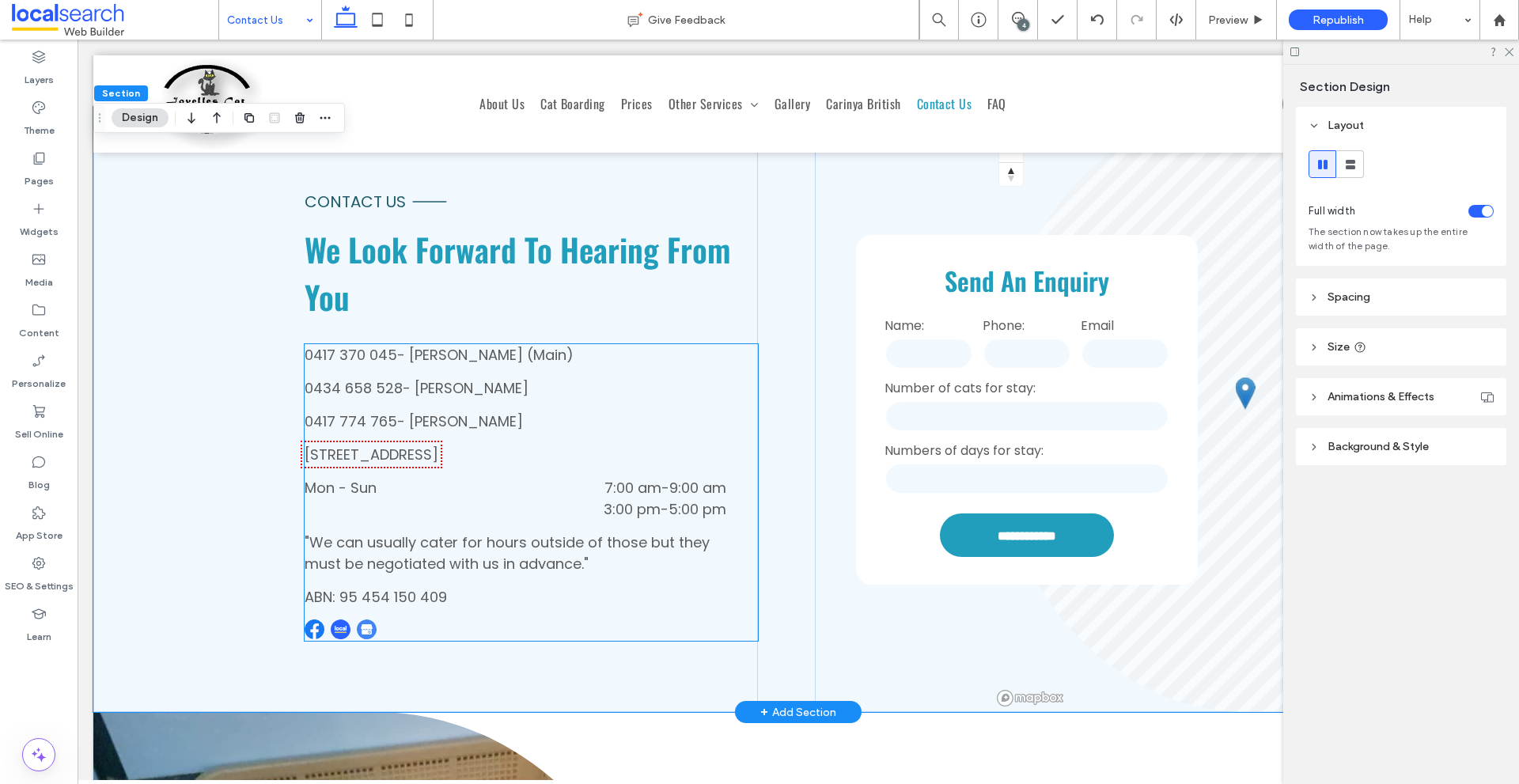
click at [607, 558] on p ""We can usually cater for hours outside of those but they must be negotiated wi…" at bounding box center [515, 553] width 421 height 42
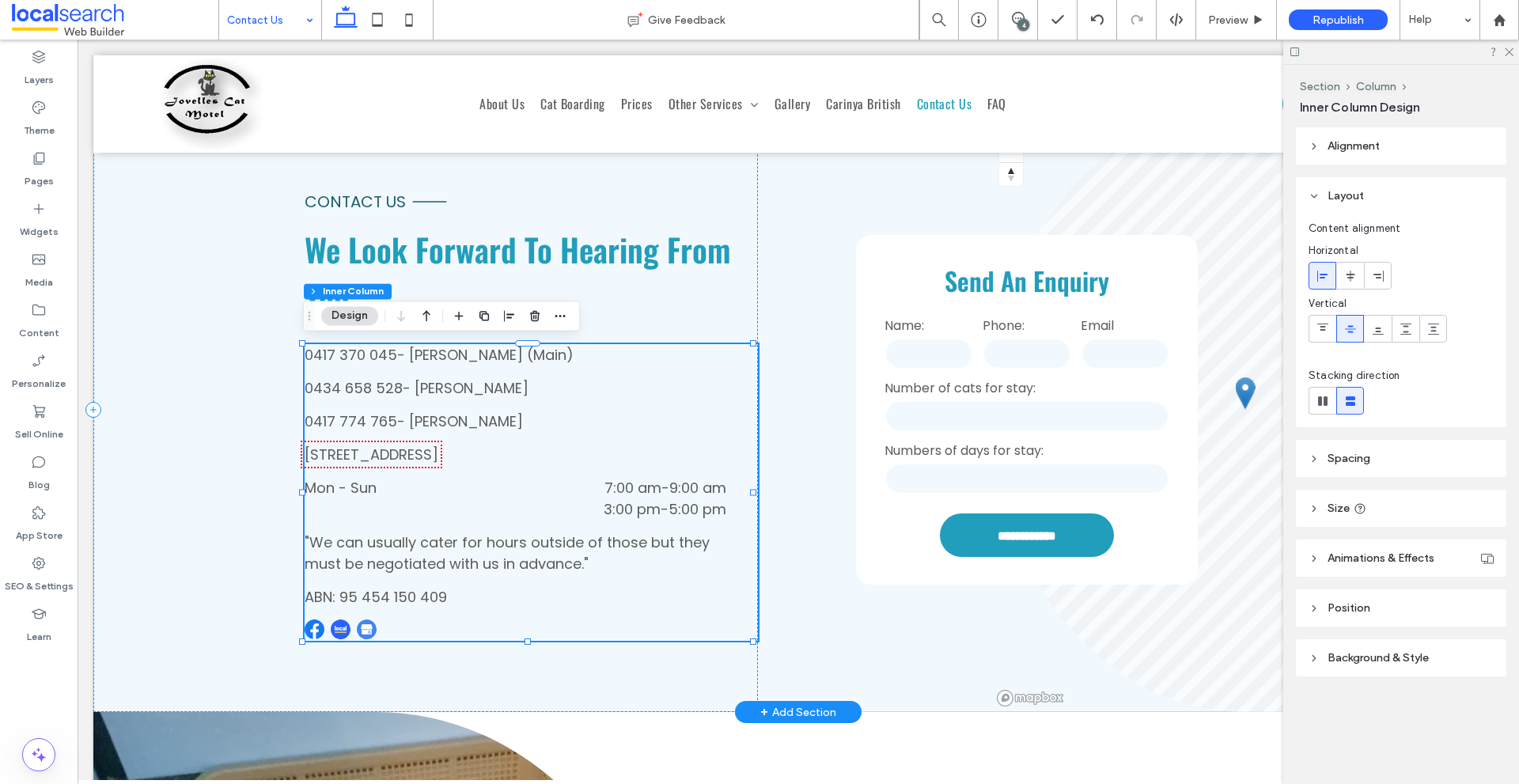
click at [607, 558] on p ""We can usually cater for hours outside of those but they must be negotiated wi…" at bounding box center [515, 553] width 421 height 42
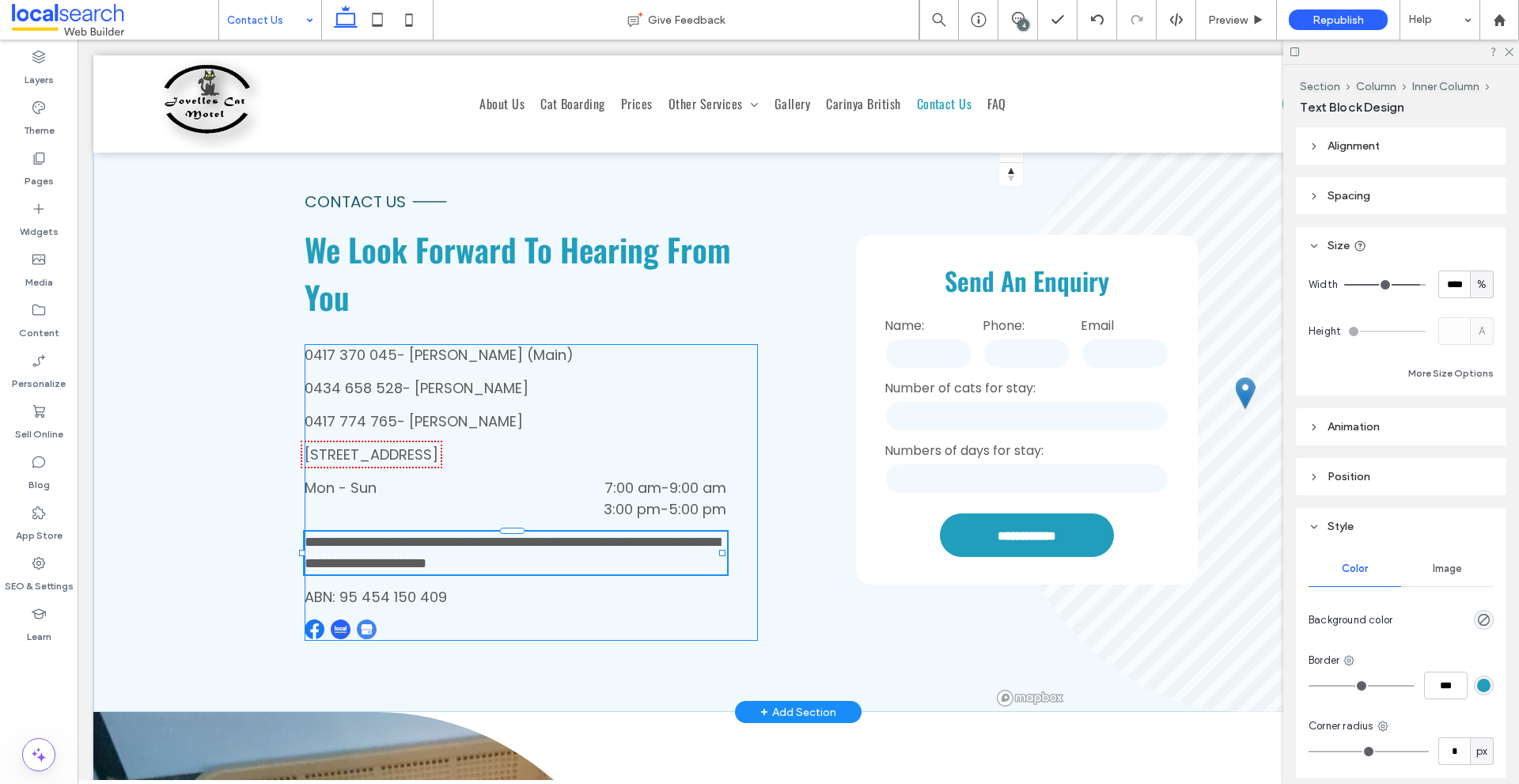
type input "*******"
type input "**"
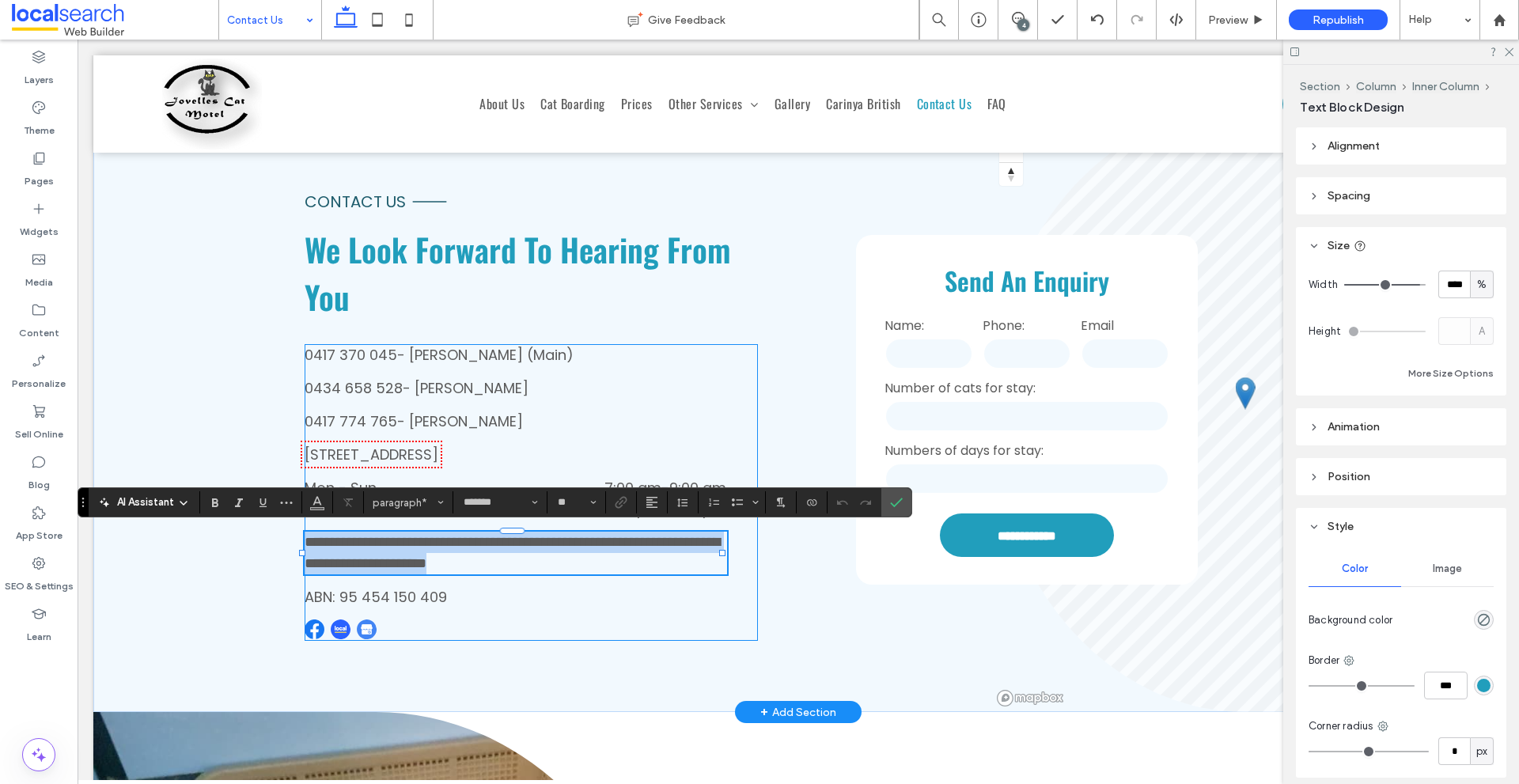
click at [607, 558] on p "**********" at bounding box center [515, 553] width 421 height 42
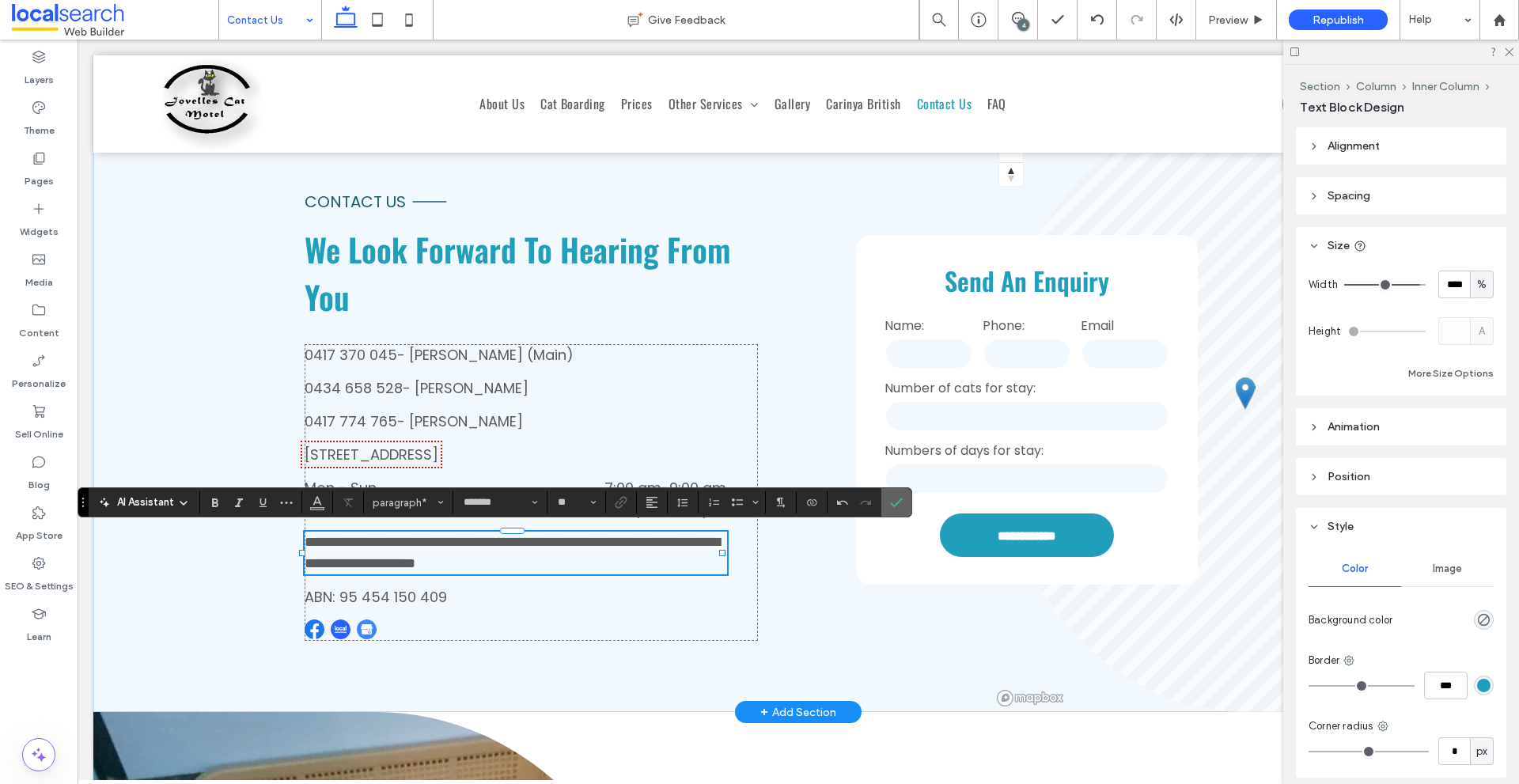
drag, startPoint x: 900, startPoint y: 500, endPoint x: 822, endPoint y: 460, distance: 87.7
click at [900, 500] on use "Confirm" at bounding box center [897, 503] width 13 height 10
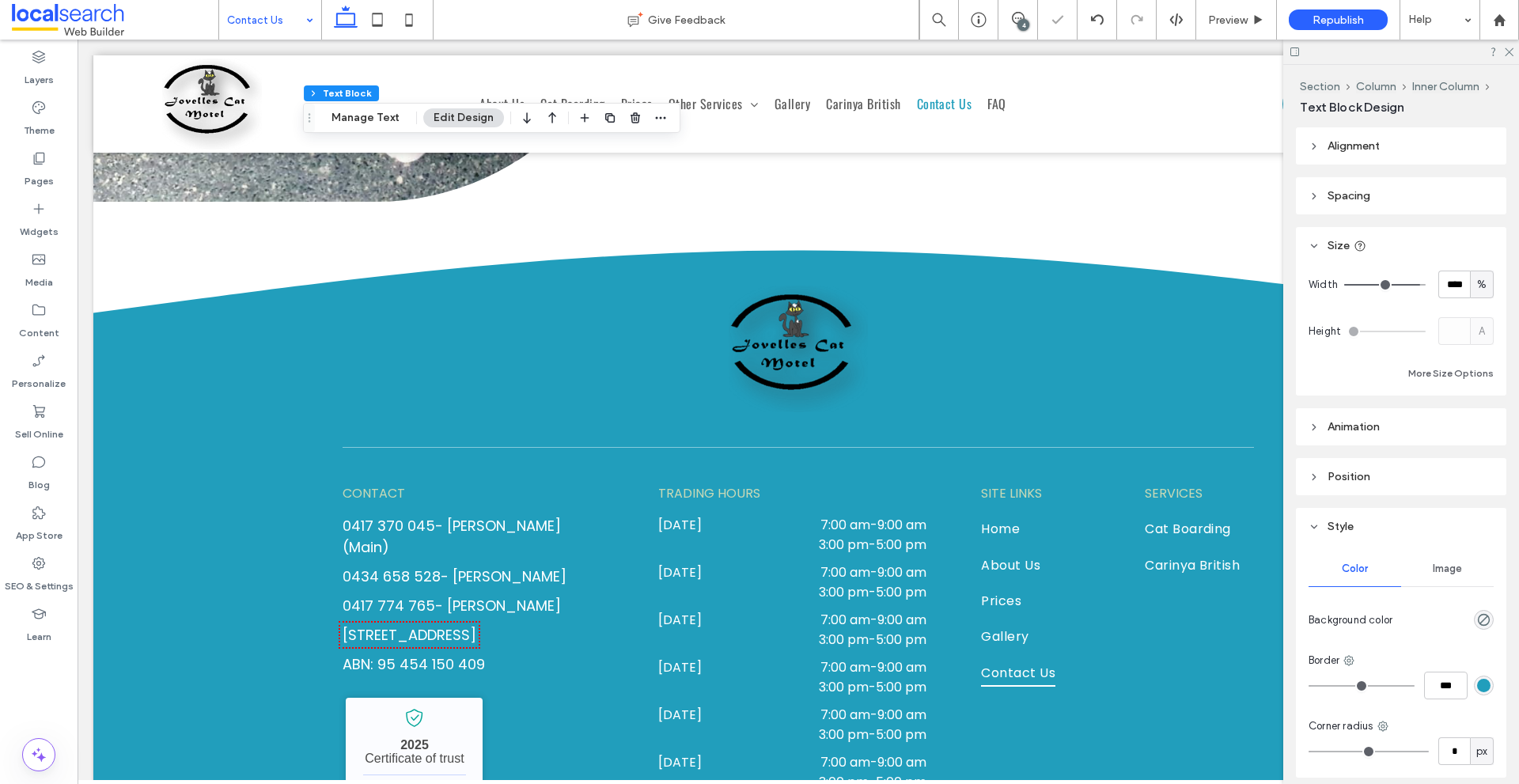
scroll to position [1829, 0]
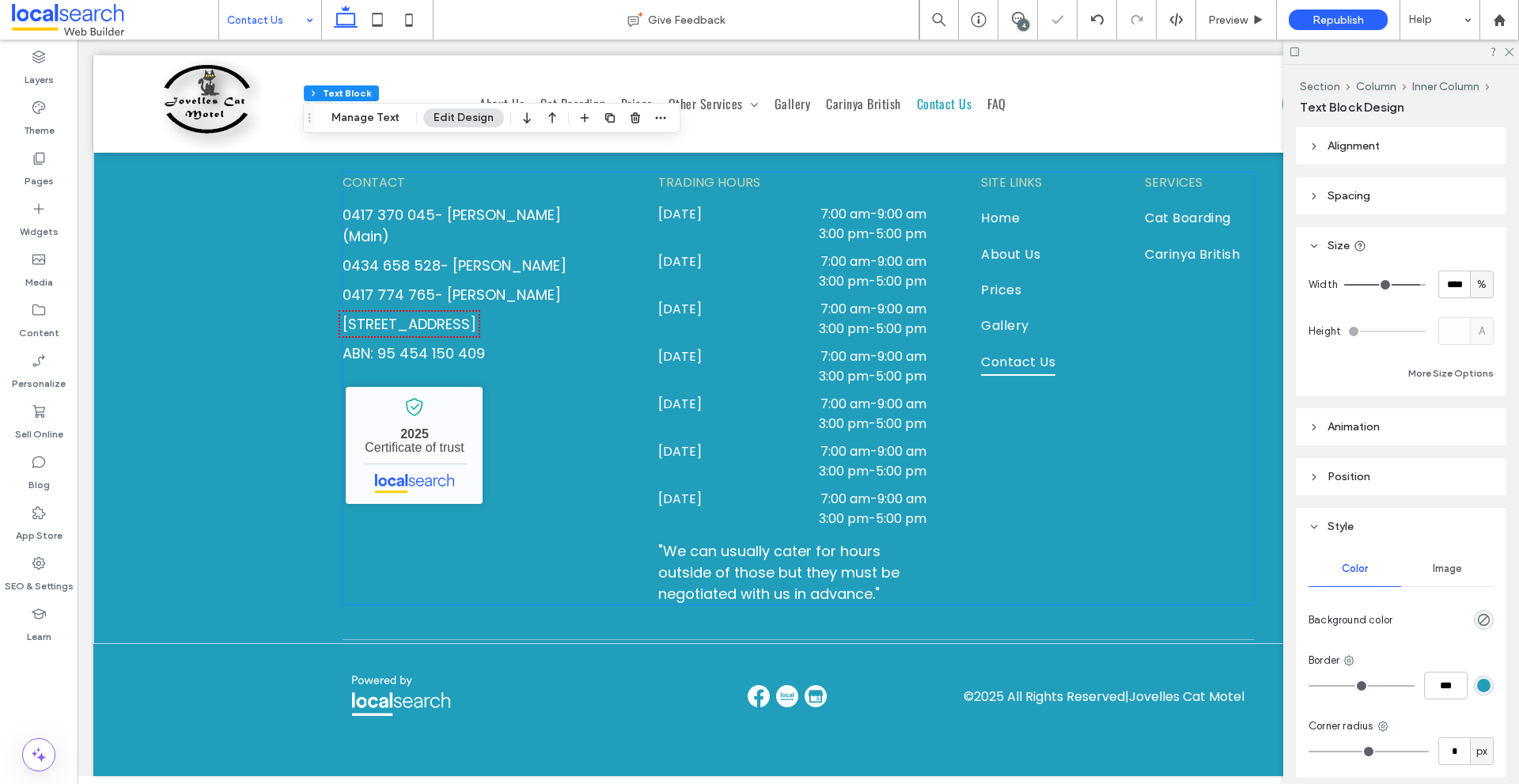
click at [808, 541] on span ""We can usually cater for hours outside of those but they must be negotiated wi…" at bounding box center [778, 572] width 241 height 63
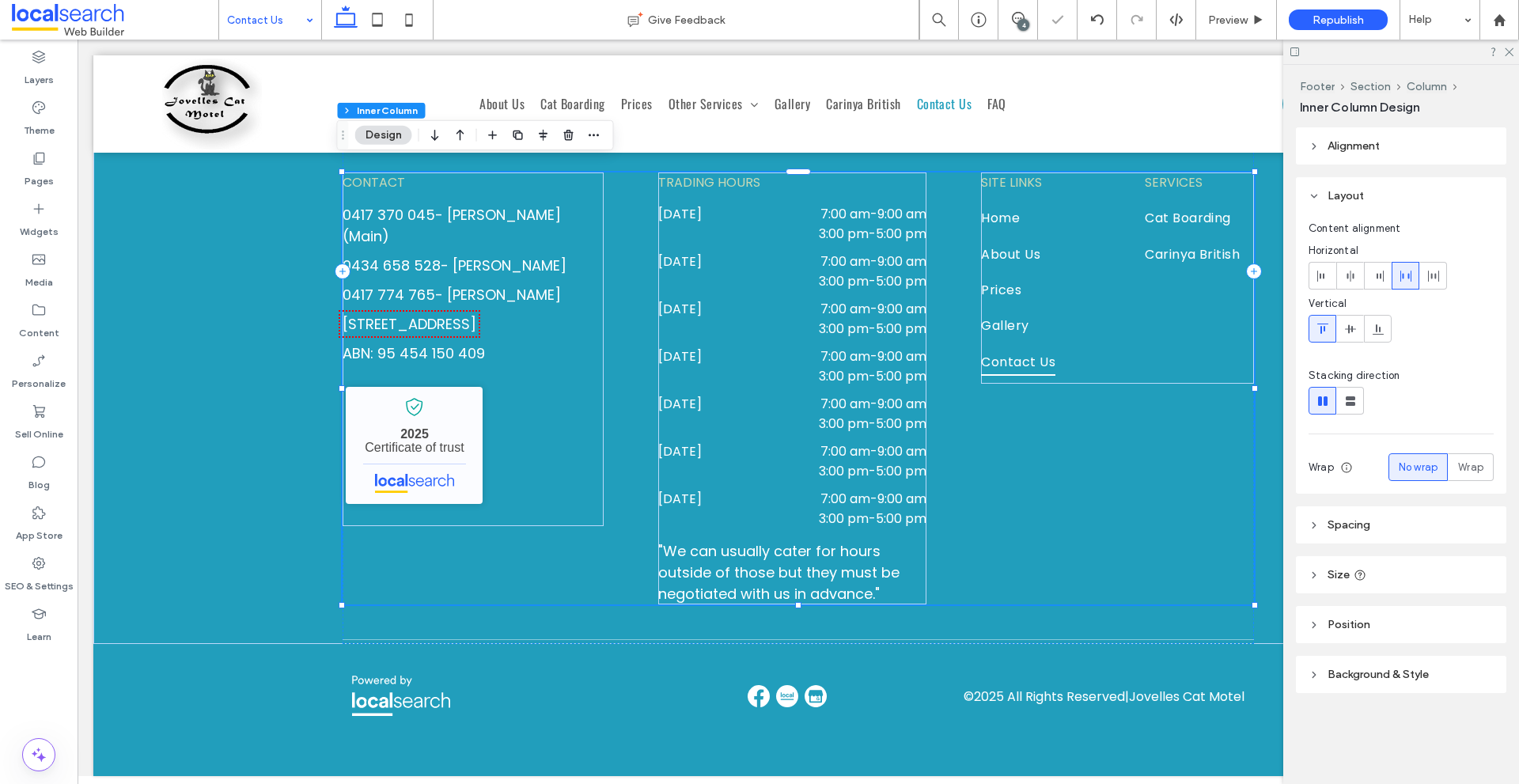
click at [808, 541] on span ""We can usually cater for hours outside of those but they must be negotiated wi…" at bounding box center [778, 572] width 241 height 63
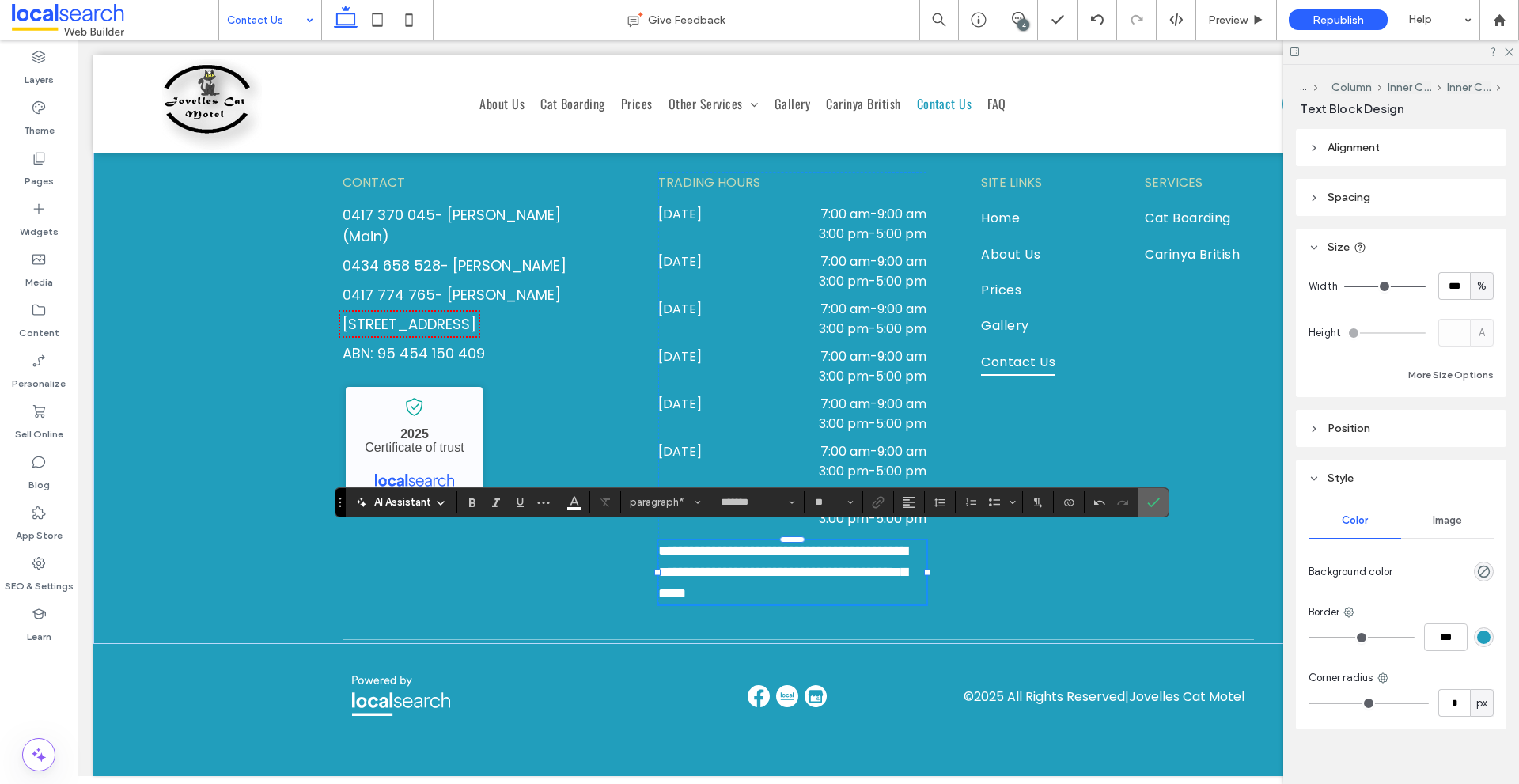
click at [1158, 508] on span "Confirm" at bounding box center [1153, 502] width 13 height 27
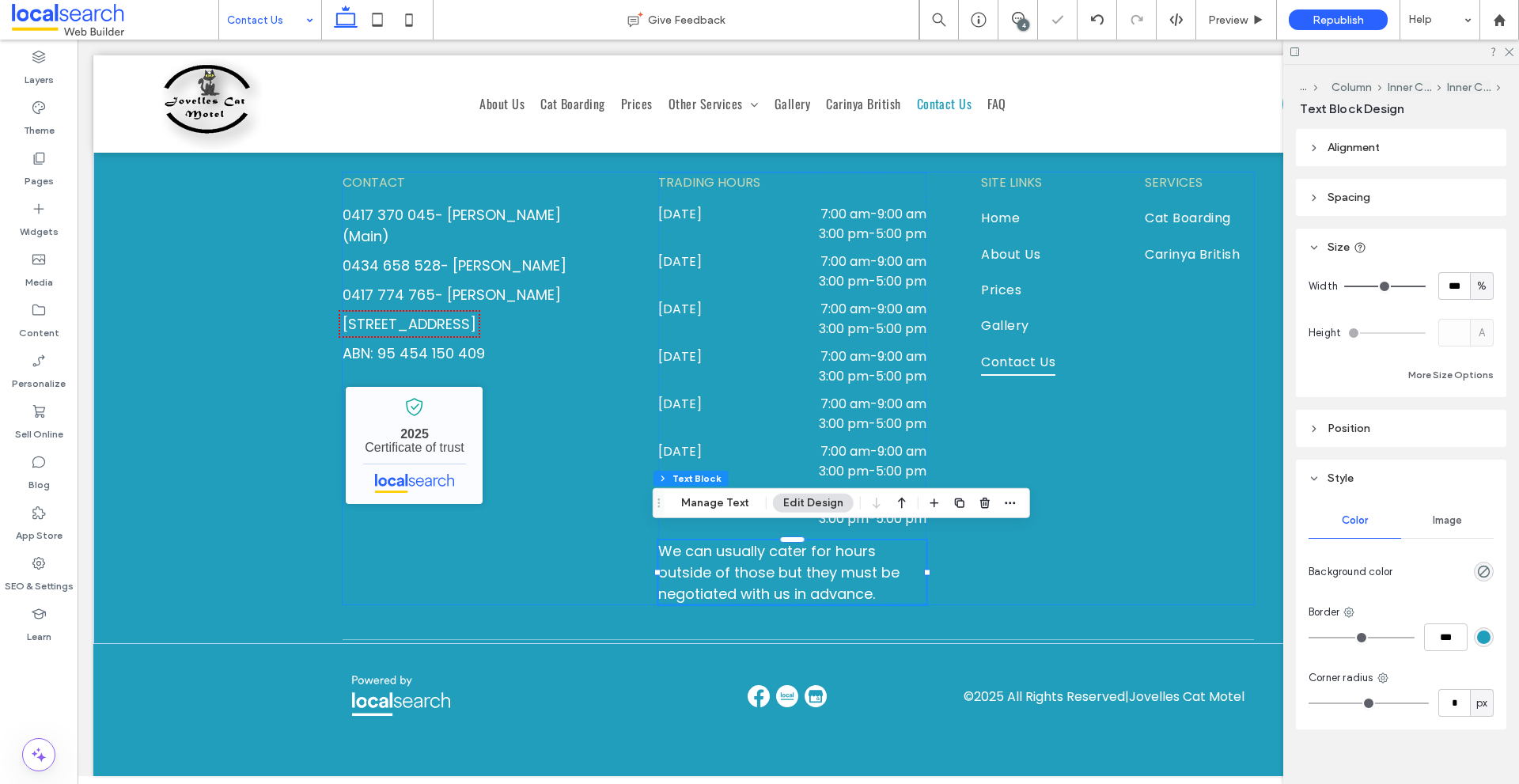
click at [1130, 455] on div "CONTACT 0417 370 045 - Chris (Main) 0434 658 528 - Carolynn 0417 774 765 - Terr…" at bounding box center [798, 389] width 911 height 432
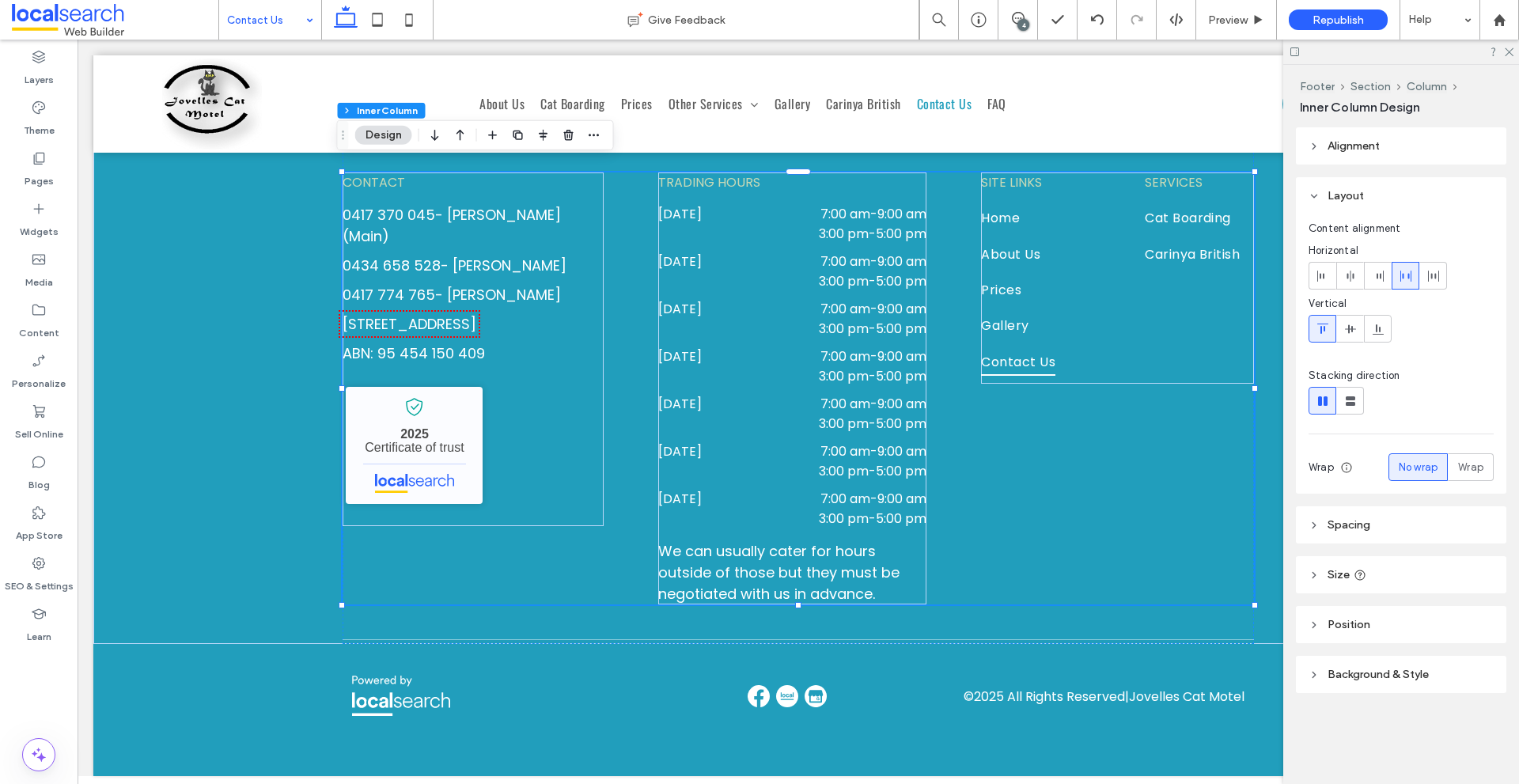
click at [1018, 20] on div "4" at bounding box center [1023, 25] width 12 height 12
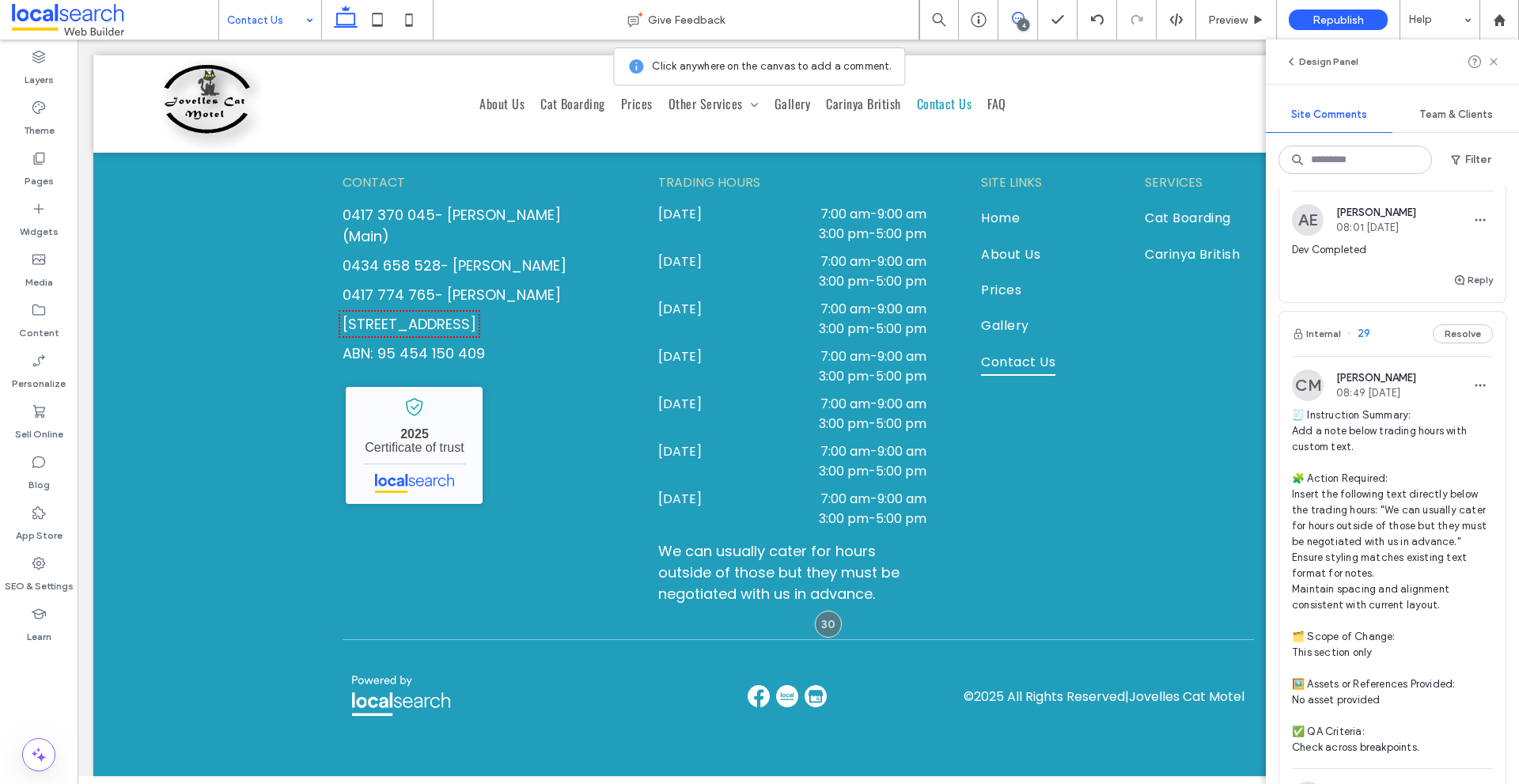
scroll to position [1446, 0]
click at [1301, 402] on img at bounding box center [1307, 386] width 32 height 32
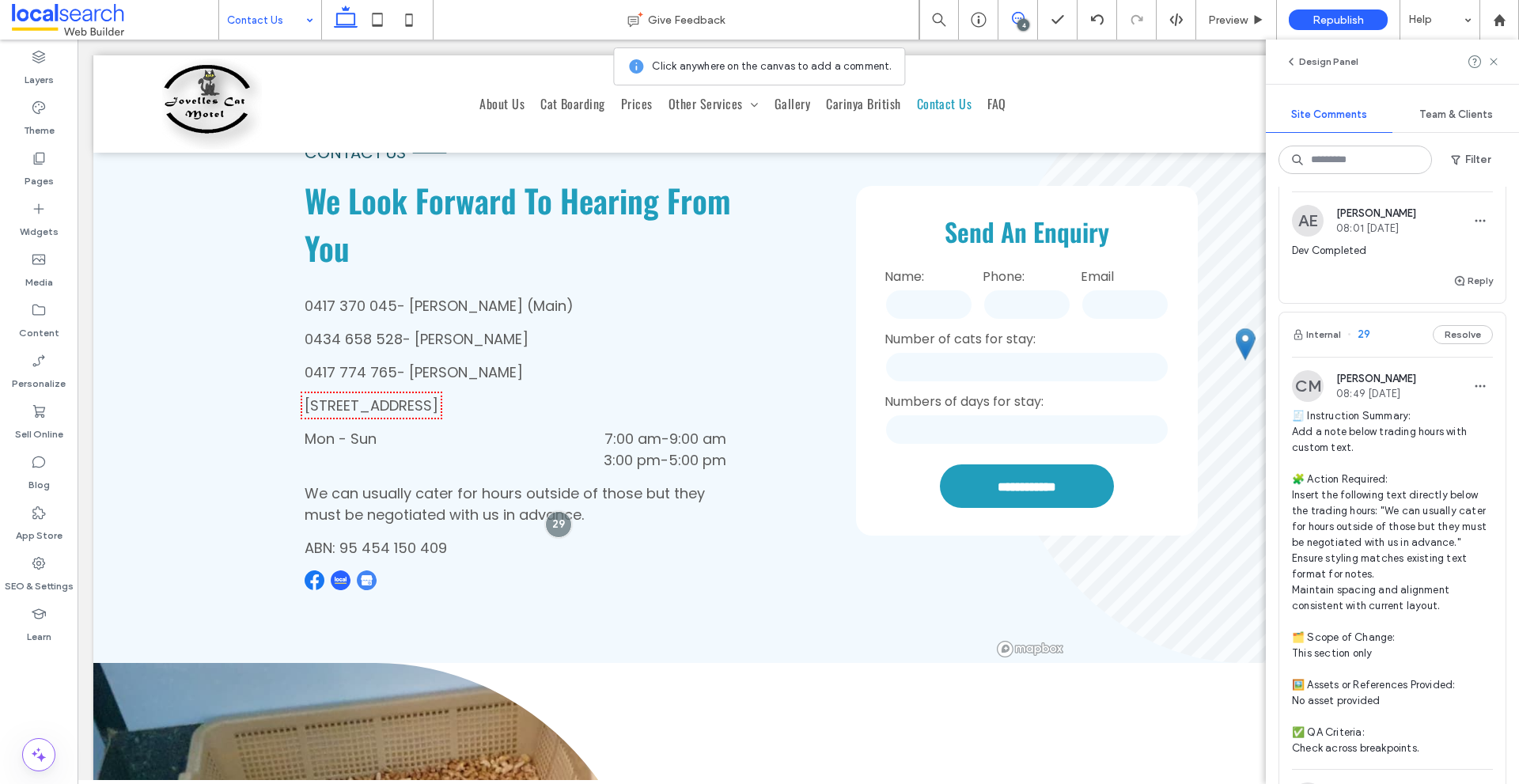
scroll to position [443, 0]
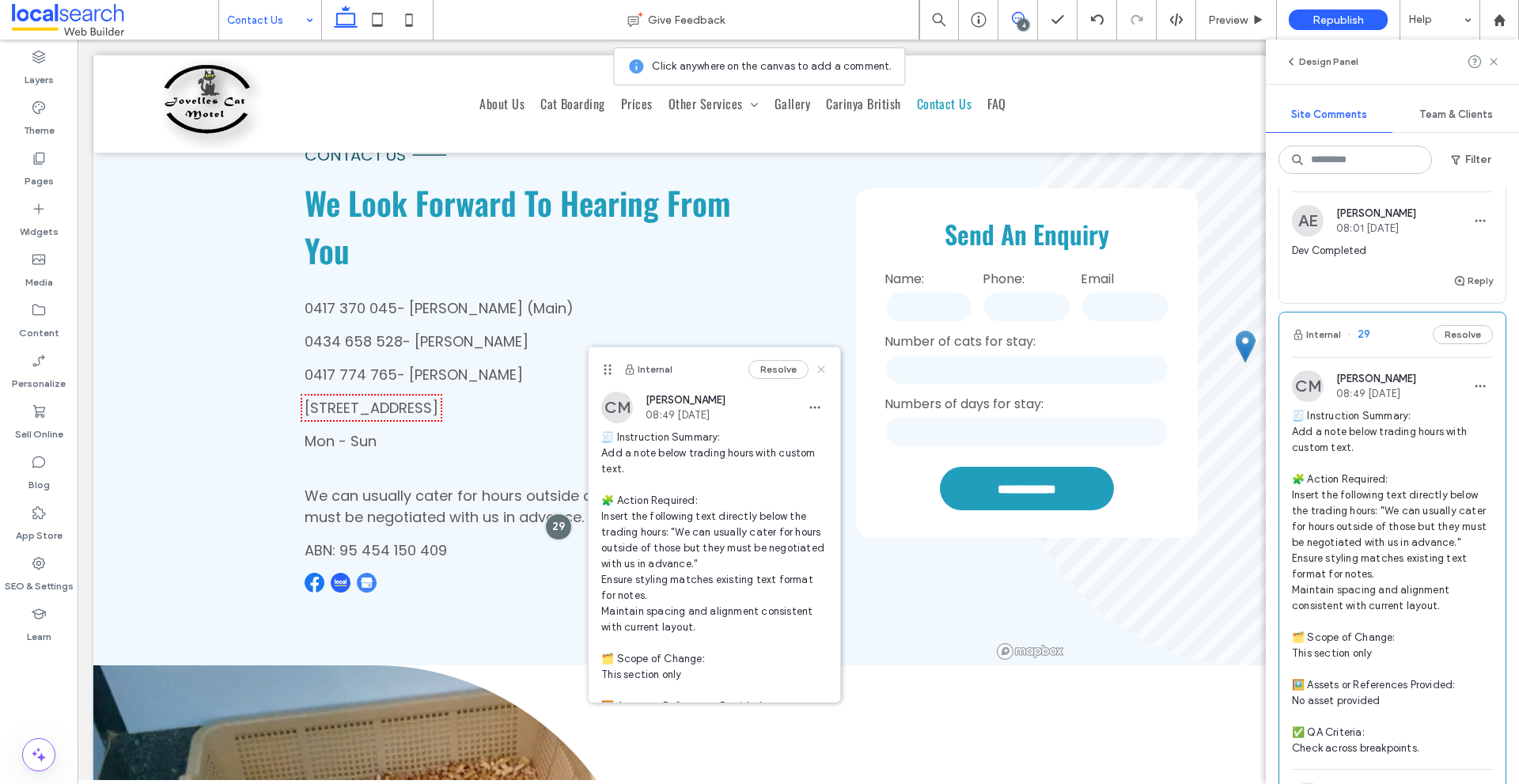
click at [818, 366] on use at bounding box center [821, 368] width 7 height 7
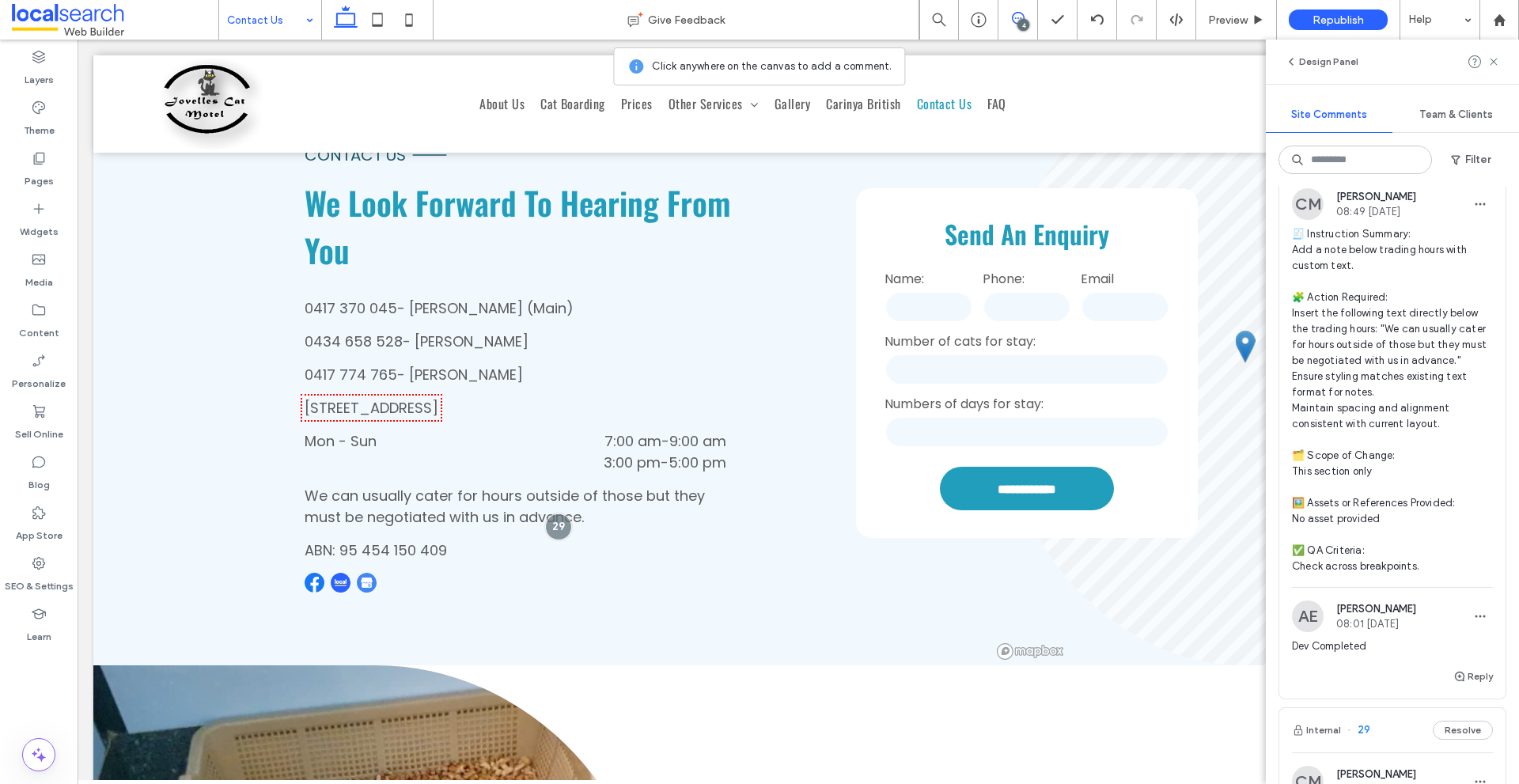
scroll to position [892, 0]
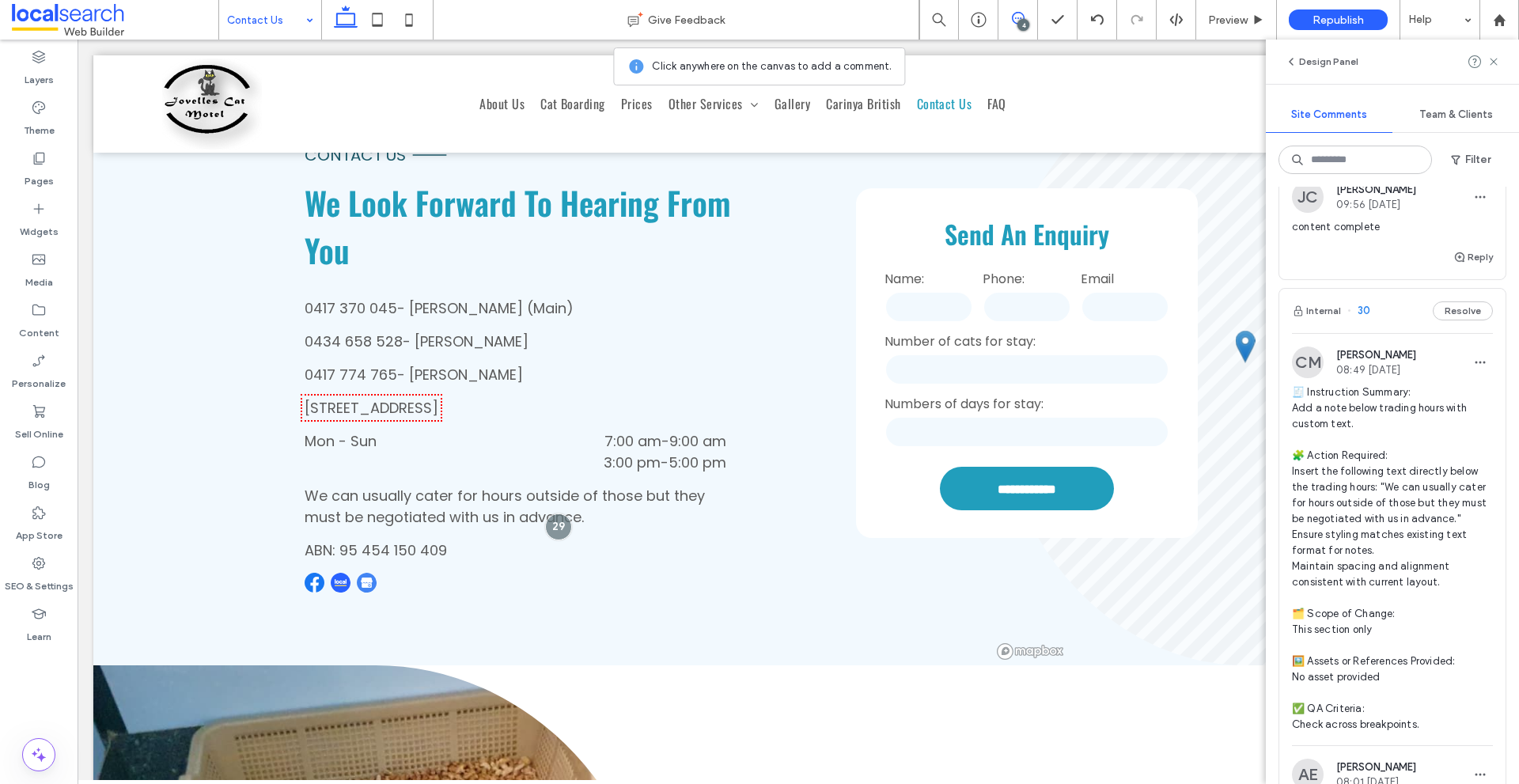
click at [1296, 363] on img at bounding box center [1307, 362] width 32 height 32
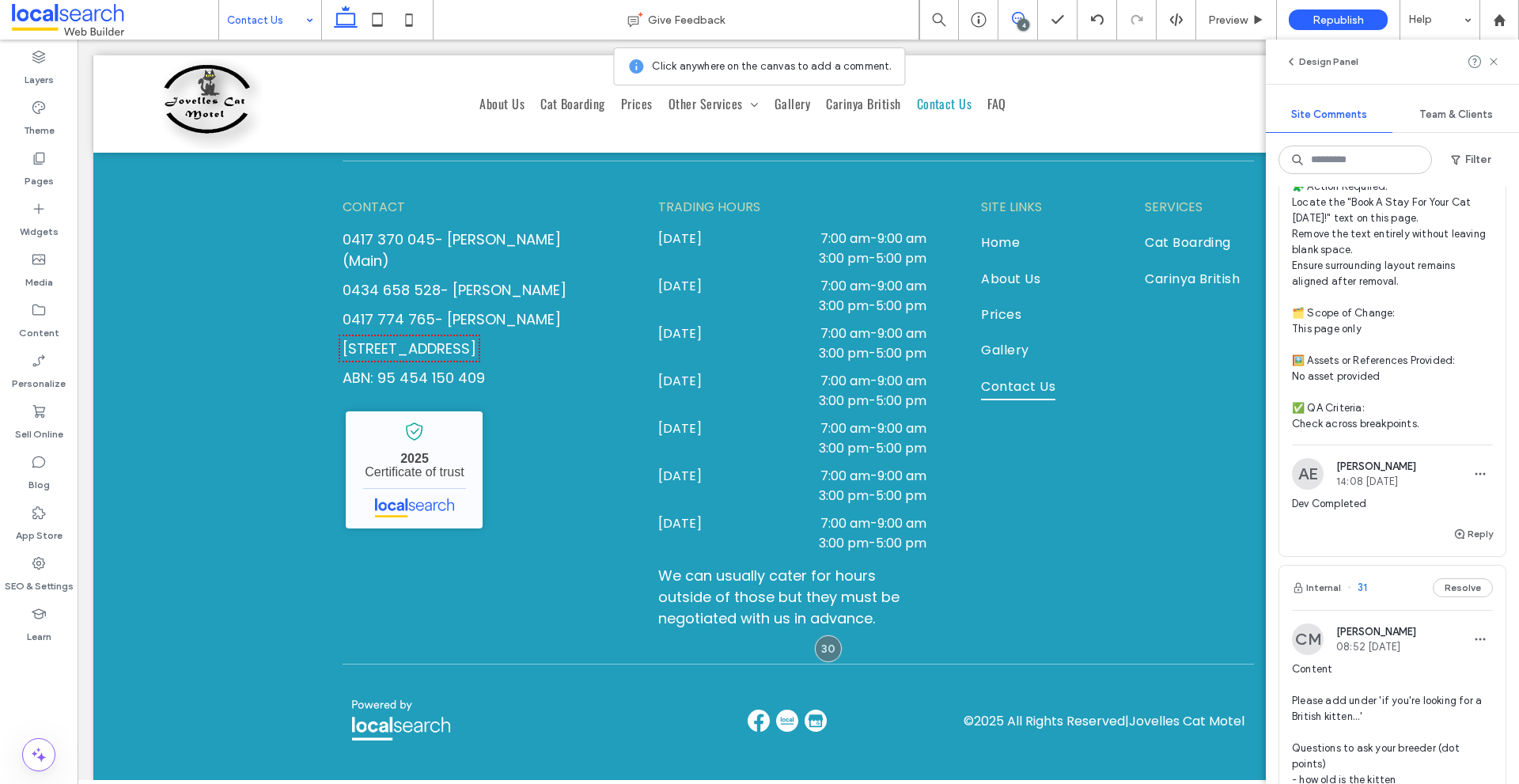
scroll to position [0, 0]
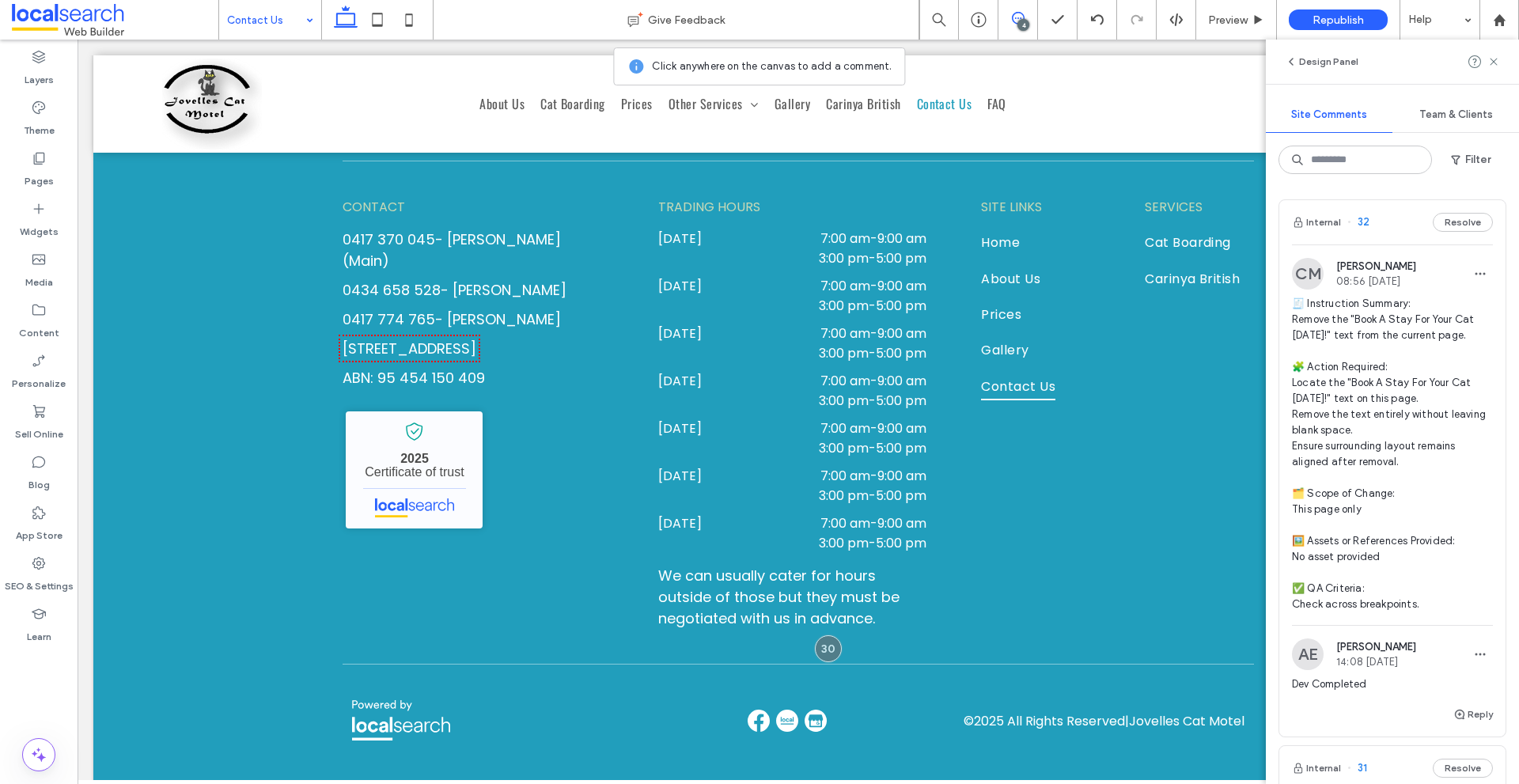
click at [1305, 275] on img at bounding box center [1307, 273] width 32 height 32
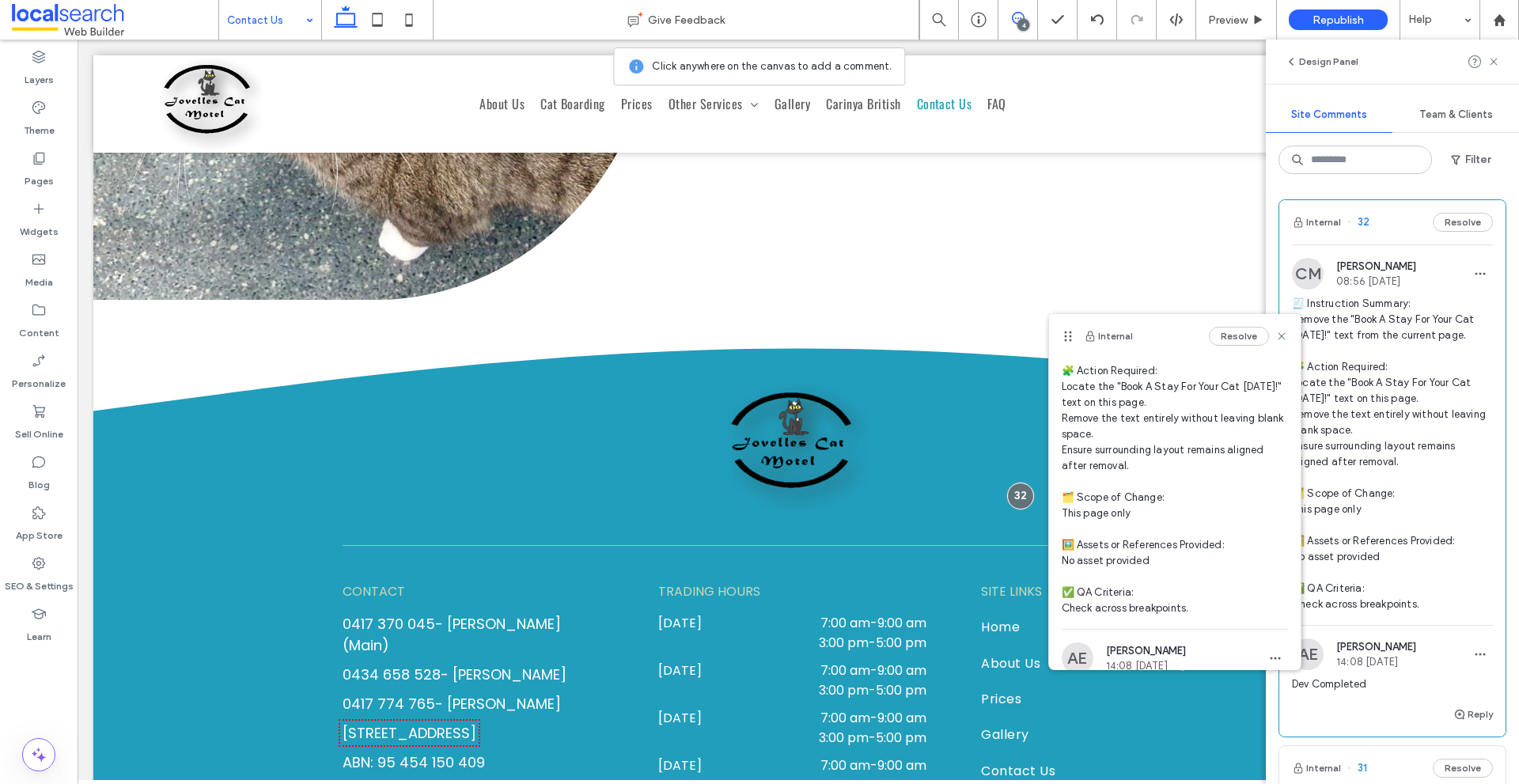
scroll to position [183, 0]
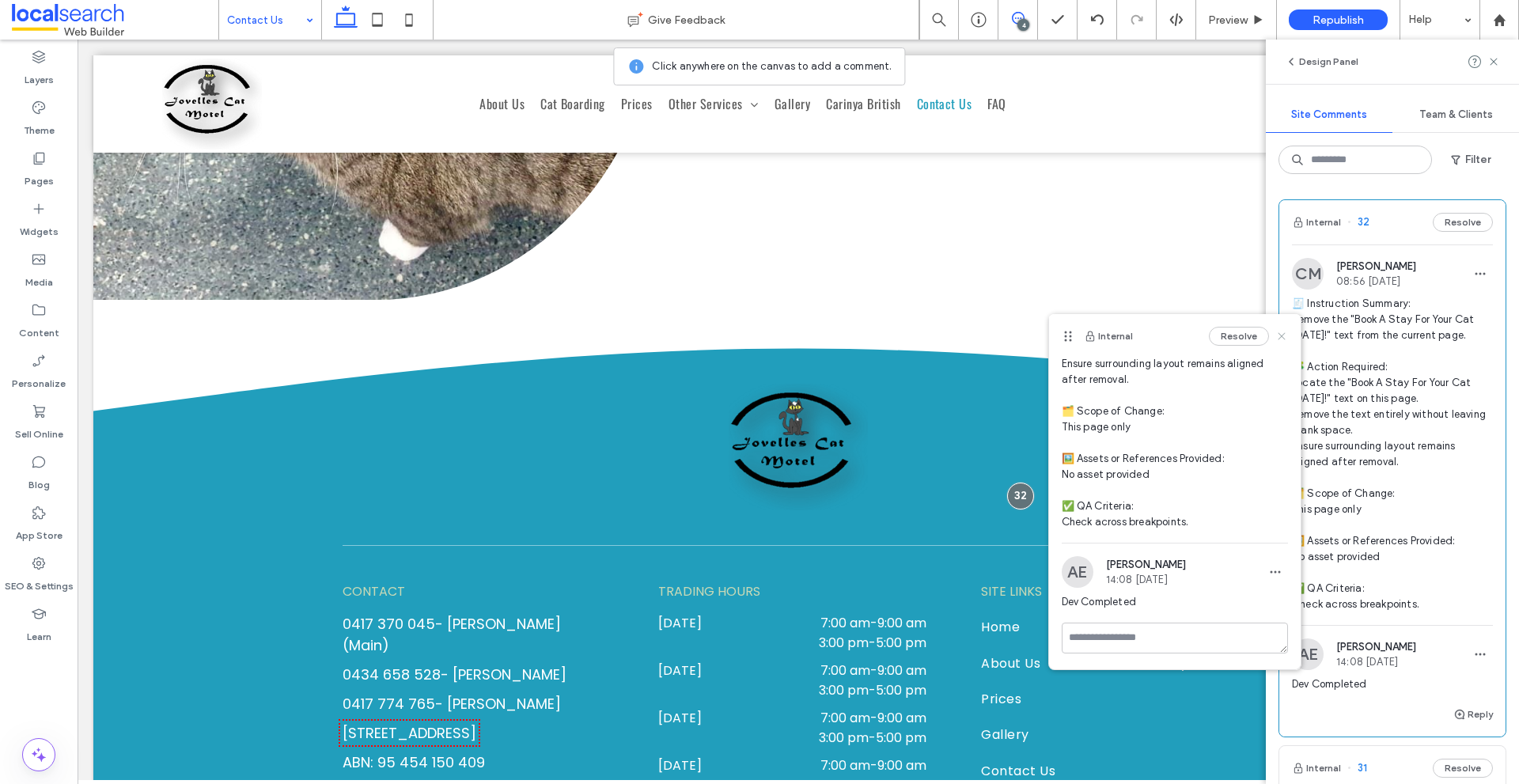
drag, startPoint x: 1262, startPoint y: 334, endPoint x: 81, endPoint y: 344, distance: 1181.0
click at [1275, 334] on icon at bounding box center [1281, 336] width 13 height 13
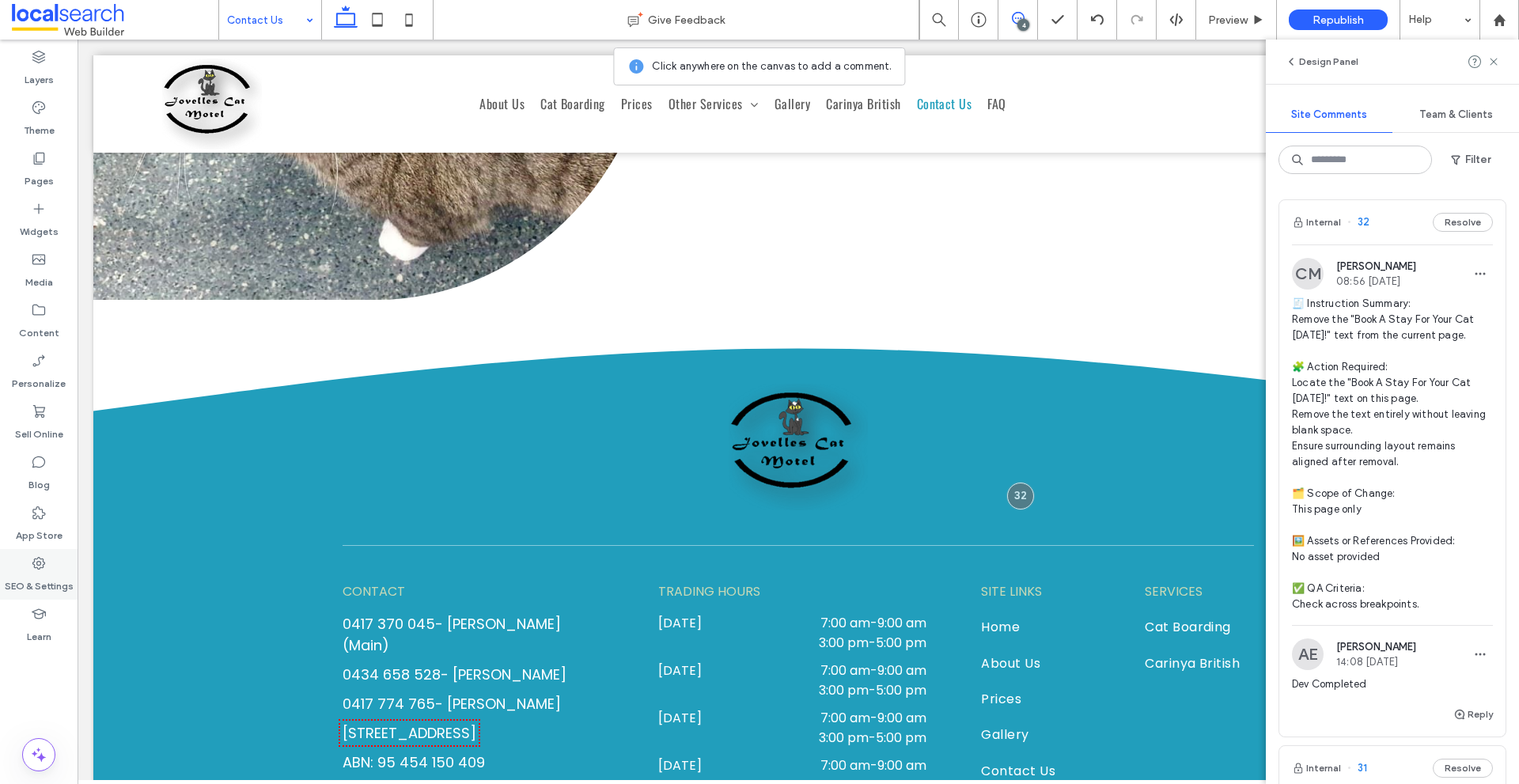
click at [36, 579] on label "SEO & Settings" at bounding box center [39, 581] width 68 height 22
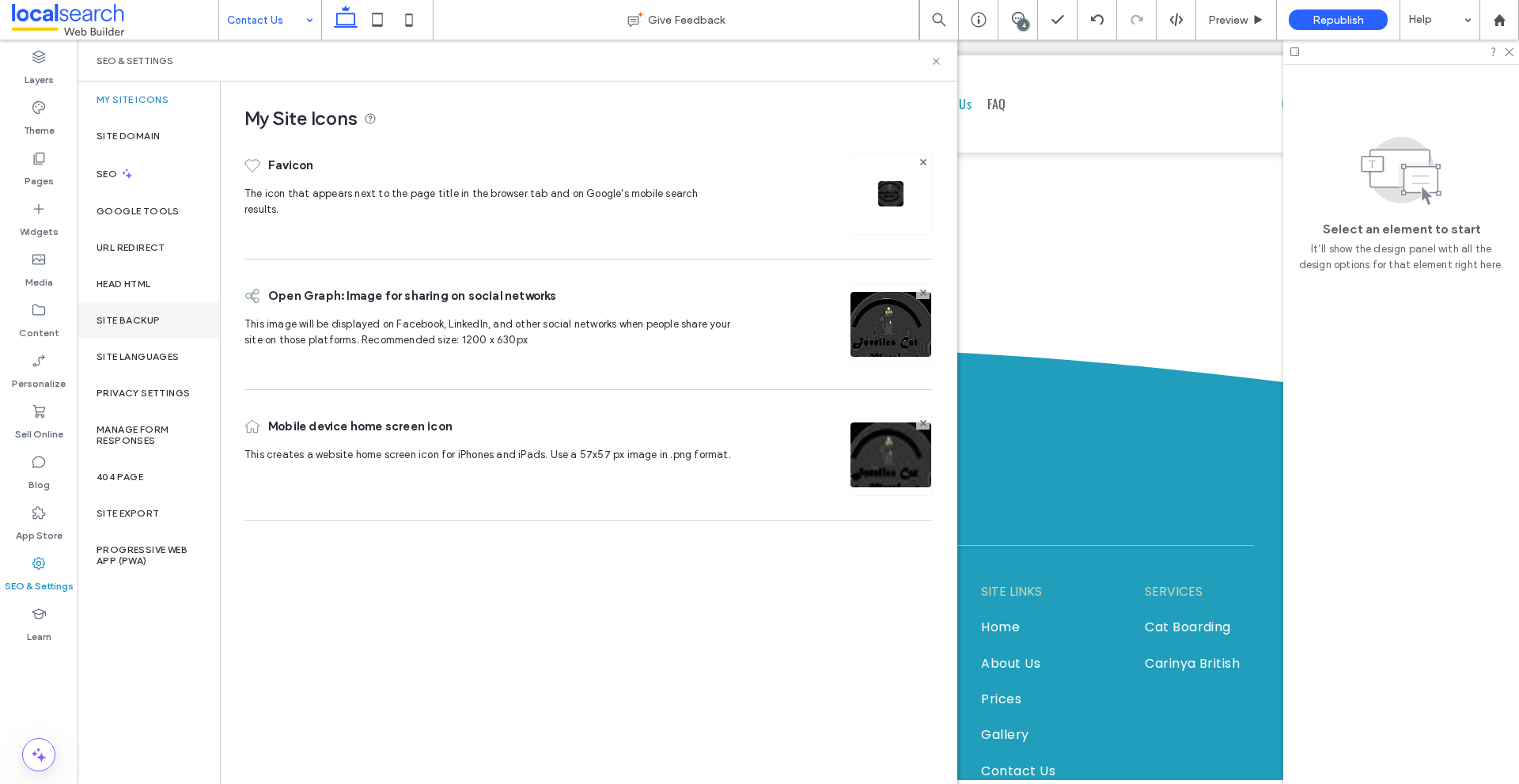
click at [156, 332] on div "Site Backup" at bounding box center [149, 320] width 143 height 37
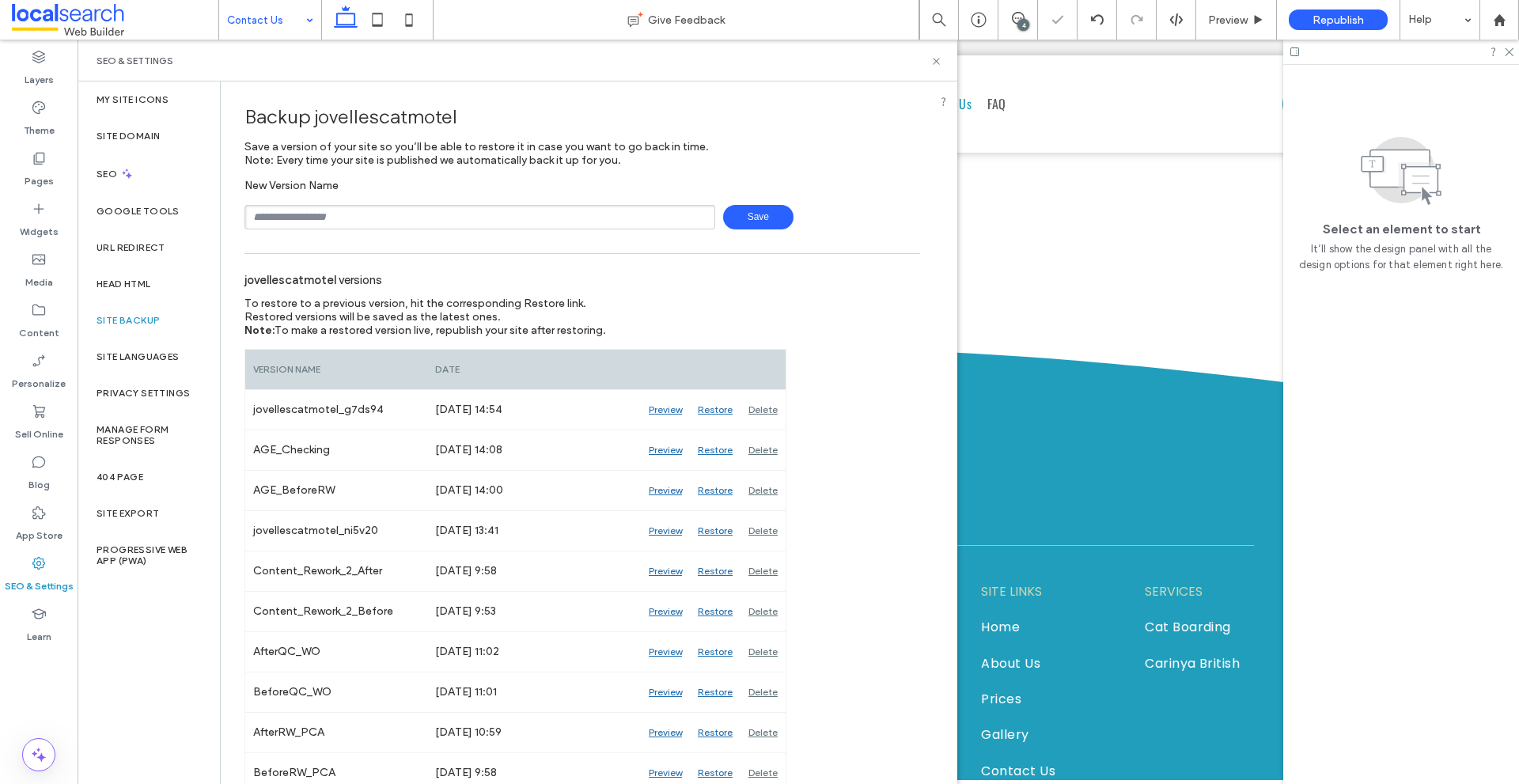
click at [300, 214] on input "text" at bounding box center [479, 216] width 471 height 24
type input "**********"
click at [759, 214] on span "Save" at bounding box center [758, 216] width 70 height 24
click at [936, 63] on icon at bounding box center [936, 61] width 12 height 12
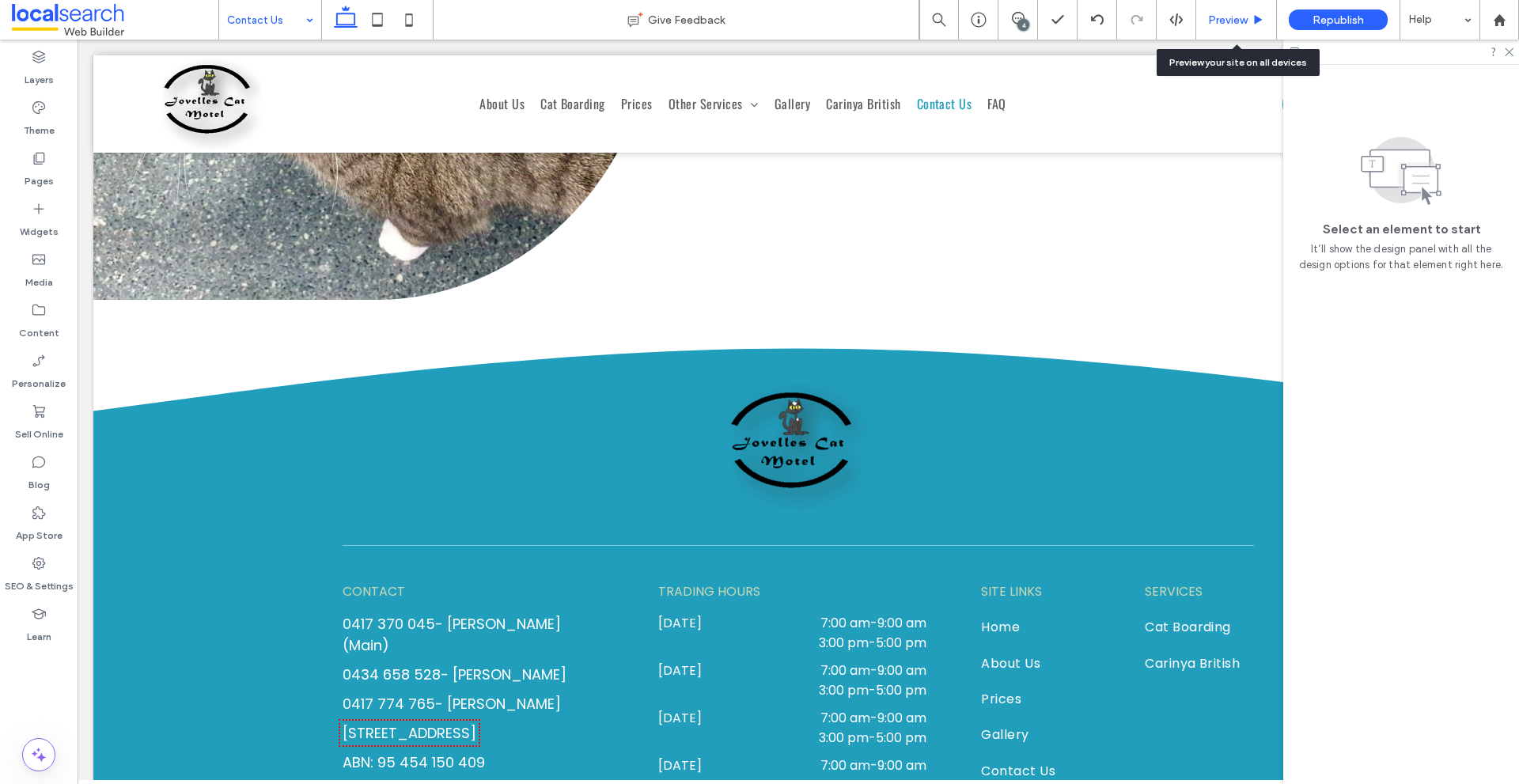
click at [1204, 19] on div "Preview" at bounding box center [1235, 20] width 80 height 14
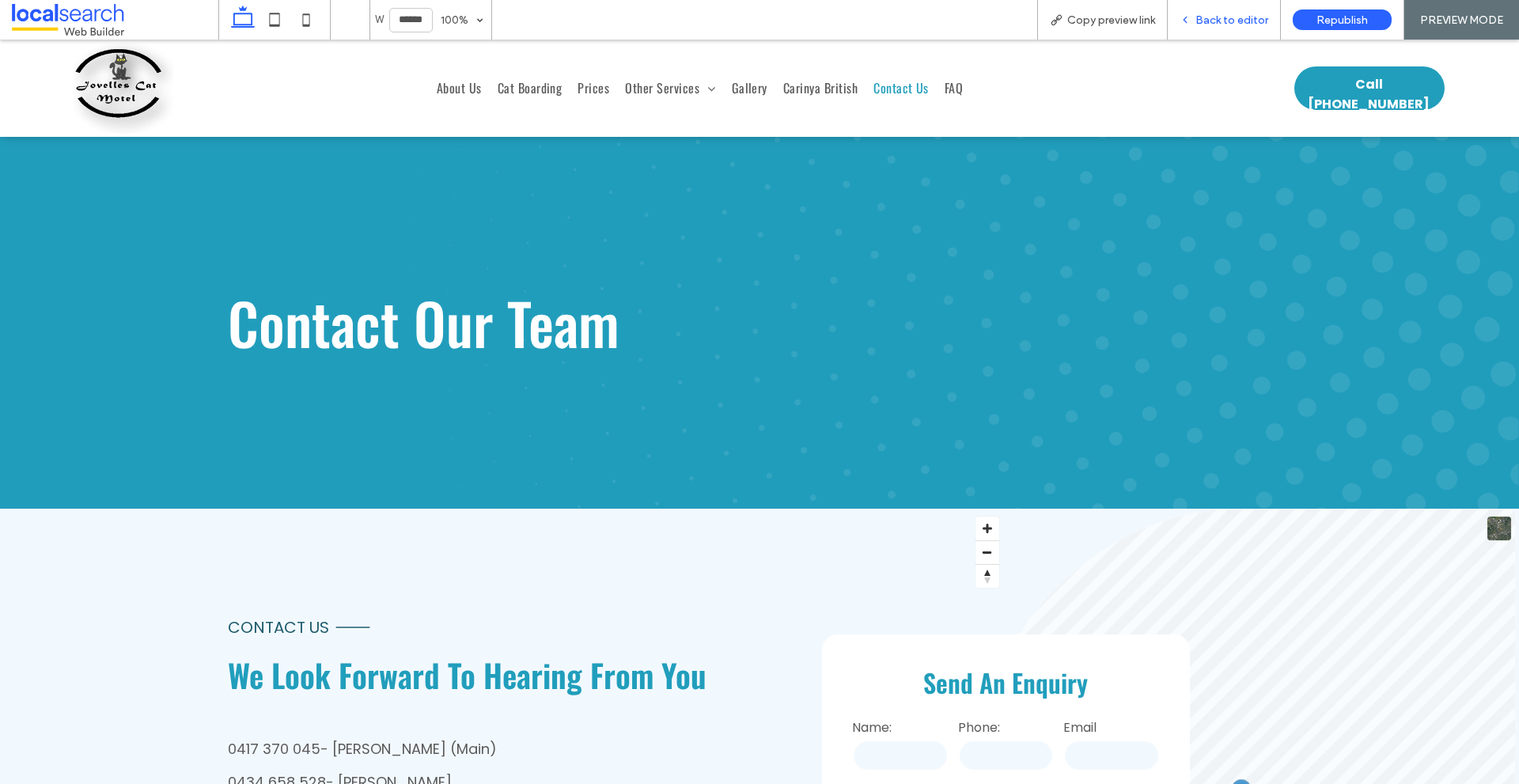
click at [1186, 24] on icon at bounding box center [1184, 19] width 11 height 11
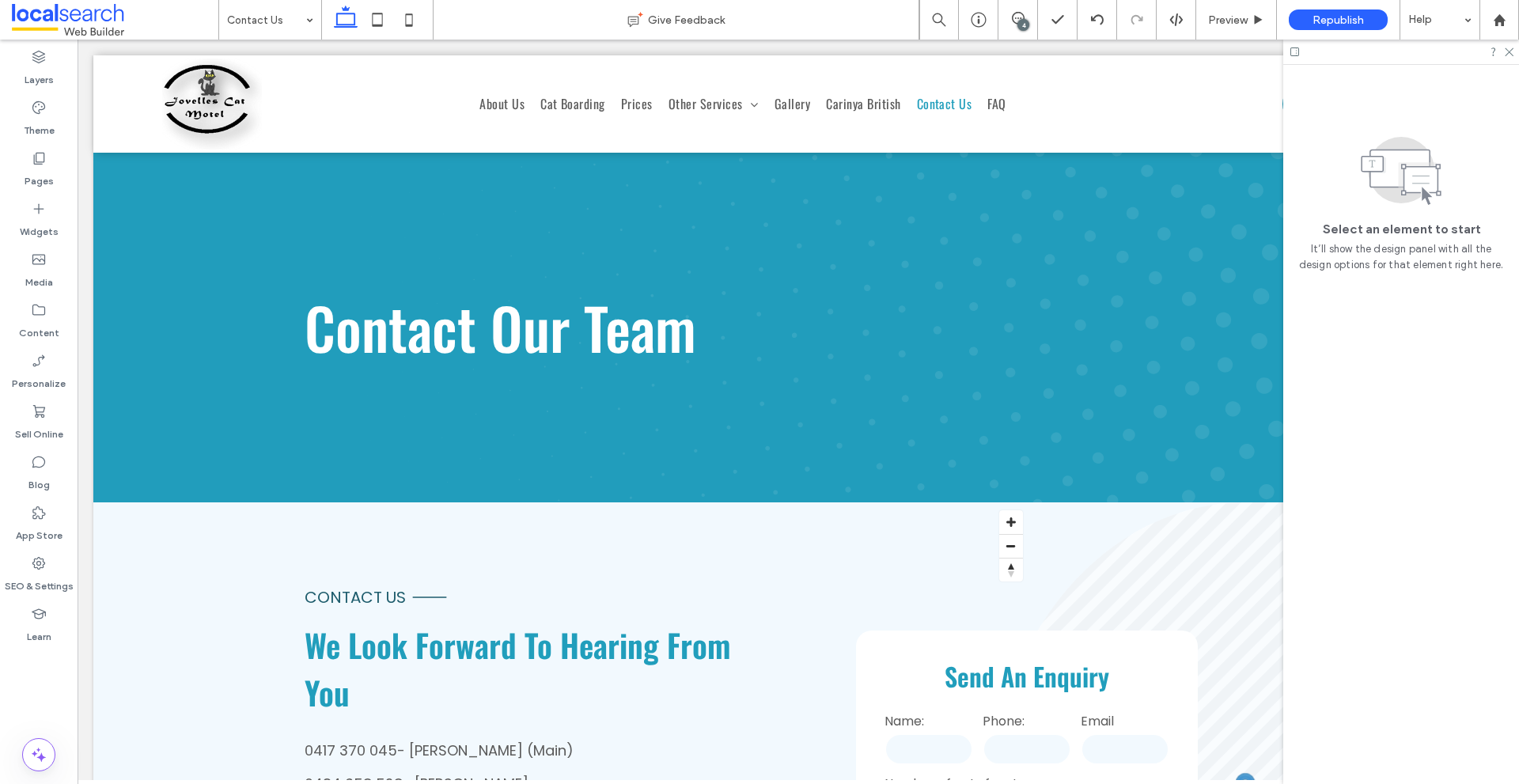
drag, startPoint x: 1017, startPoint y: 22, endPoint x: 1158, endPoint y: 76, distance: 151.0
click at [1017, 22] on div "4" at bounding box center [1023, 25] width 12 height 12
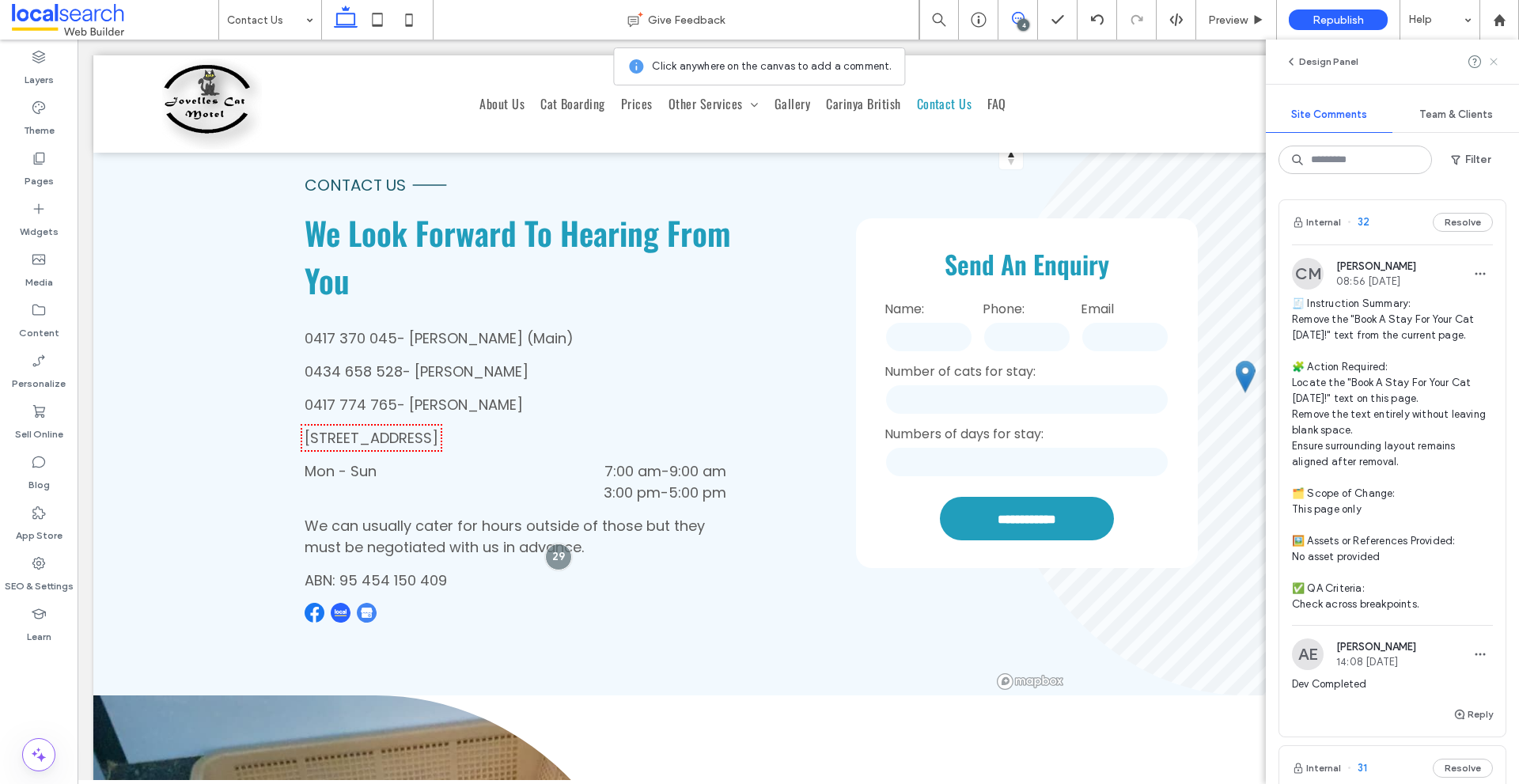
click at [1495, 63] on use at bounding box center [1492, 61] width 7 height 7
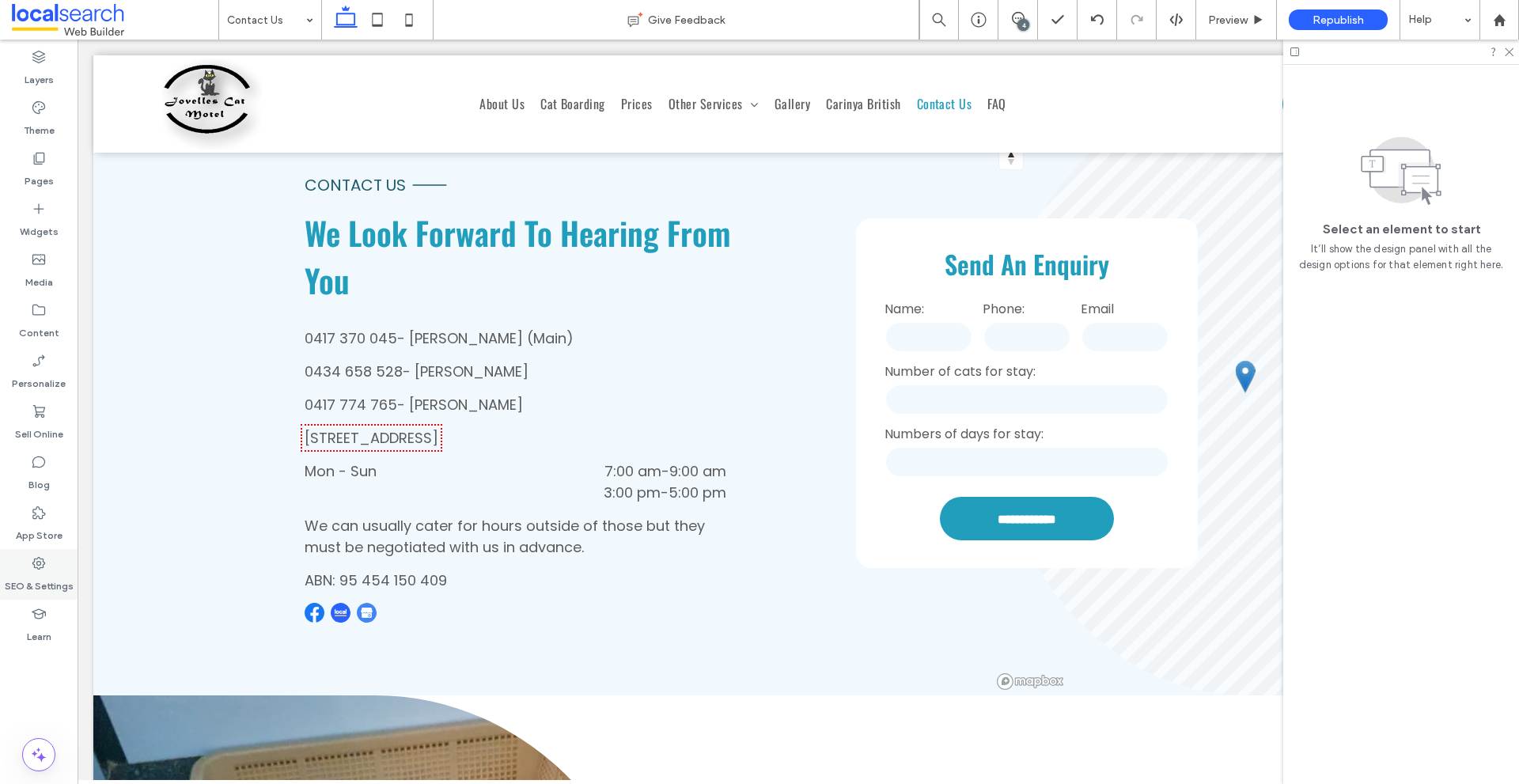
click at [18, 581] on label "SEO & Settings" at bounding box center [39, 581] width 68 height 22
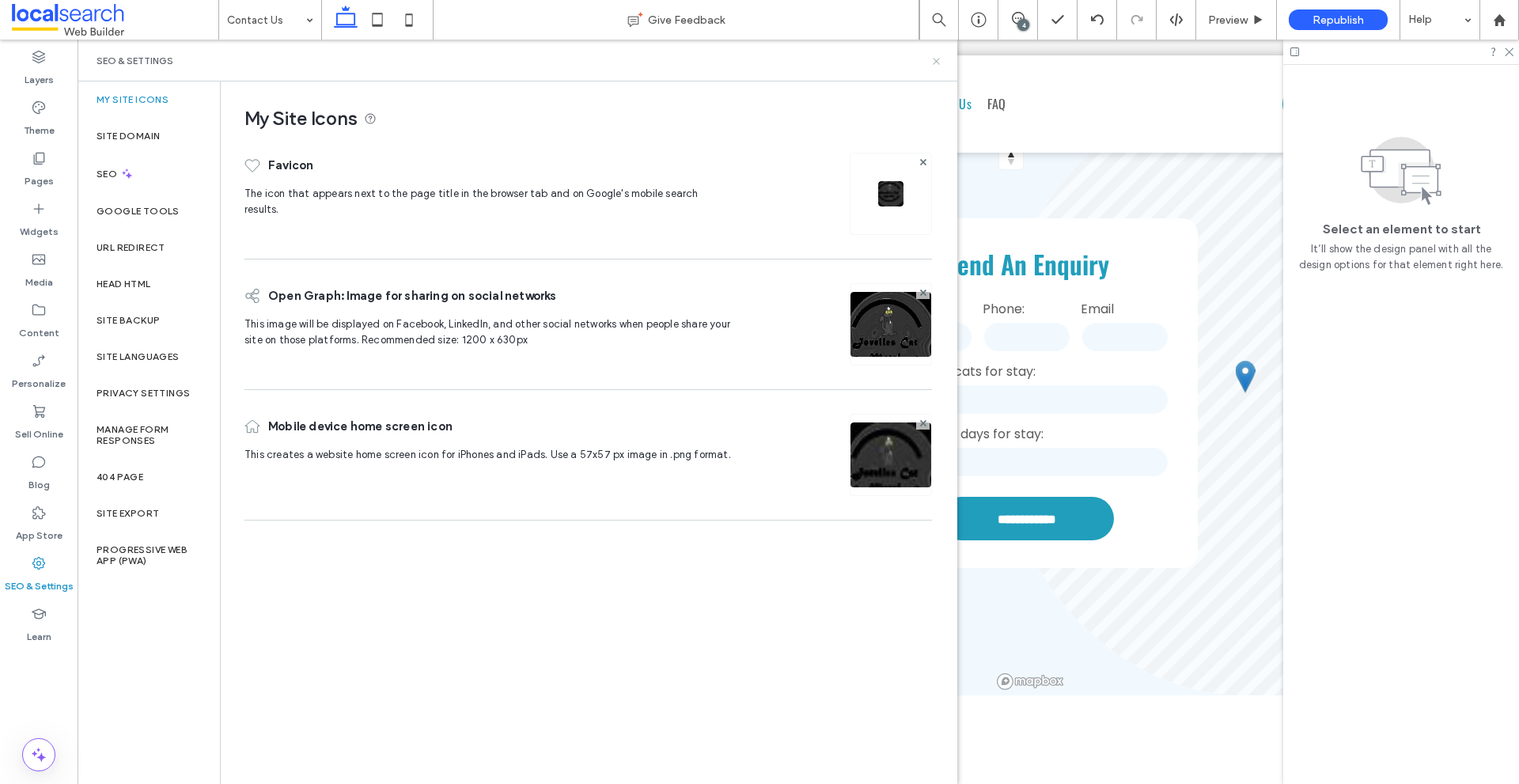
click at [934, 55] on icon at bounding box center [936, 61] width 12 height 12
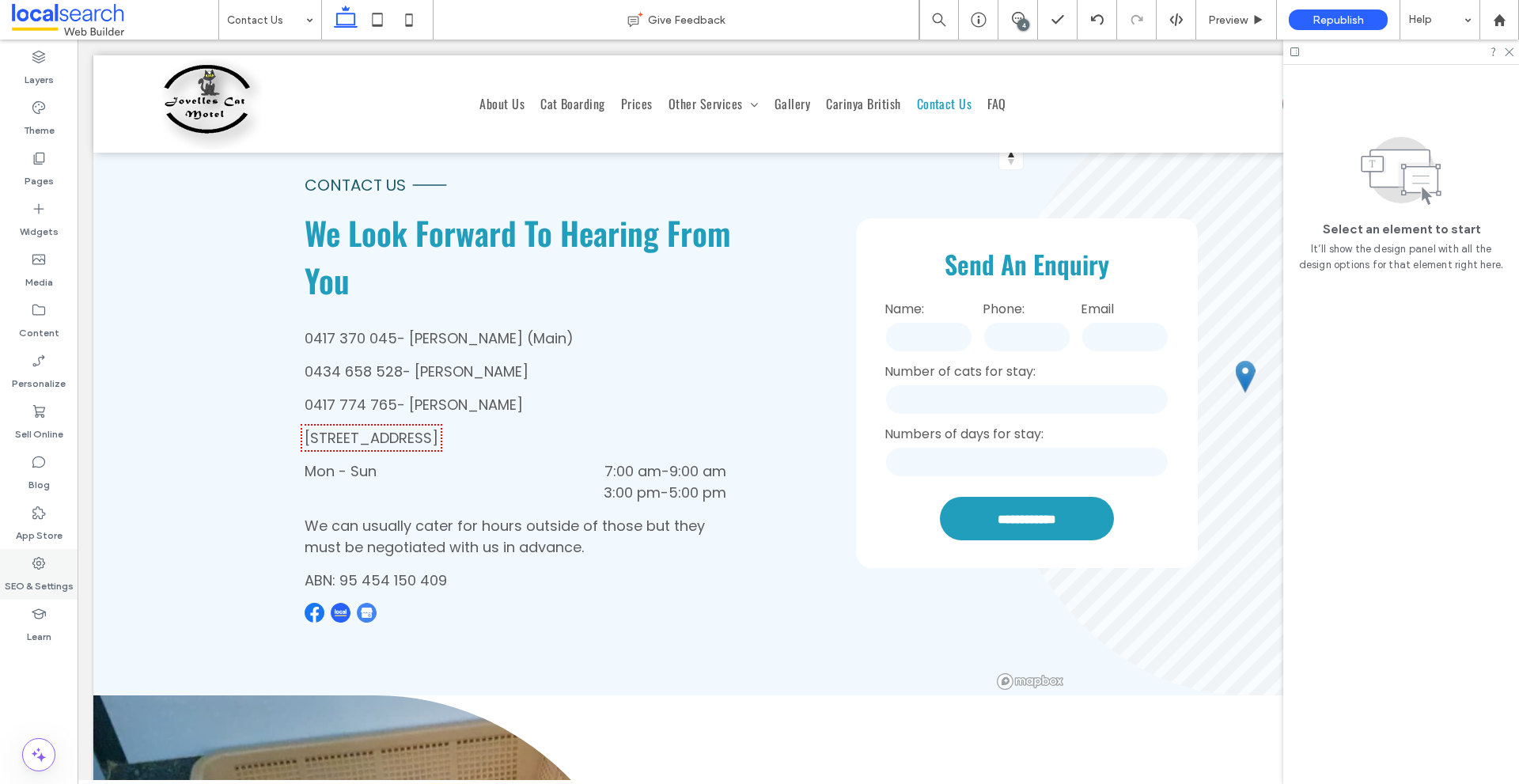
click at [58, 554] on div "SEO & Settings" at bounding box center [39, 574] width 77 height 50
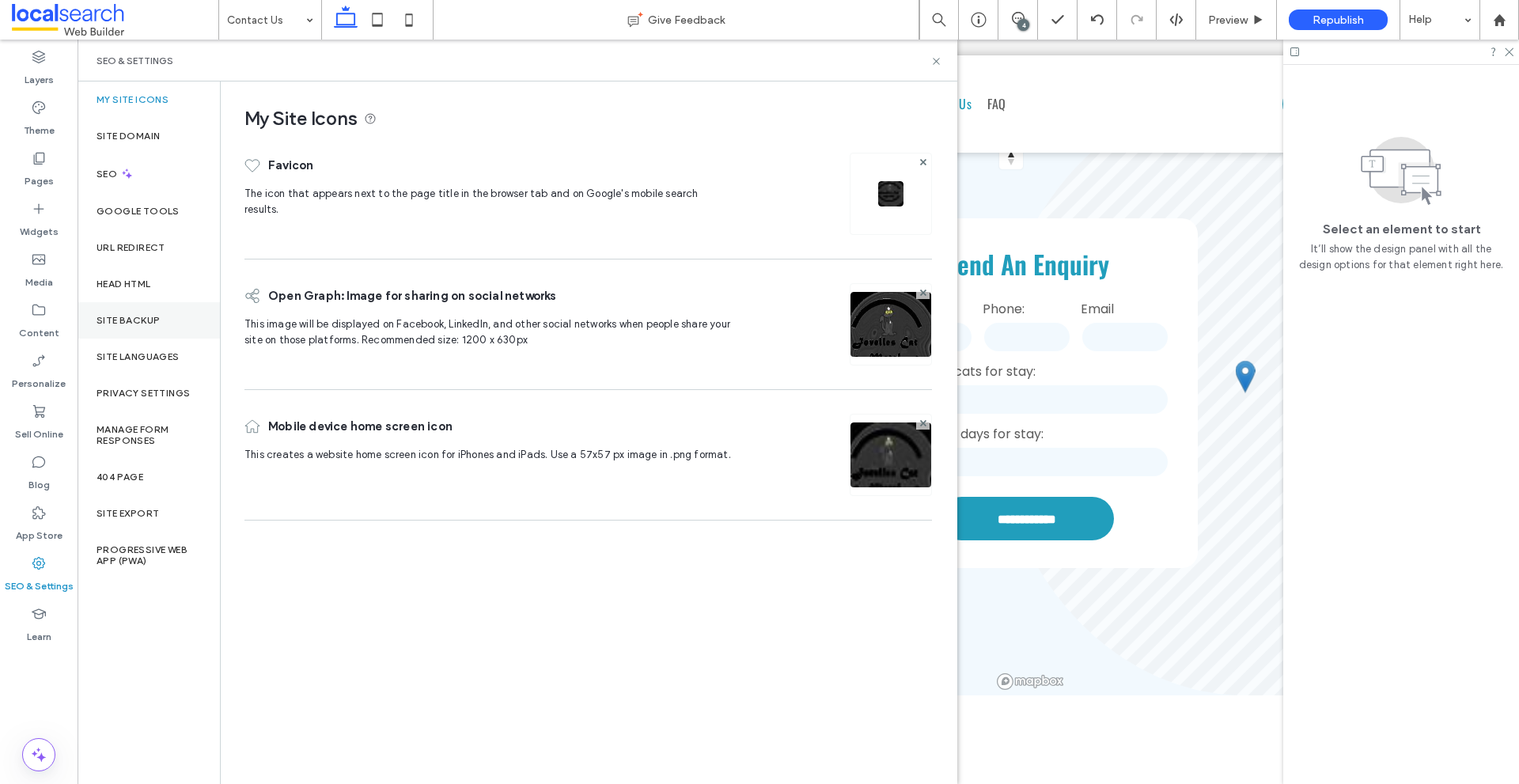
click at [114, 315] on label "Site Backup" at bounding box center [128, 319] width 64 height 11
